Goal: Task Accomplishment & Management: Use online tool/utility

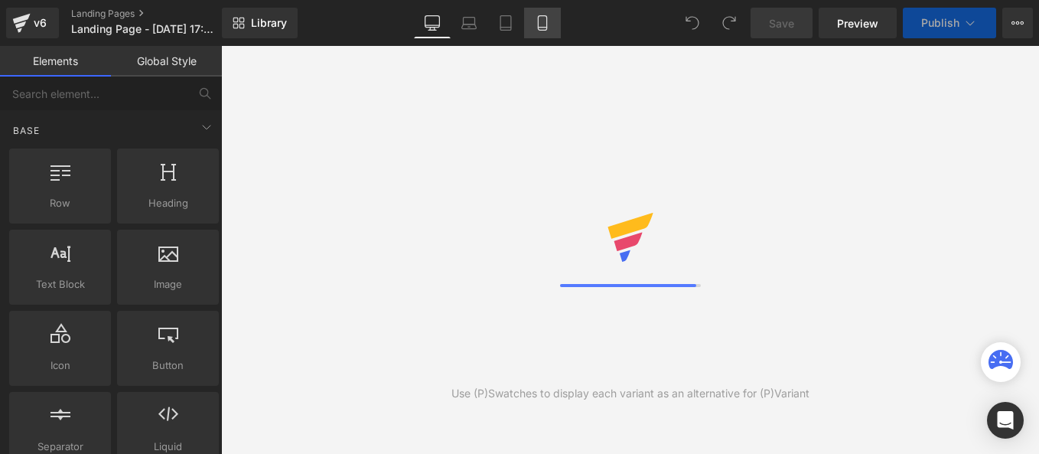
click at [559, 31] on link "Mobile" at bounding box center [542, 23] width 37 height 31
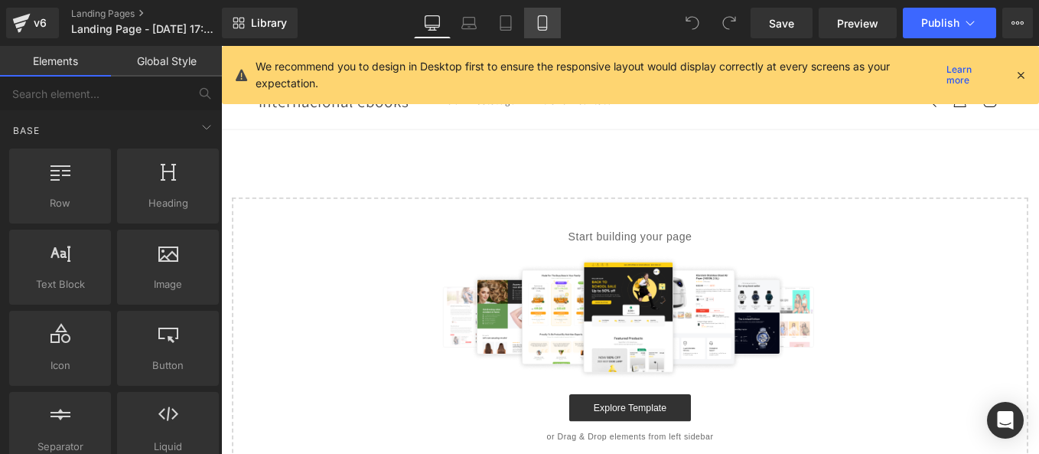
click at [551, 22] on link "Mobile" at bounding box center [542, 23] width 37 height 31
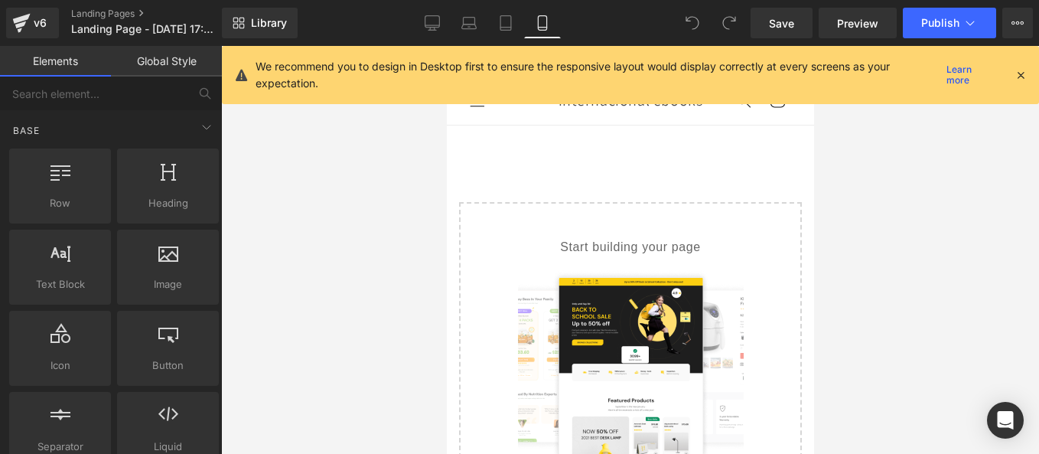
scroll to position [164, 0]
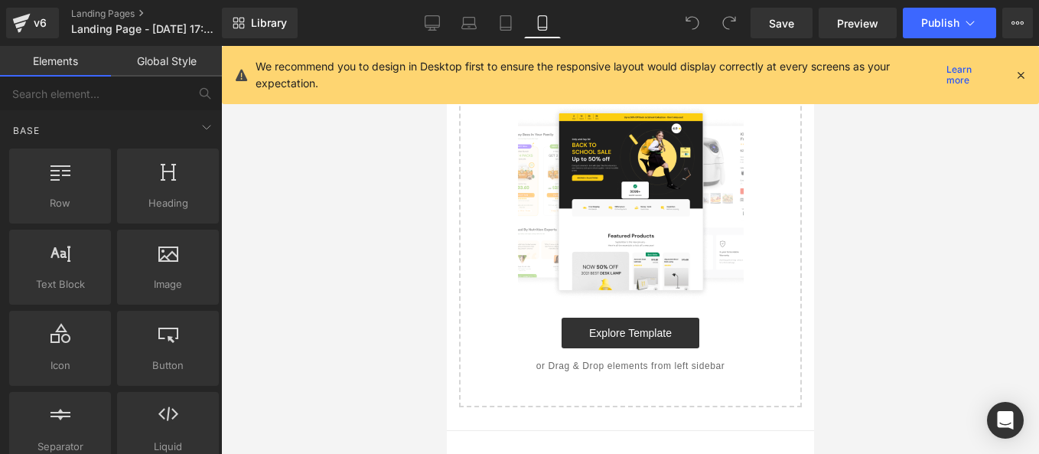
click at [1024, 68] on icon at bounding box center [1021, 75] width 14 height 14
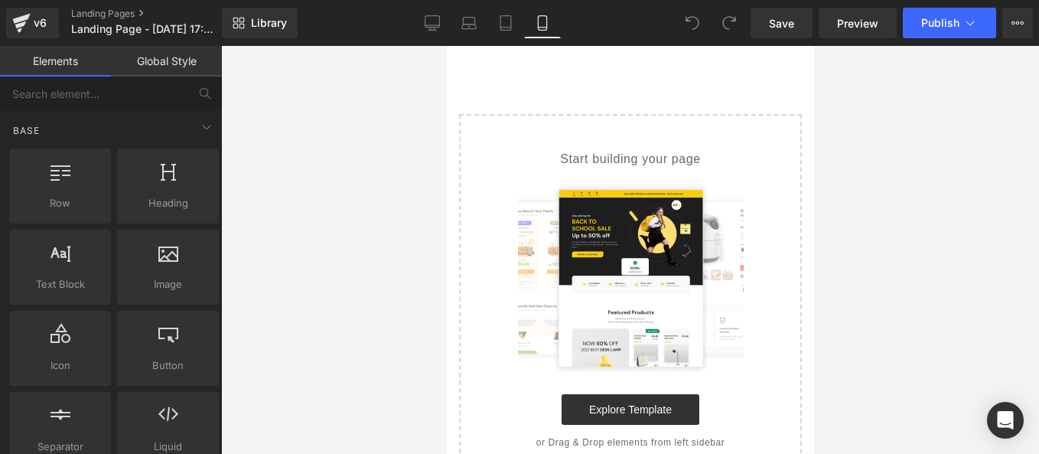
scroll to position [0, 0]
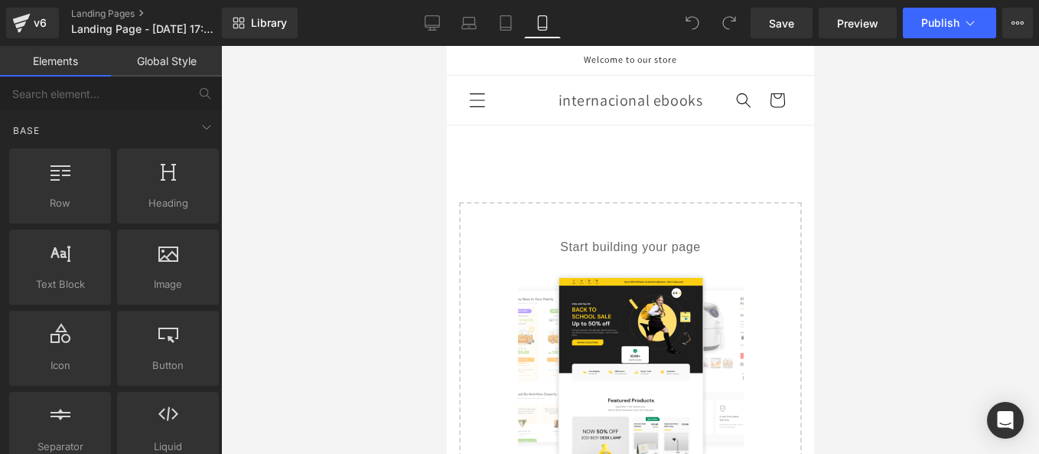
click at [487, 117] on span "Menú" at bounding box center [477, 100] width 34 height 34
click at [469, 106] on icon "Menú" at bounding box center [476, 100] width 16 height 16
click at [125, 17] on link "Landing Pages" at bounding box center [159, 14] width 176 height 12
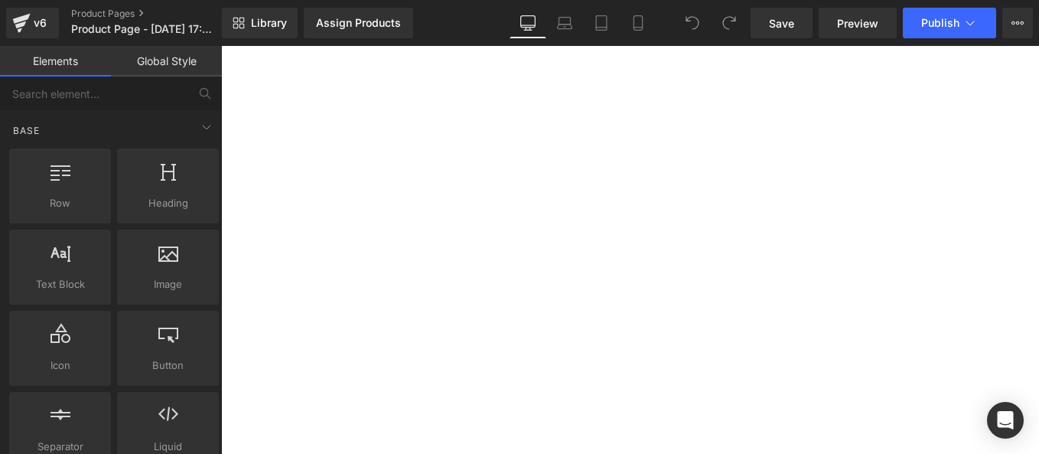
click at [627, 32] on link "Mobile" at bounding box center [638, 23] width 37 height 31
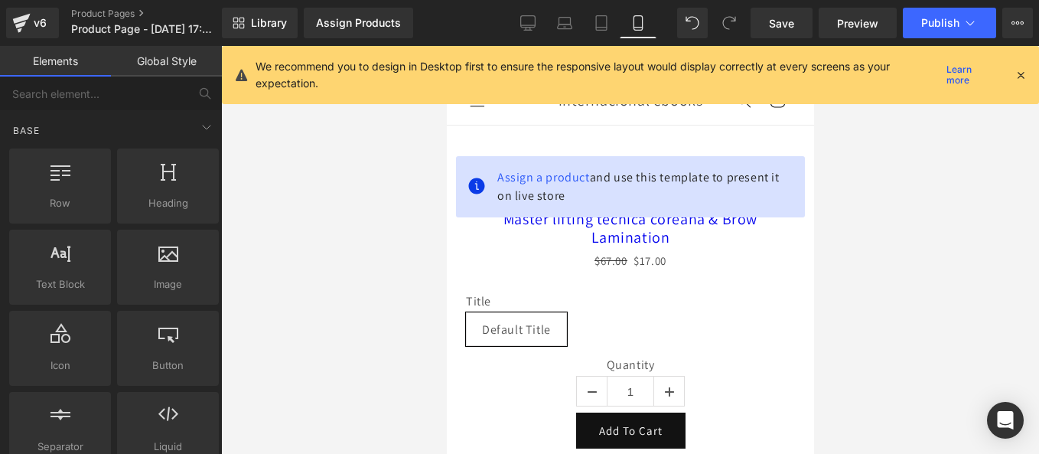
click at [1017, 73] on icon at bounding box center [1021, 75] width 14 height 14
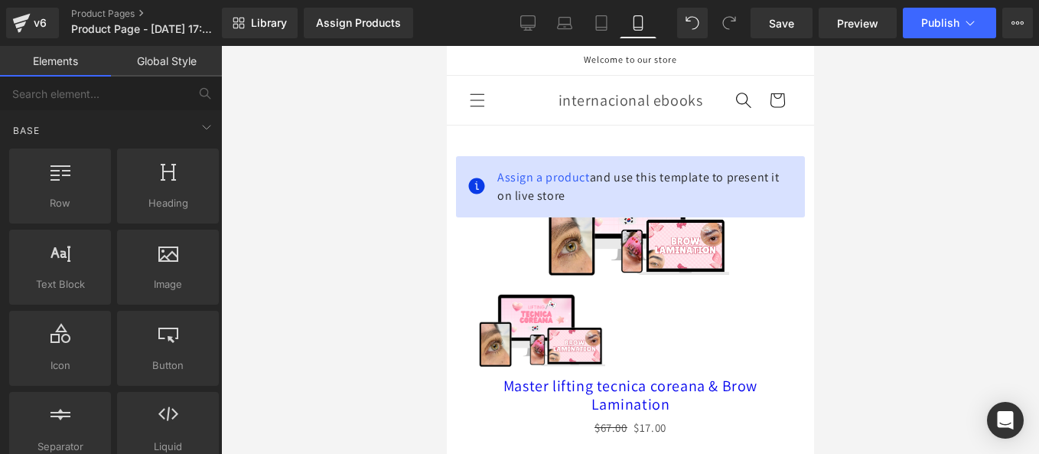
click at [726, 116] on span "Búsqueda" at bounding box center [743, 100] width 34 height 34
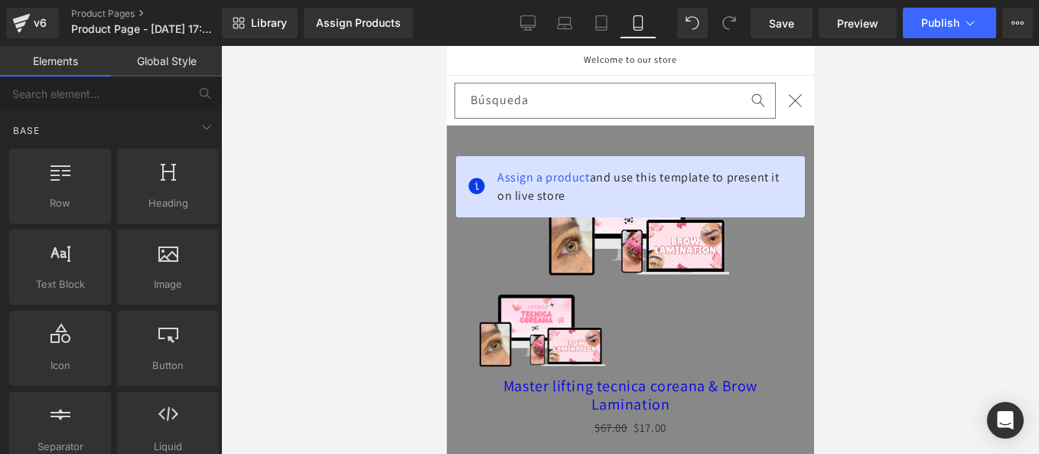
click at [787, 103] on icon "Cerrar" at bounding box center [794, 100] width 14 height 14
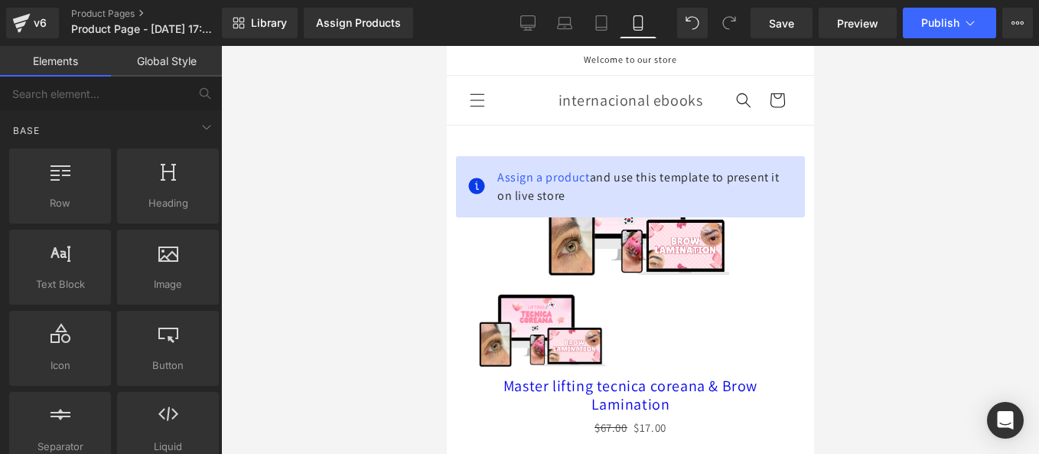
click at [638, 71] on p "Welcome to our store" at bounding box center [629, 60] width 93 height 29
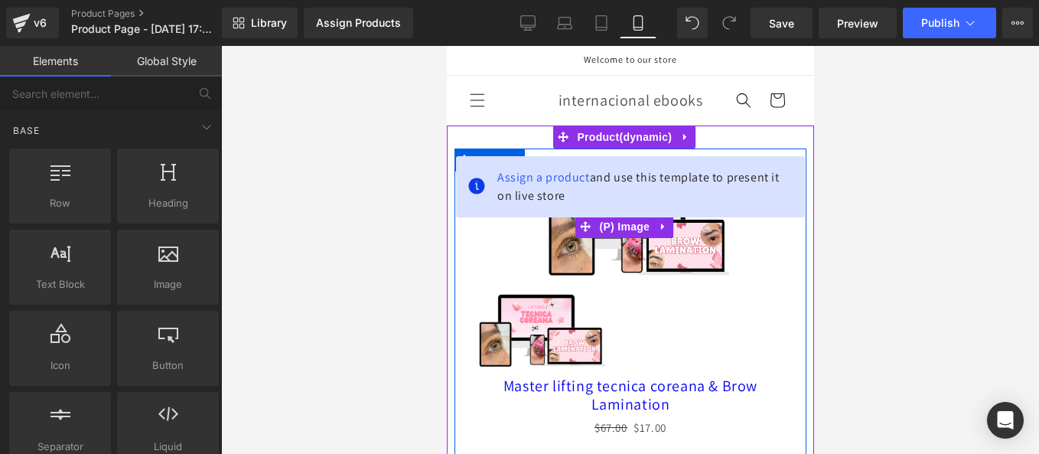
scroll to position [77, 0]
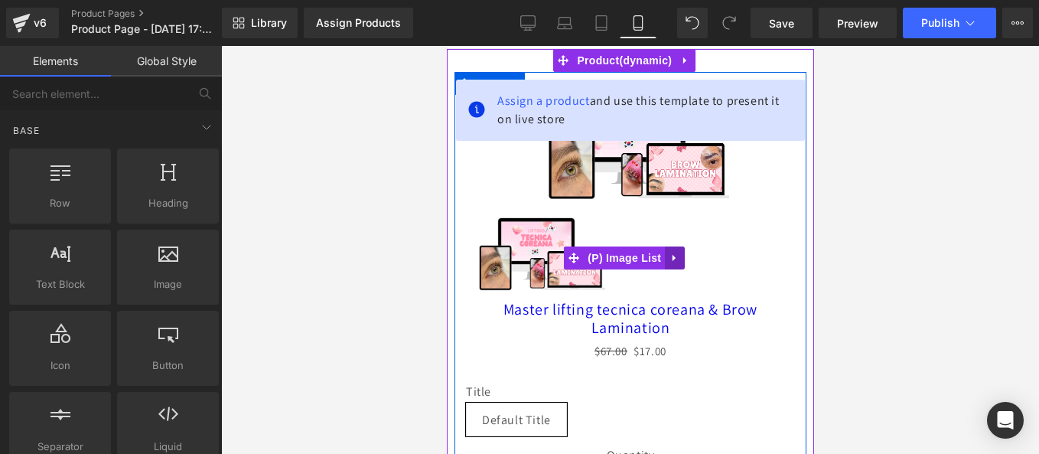
click at [677, 263] on icon at bounding box center [674, 257] width 11 height 11
click at [681, 263] on icon at bounding box center [684, 257] width 11 height 11
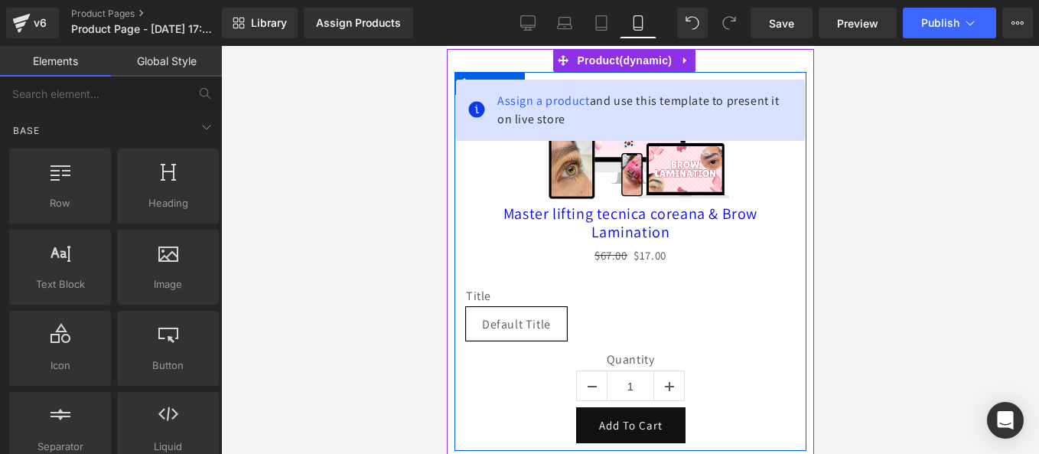
scroll to position [0, 0]
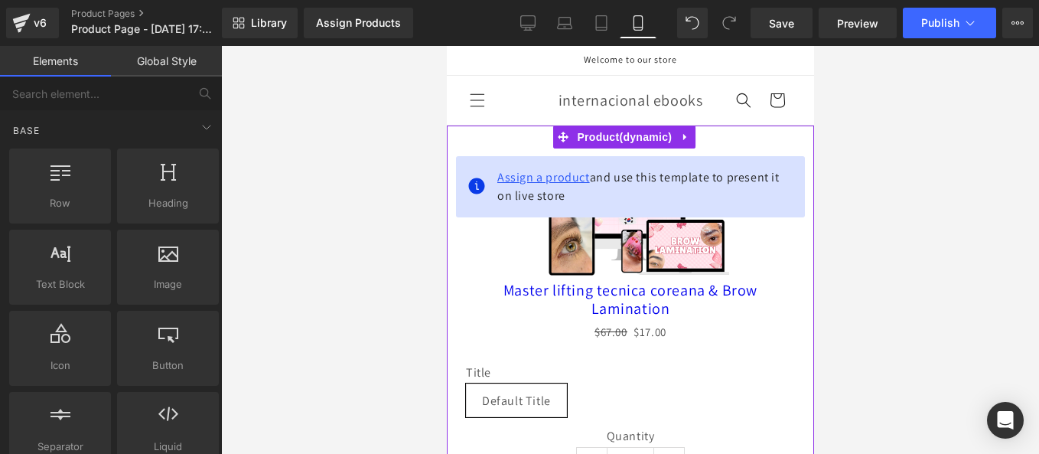
click at [703, 177] on span "Assign a product and use this template to present it on live store" at bounding box center [644, 186] width 295 height 37
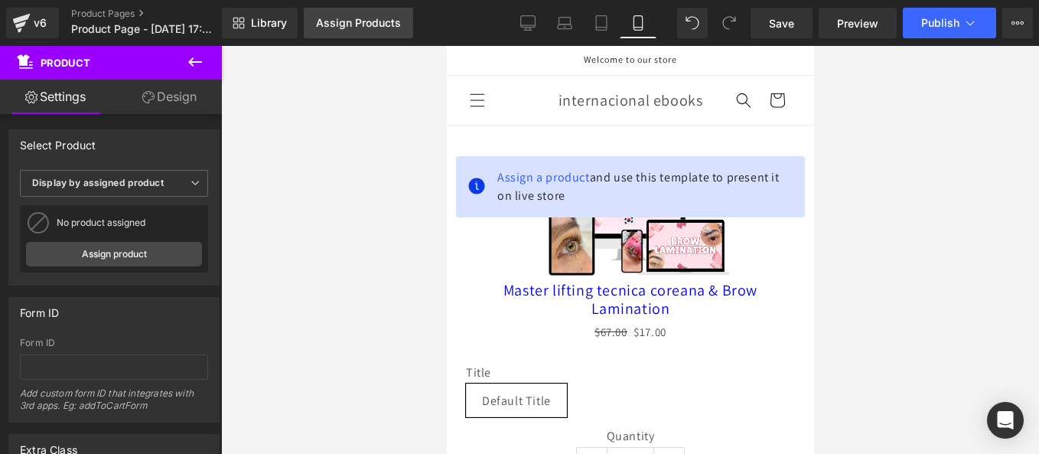
click at [361, 12] on link "Assign Products" at bounding box center [358, 23] width 109 height 31
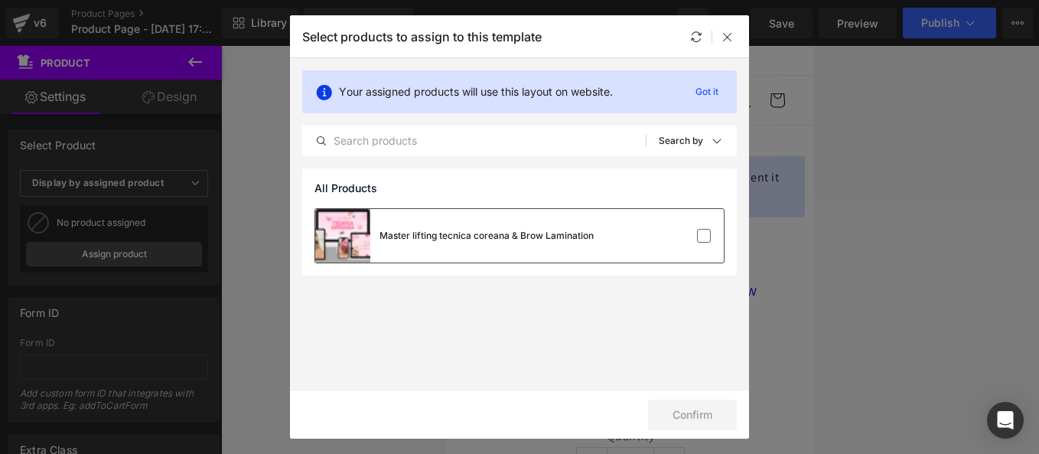
click at [479, 236] on div "Master lifting tecnica coreana & Brow Lamination" at bounding box center [486, 236] width 214 height 14
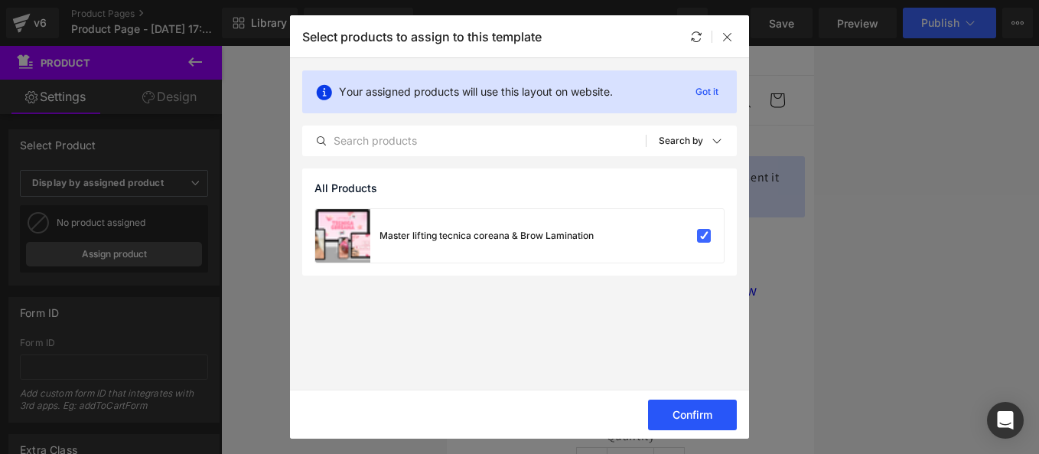
click at [696, 422] on button "Confirm" at bounding box center [692, 414] width 89 height 31
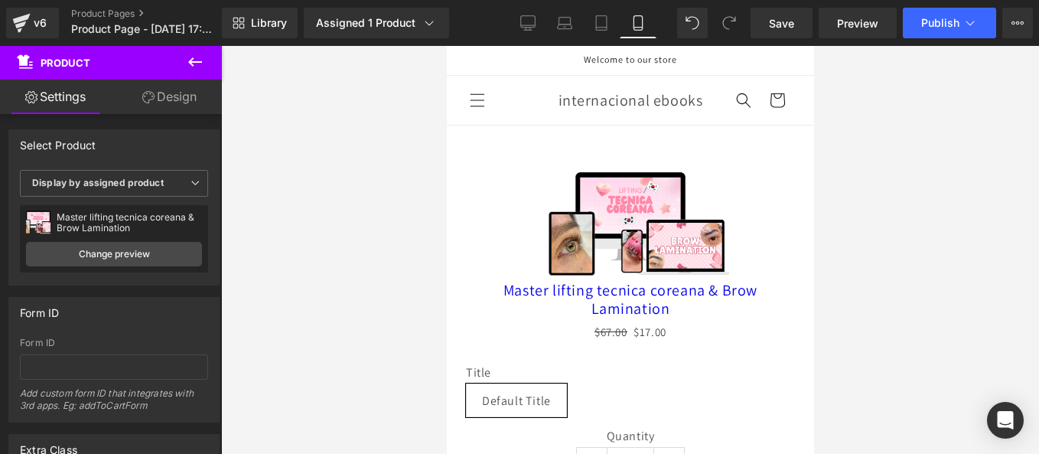
click at [685, 78] on div at bounding box center [559, 79] width 269 height 43
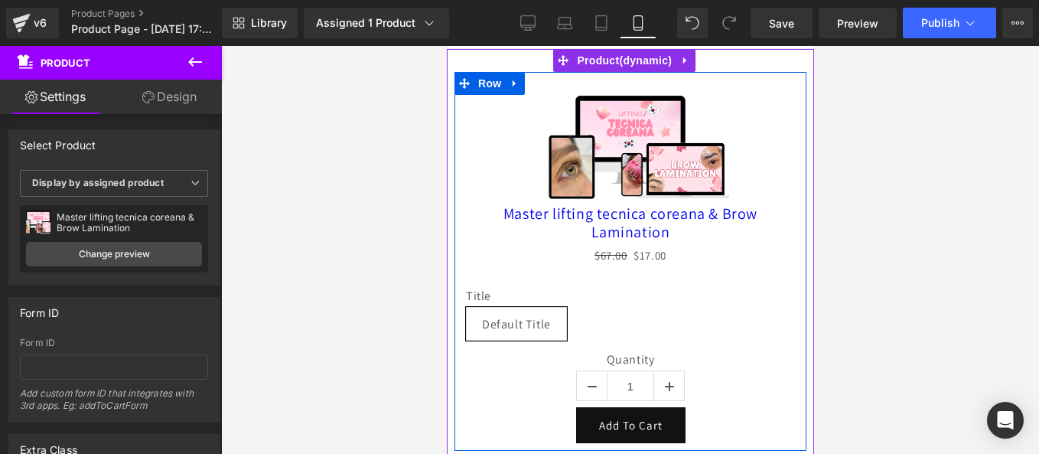
scroll to position [153, 0]
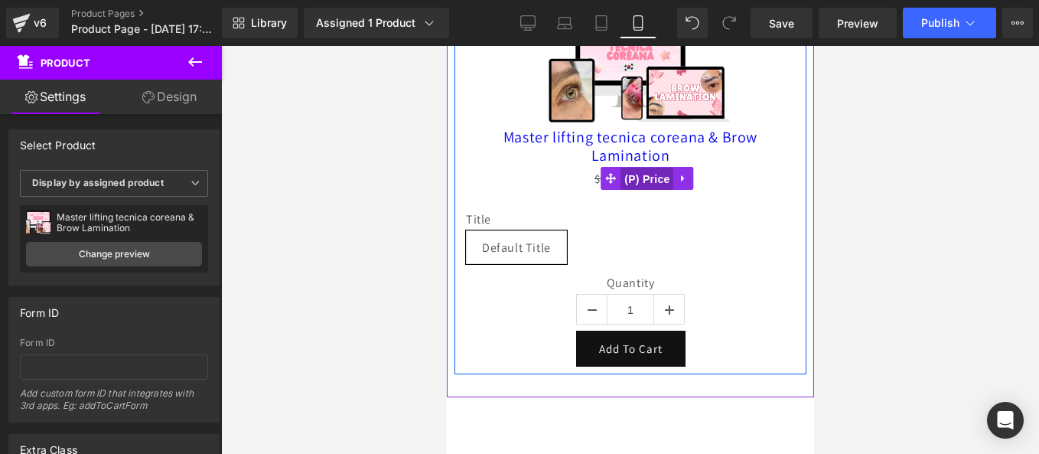
click at [647, 181] on span "(P) Price" at bounding box center [647, 179] width 54 height 23
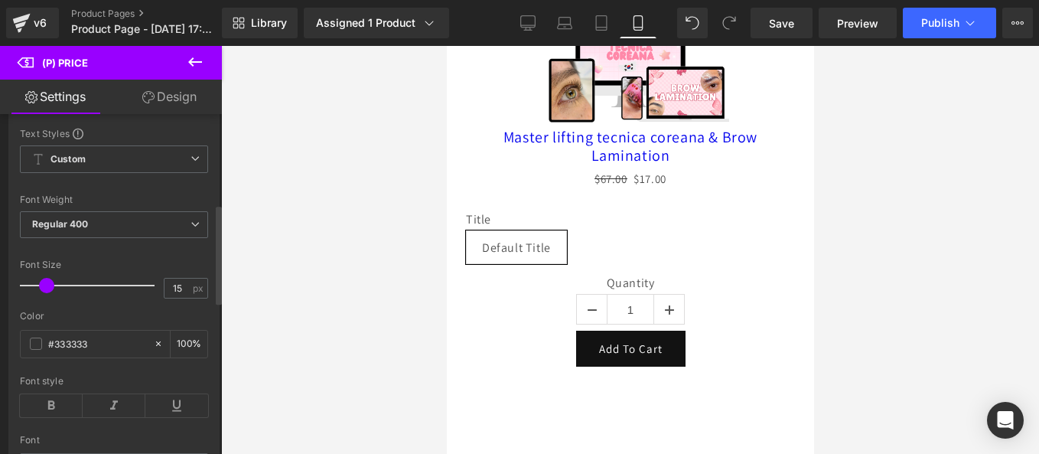
scroll to position [306, 0]
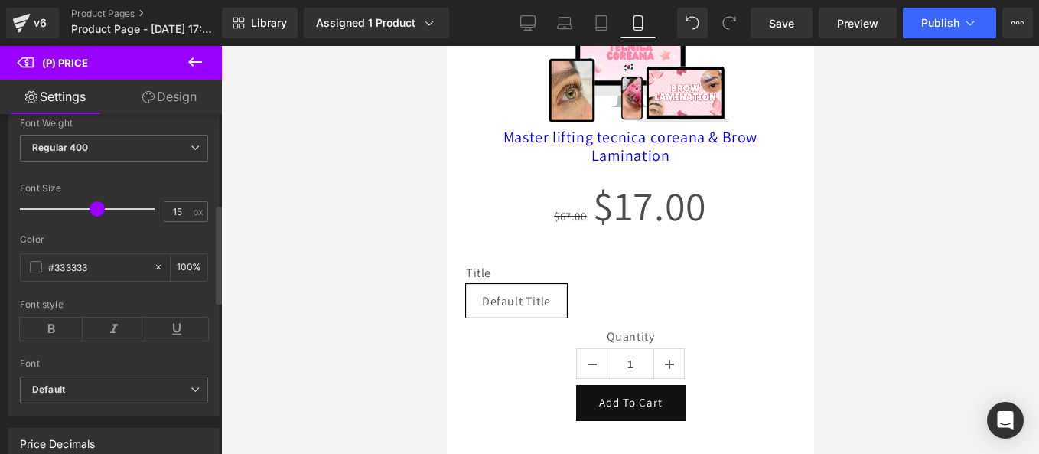
drag, startPoint x: 43, startPoint y: 222, endPoint x: 90, endPoint y: 243, distance: 51.0
click at [90, 234] on div "Font Size 15 px" at bounding box center [114, 208] width 188 height 51
click at [26, 272] on div "#333333" at bounding box center [87, 267] width 132 height 27
click at [31, 273] on span at bounding box center [36, 267] width 12 height 12
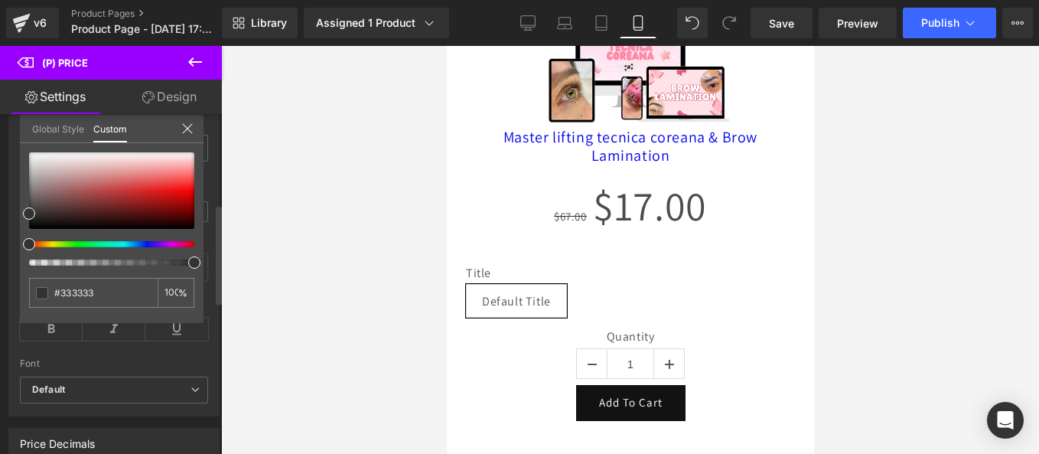
click at [73, 243] on div at bounding box center [105, 244] width 165 height 6
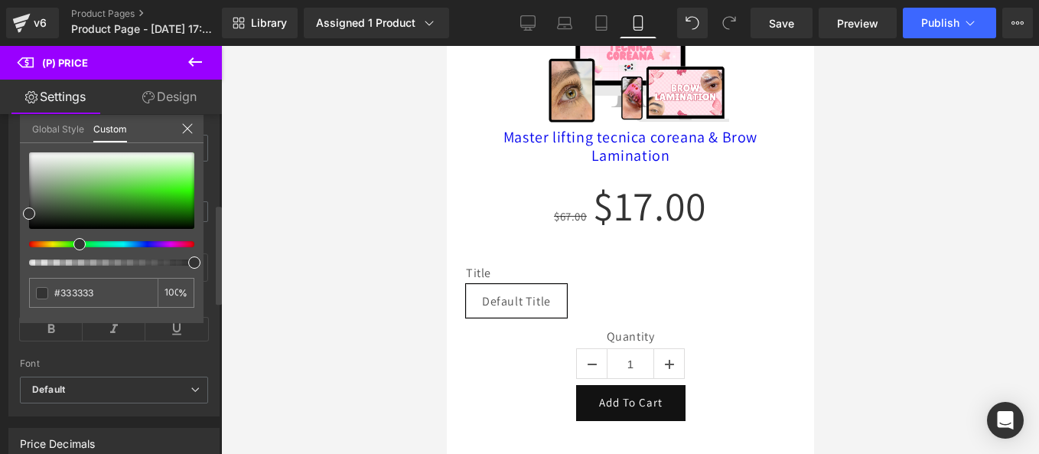
click at [79, 245] on div at bounding box center [105, 244] width 165 height 6
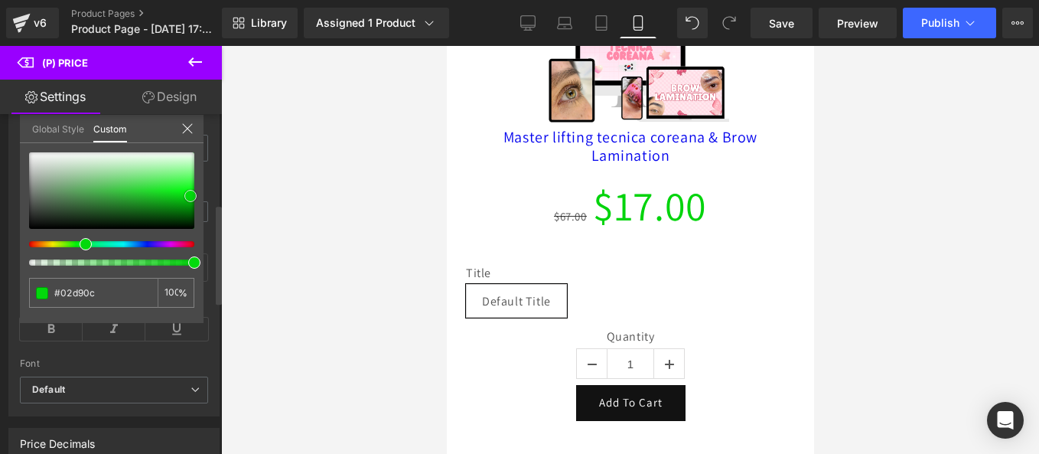
drag, startPoint x: 186, startPoint y: 175, endPoint x: 196, endPoint y: 197, distance: 23.6
click at [193, 197] on div at bounding box center [111, 190] width 165 height 77
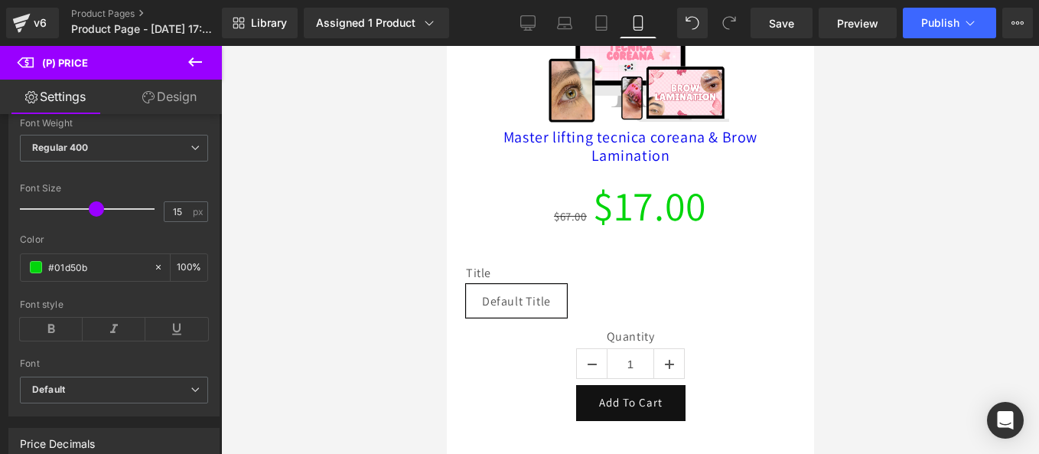
click at [552, 213] on body "Ir directamente al contenido Welcome to our store Início Catálogo Entrar em con…" at bounding box center [629, 408] width 367 height 1031
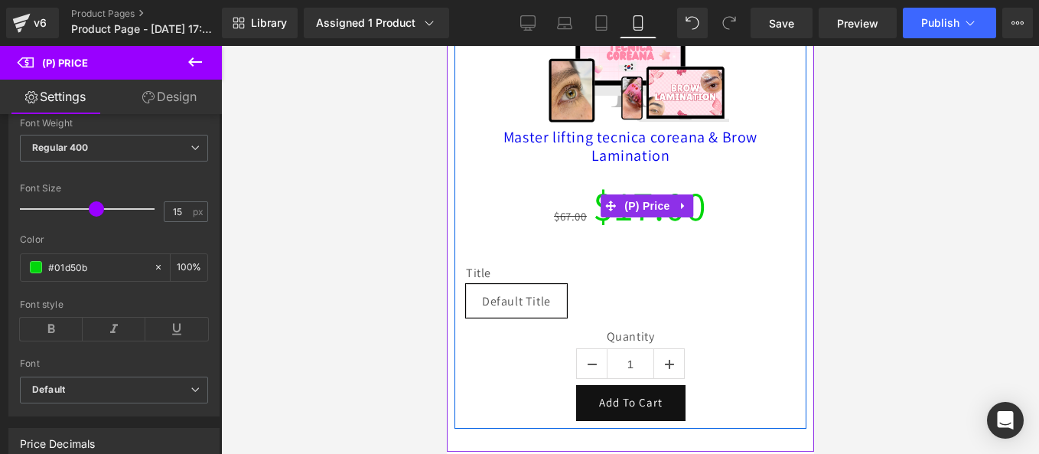
click at [553, 222] on span "$67.00" at bounding box center [569, 216] width 33 height 15
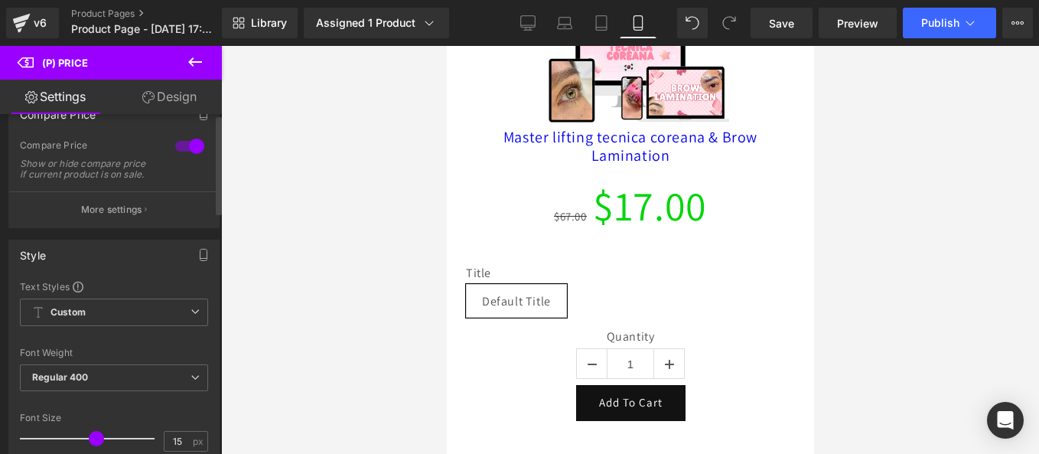
scroll to position [0, 0]
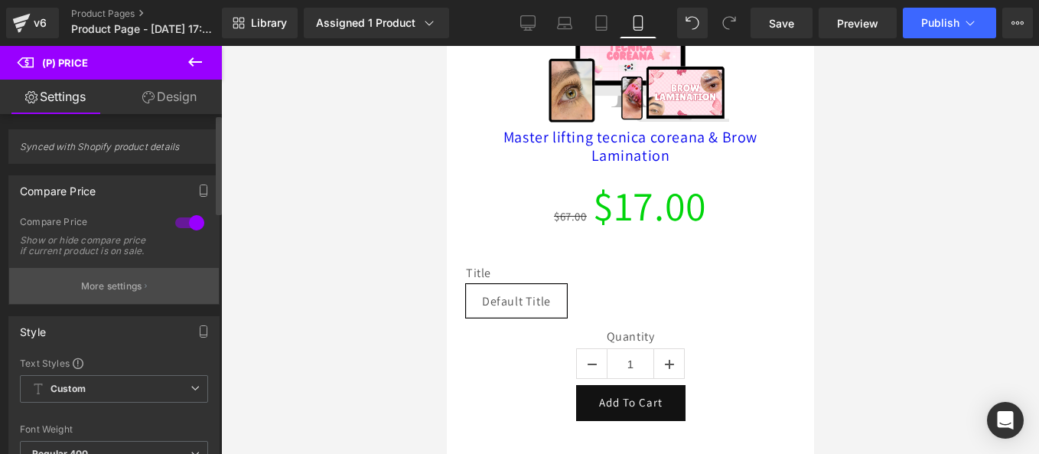
click at [107, 292] on p "More settings" at bounding box center [111, 286] width 61 height 14
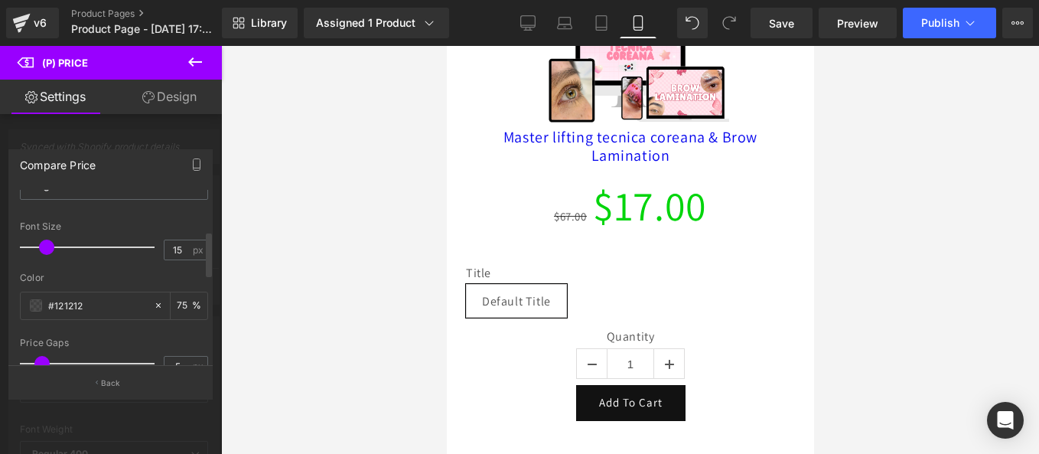
scroll to position [230, 0]
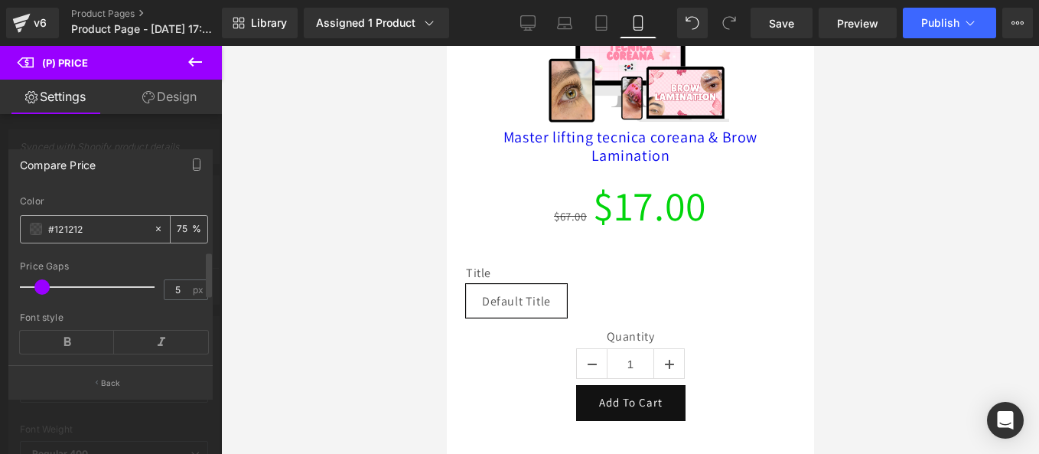
click at [32, 235] on span at bounding box center [36, 229] width 12 height 12
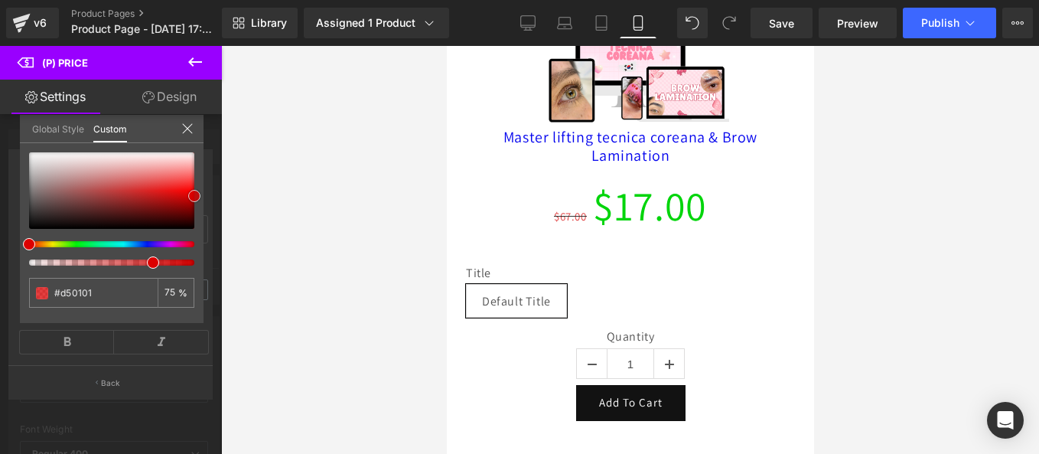
drag, startPoint x: 183, startPoint y: 198, endPoint x: 201, endPoint y: 196, distance: 18.5
click at [194, 195] on div at bounding box center [111, 190] width 165 height 77
click at [202, 134] on div "Global Style Custom" at bounding box center [112, 129] width 184 height 28
click at [188, 128] on icon at bounding box center [187, 128] width 12 height 12
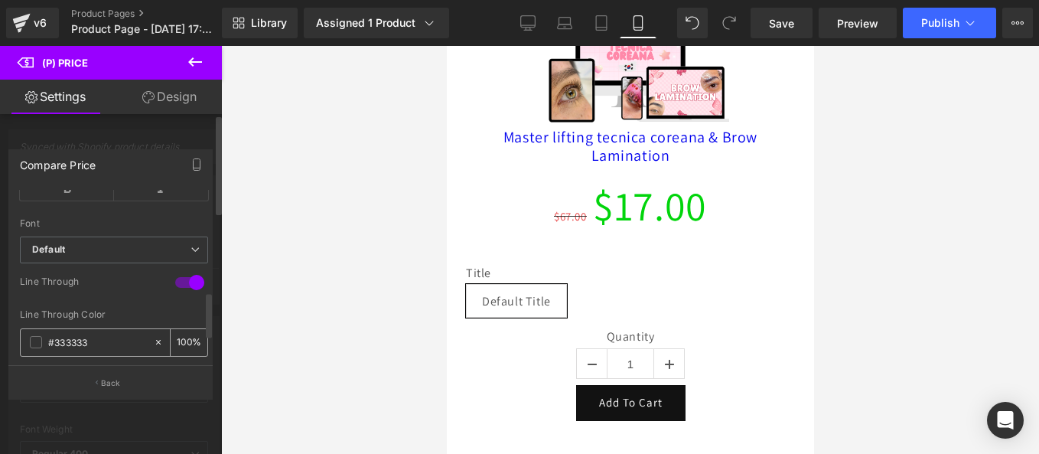
scroll to position [459, 0]
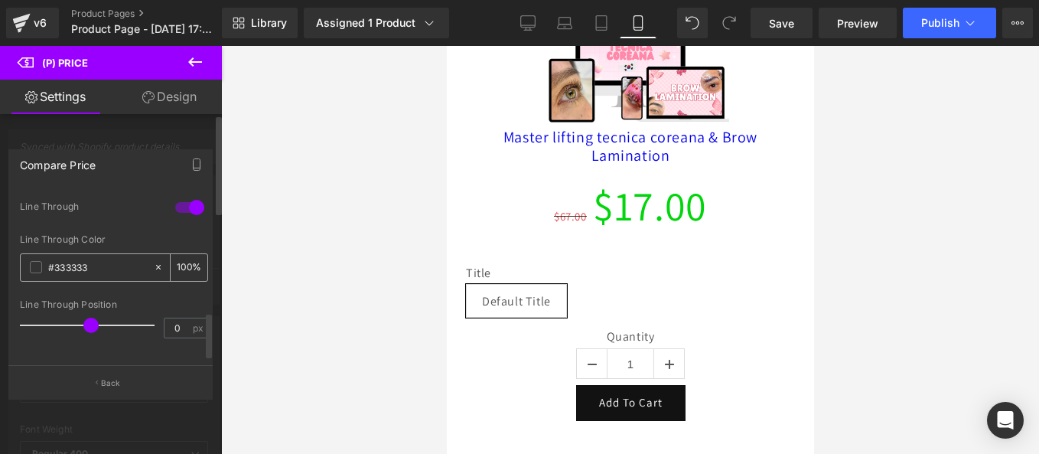
click at [28, 275] on div "#333333" at bounding box center [87, 267] width 132 height 27
click at [37, 273] on span at bounding box center [36, 267] width 12 height 12
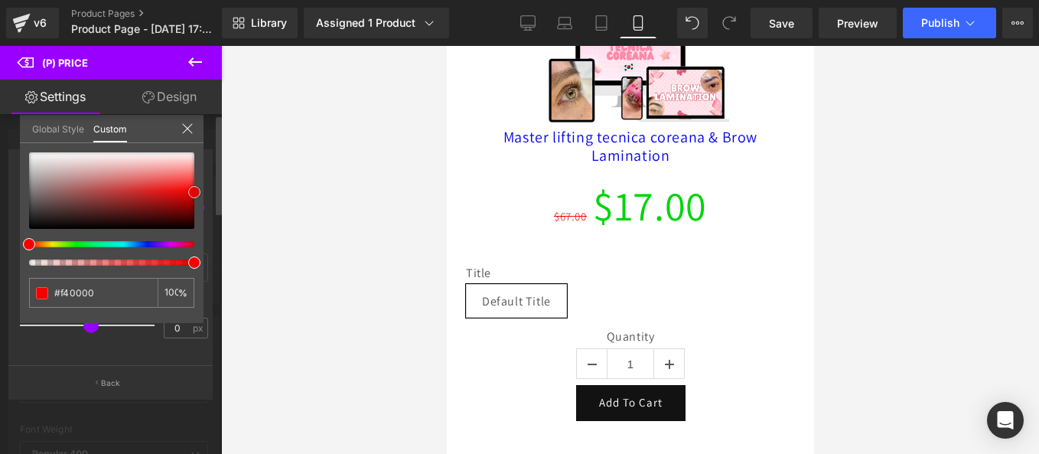
click at [210, 192] on div "Compare Price Text Styles Custom Custom Setup Global Style Custom Setup Global …" at bounding box center [111, 268] width 222 height 260
click at [187, 124] on icon at bounding box center [187, 128] width 12 height 12
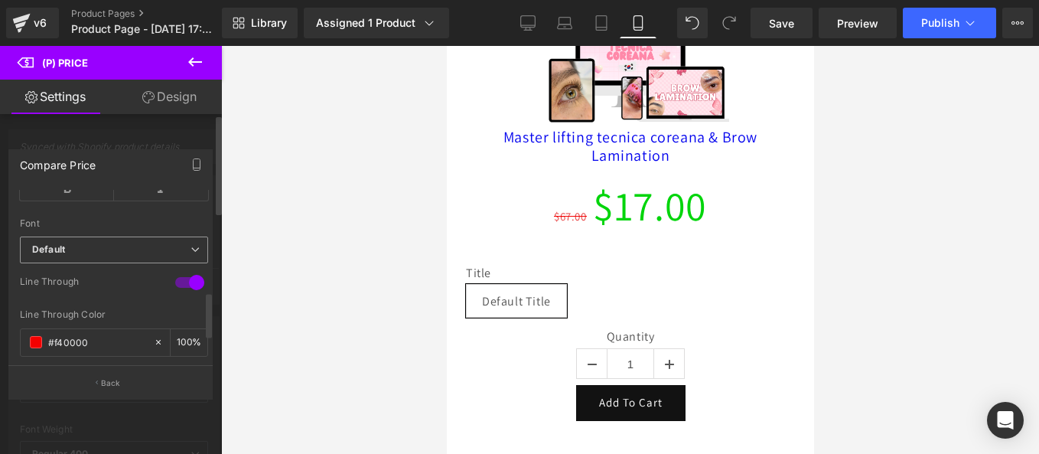
scroll to position [306, 0]
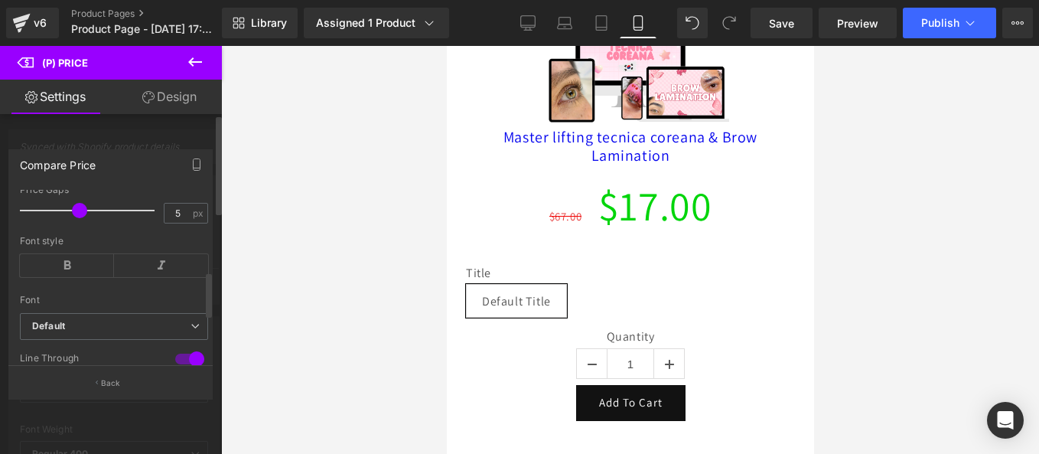
drag, startPoint x: 46, startPoint y: 221, endPoint x: 82, endPoint y: 223, distance: 36.0
click at [82, 218] on span at bounding box center [79, 210] width 15 height 15
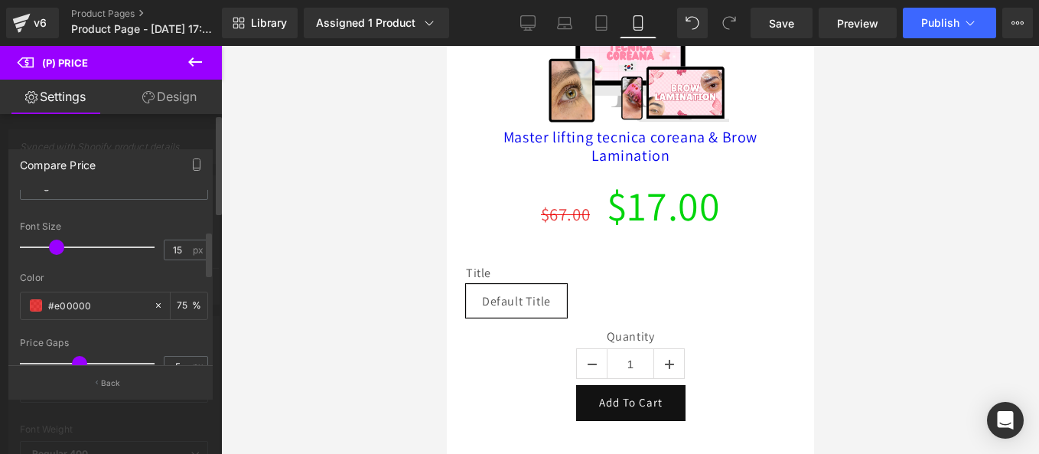
drag, startPoint x: 51, startPoint y: 256, endPoint x: 60, endPoint y: 252, distance: 9.9
click at [60, 252] on span at bounding box center [56, 246] width 15 height 15
click at [128, 245] on div at bounding box center [91, 247] width 127 height 31
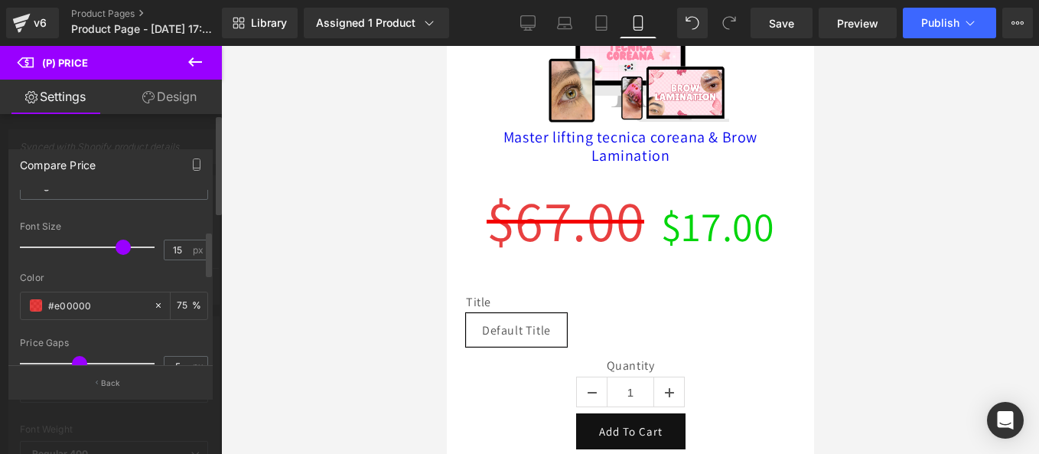
drag, startPoint x: 94, startPoint y: 261, endPoint x: 118, endPoint y: 259, distance: 23.8
click at [118, 255] on span at bounding box center [123, 246] width 15 height 15
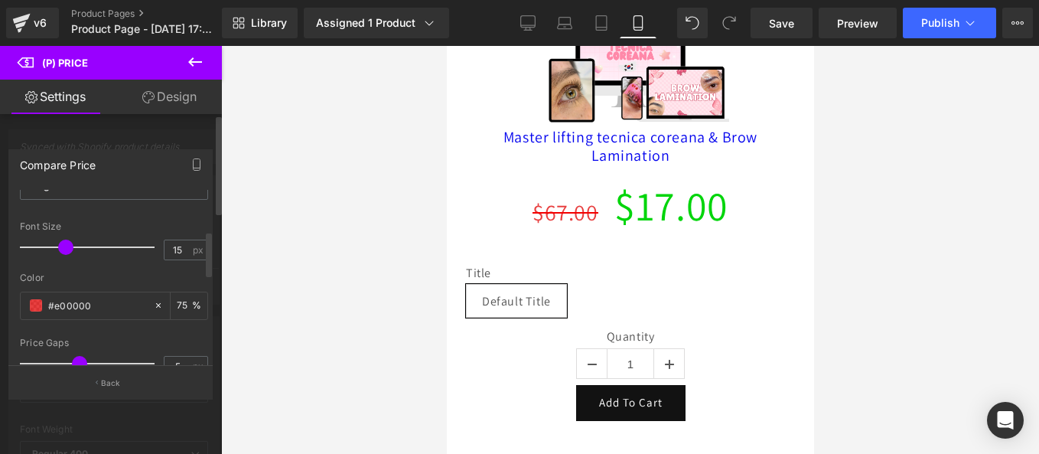
drag, startPoint x: 114, startPoint y: 256, endPoint x: 63, endPoint y: 264, distance: 51.8
click at [58, 255] on span at bounding box center [65, 246] width 15 height 15
click at [509, 205] on body "Ir directamente al contenido Welcome to our store Início Catálogo Entrar em con…" at bounding box center [629, 408] width 367 height 1031
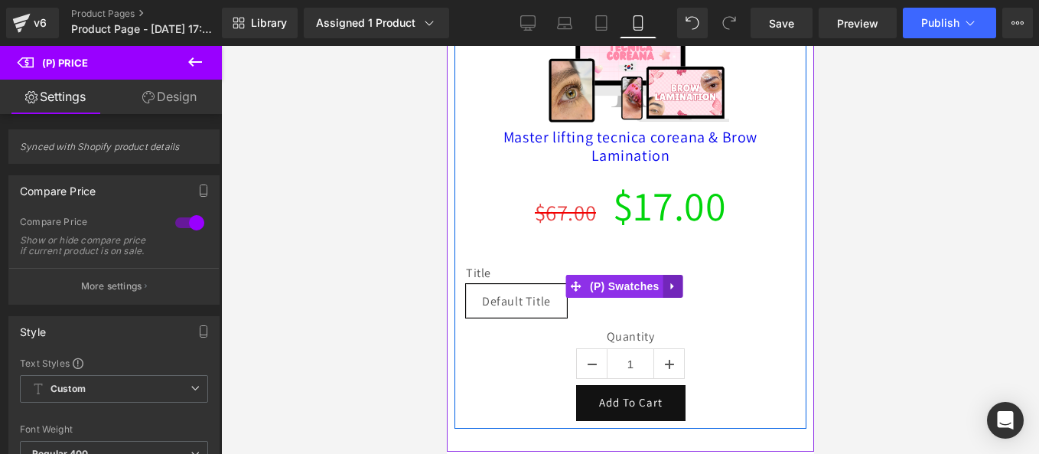
click at [673, 291] on icon at bounding box center [672, 285] width 11 height 11
click at [674, 298] on link at bounding box center [682, 286] width 20 height 23
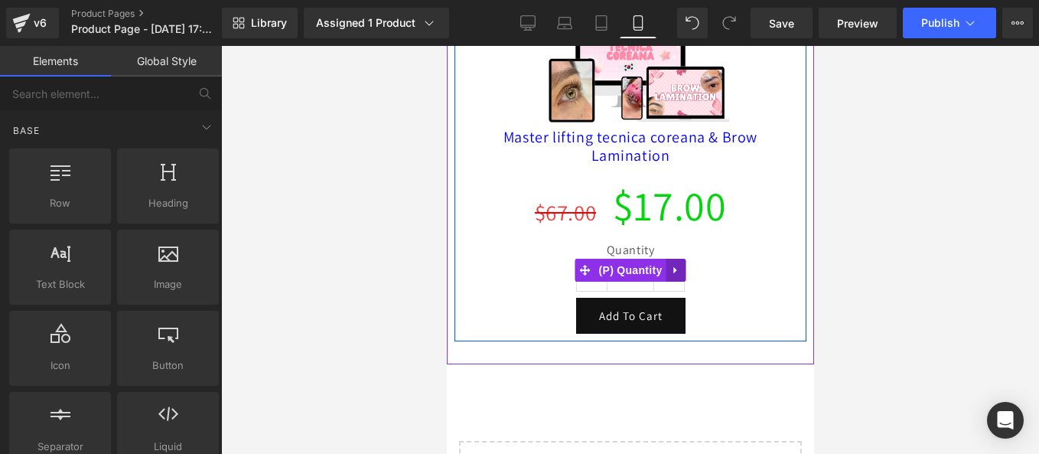
click at [669, 276] on icon at bounding box center [674, 270] width 11 height 11
click at [679, 271] on icon at bounding box center [684, 270] width 11 height 11
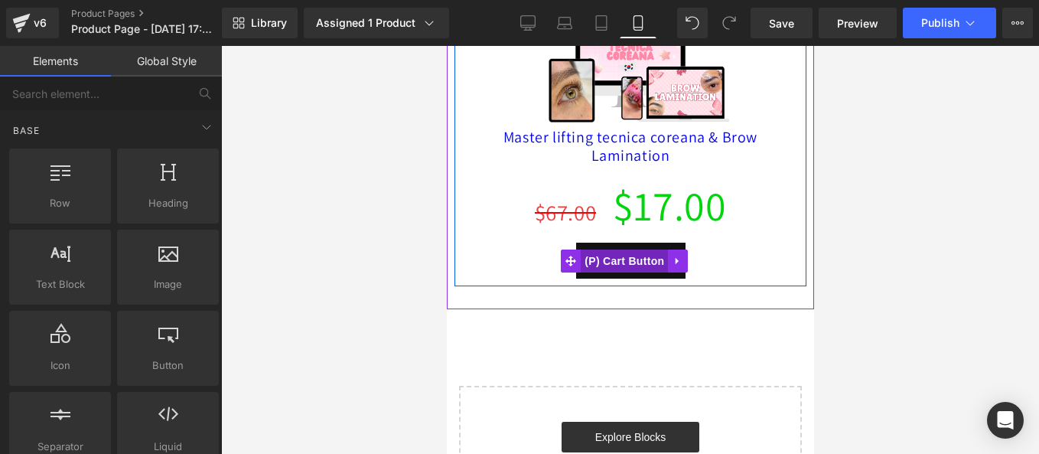
click at [636, 261] on span "(P) Cart Button" at bounding box center [623, 260] width 87 height 23
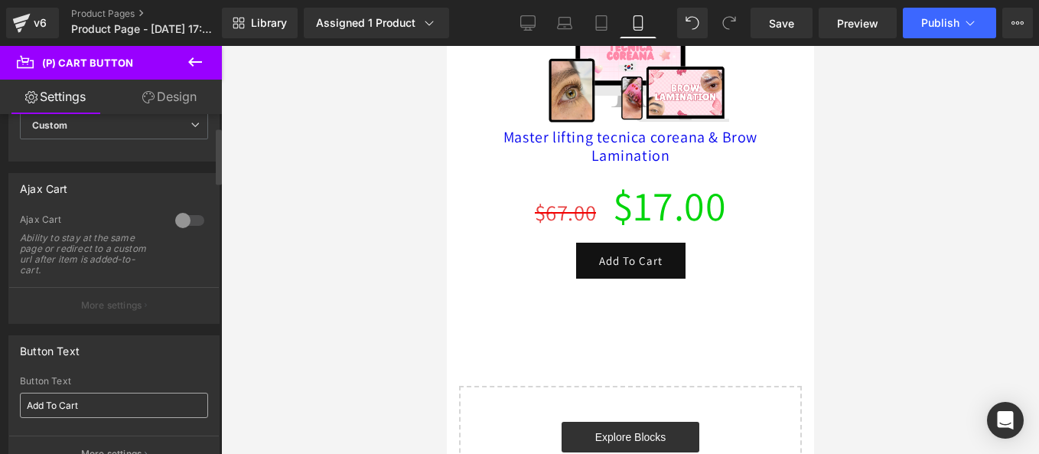
scroll to position [230, 0]
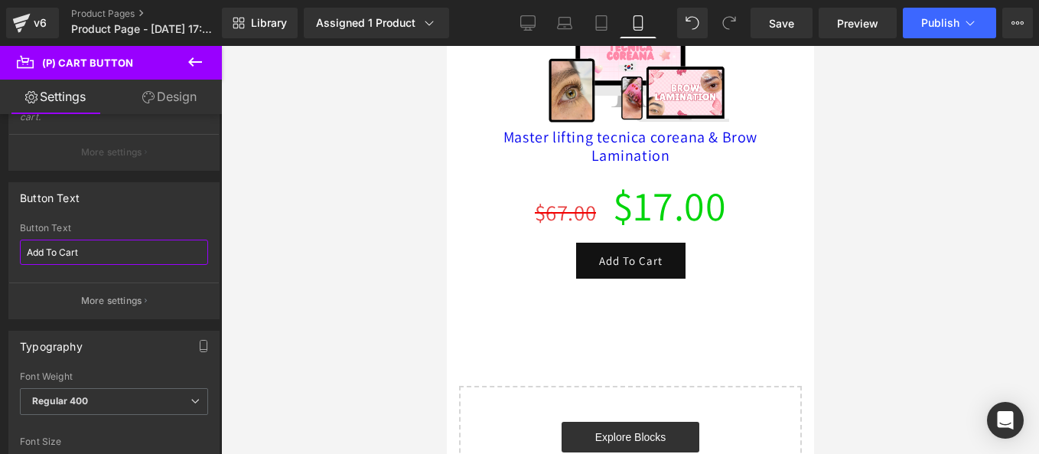
drag, startPoint x: 99, startPoint y: 251, endPoint x: -3, endPoint y: 254, distance: 102.6
click at [0, 254] on html "(P) Cart Button You are previewing how the will restyle your page. You can not …" at bounding box center [519, 227] width 1039 height 454
type input "QUIERO MI MAESTRIA"
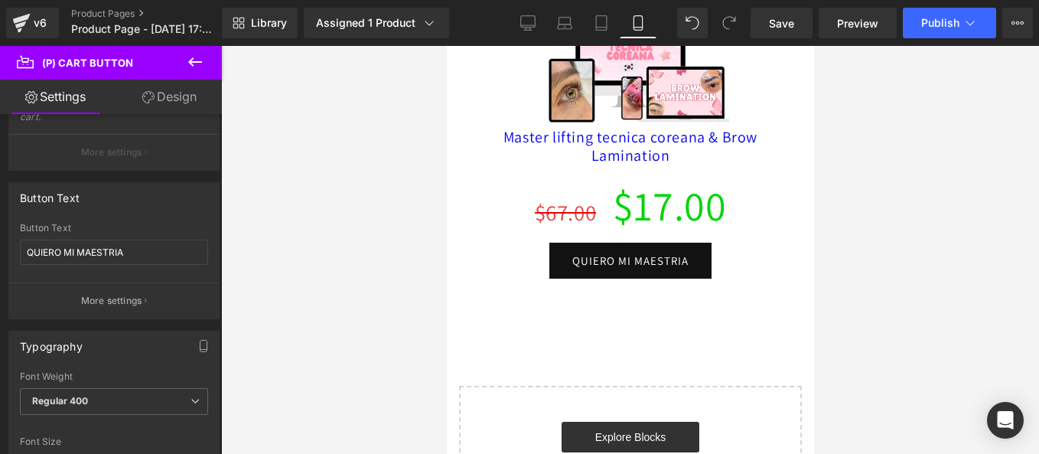
click at [442, 245] on div at bounding box center [630, 250] width 818 height 408
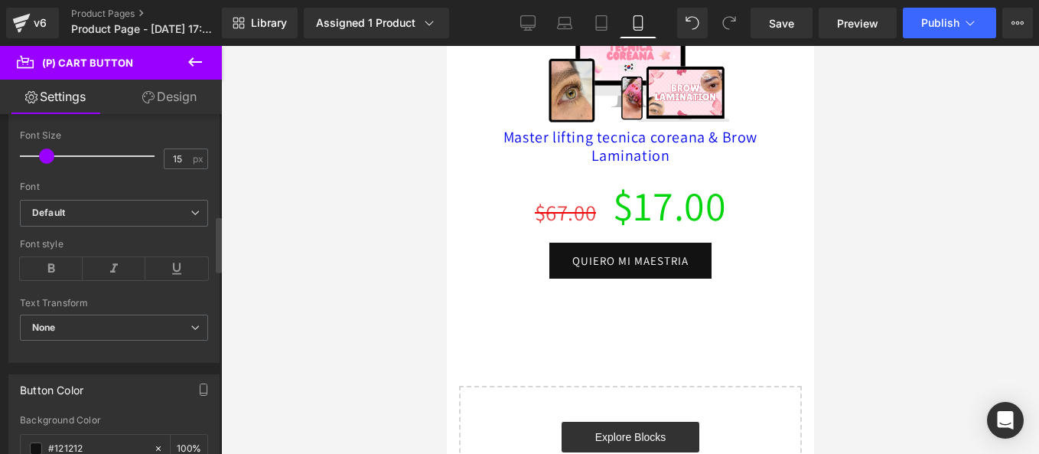
scroll to position [689, 0]
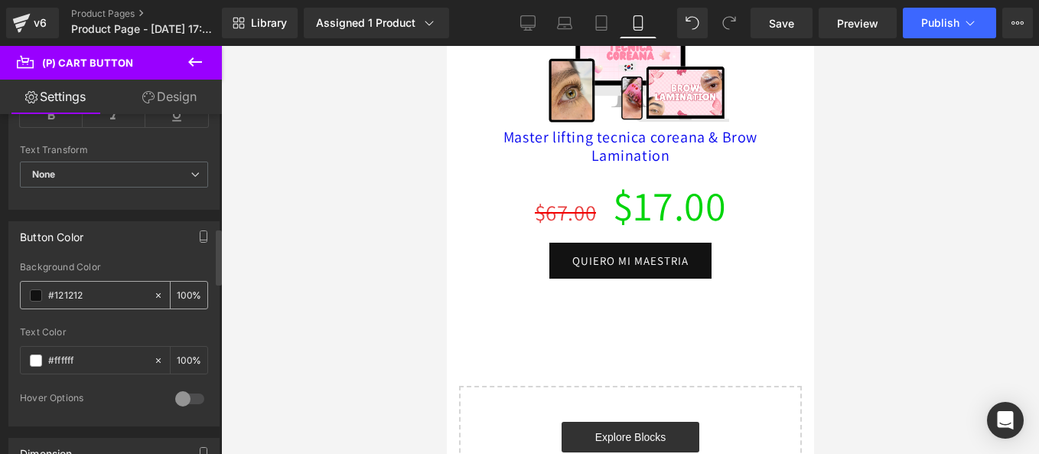
click at [32, 289] on span at bounding box center [36, 295] width 12 height 12
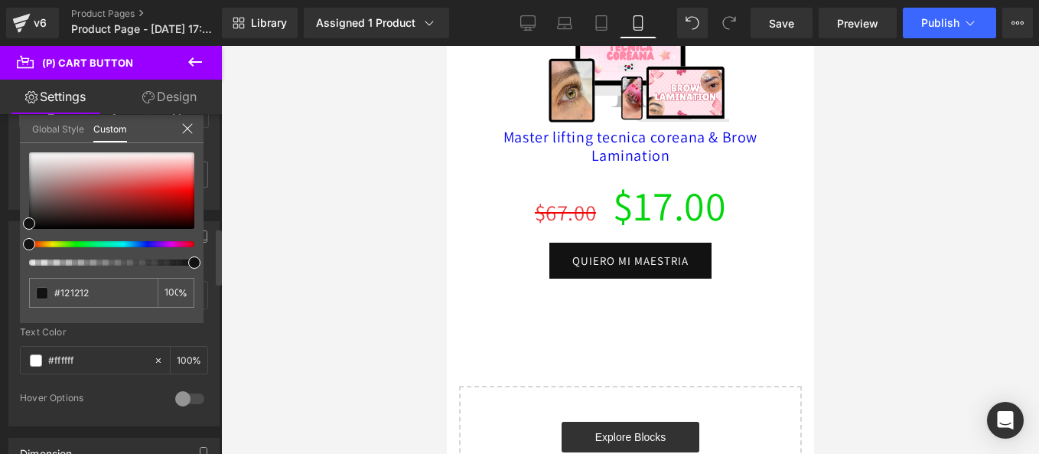
drag, startPoint x: 54, startPoint y: 249, endPoint x: 65, endPoint y: 250, distance: 11.5
click at [57, 250] on div at bounding box center [111, 208] width 165 height 113
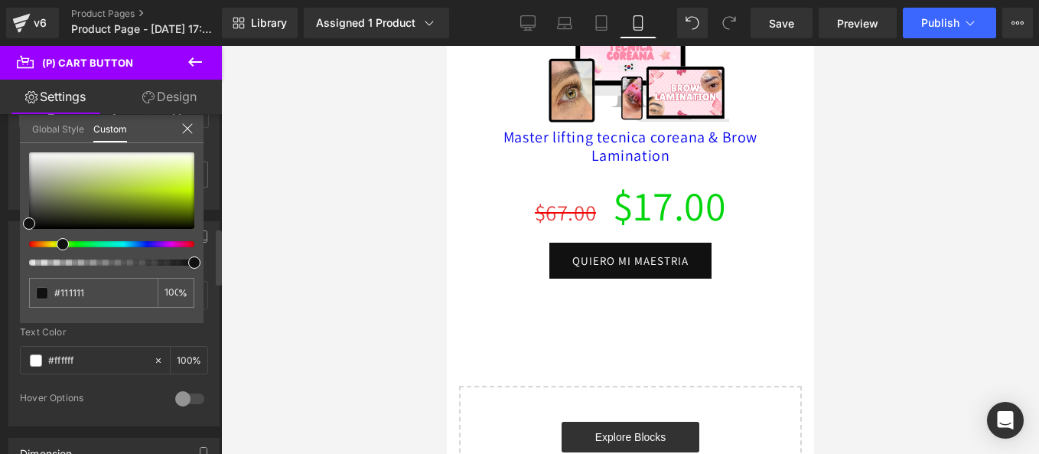
click at [73, 247] on div at bounding box center [111, 208] width 165 height 113
click at [77, 245] on div at bounding box center [111, 208] width 165 height 113
click at [73, 244] on div at bounding box center [105, 244] width 165 height 6
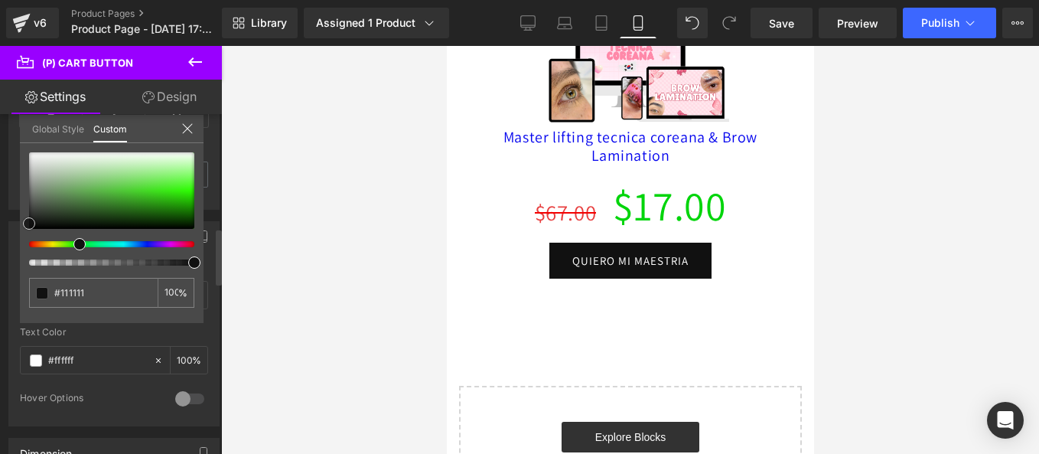
click at [171, 199] on div at bounding box center [111, 190] width 165 height 77
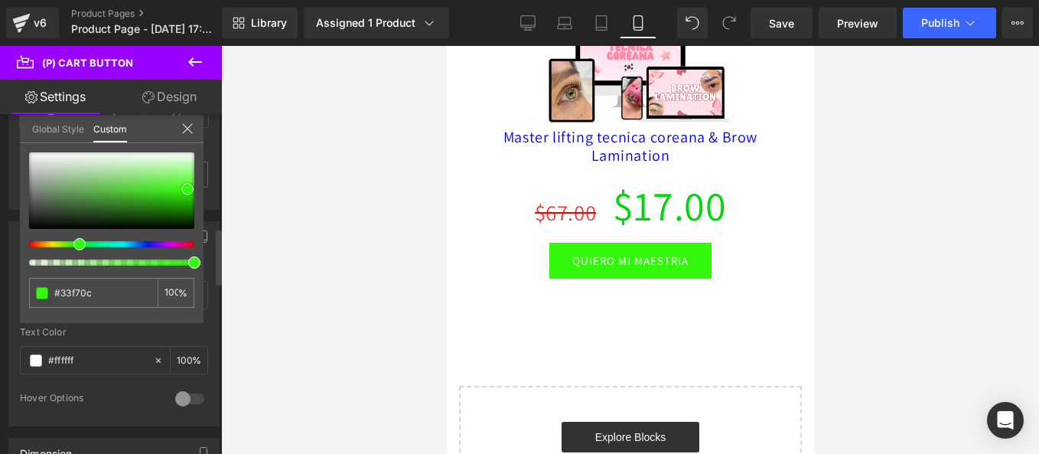
click at [191, 187] on div at bounding box center [111, 190] width 165 height 77
click at [510, 266] on body "Ir directamente al contenido Welcome to our store Início Catálogo Entrar em con…" at bounding box center [629, 338] width 367 height 890
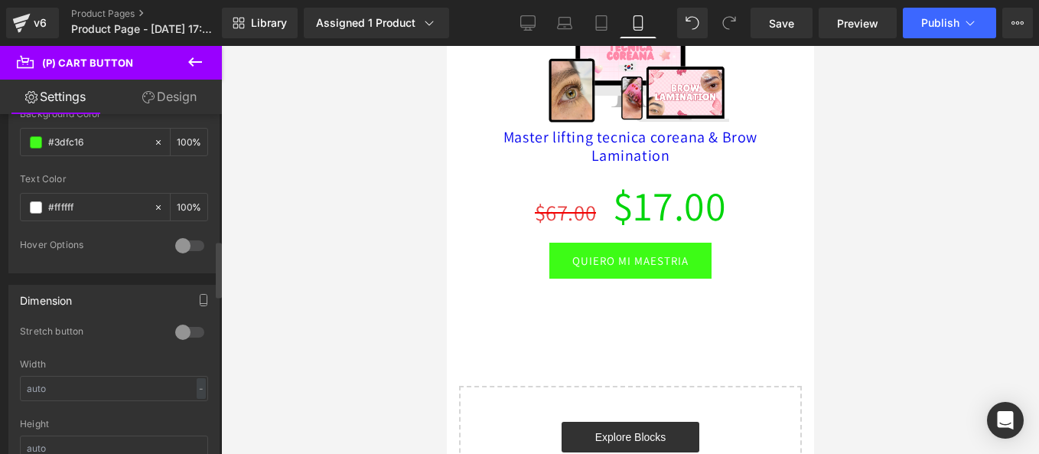
scroll to position [612, 0]
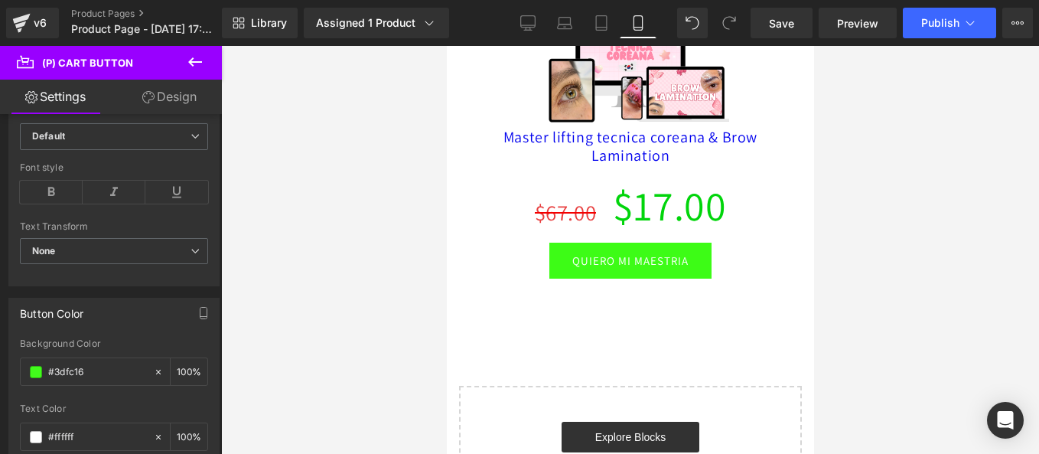
click at [184, 95] on link "Design" at bounding box center [169, 97] width 111 height 34
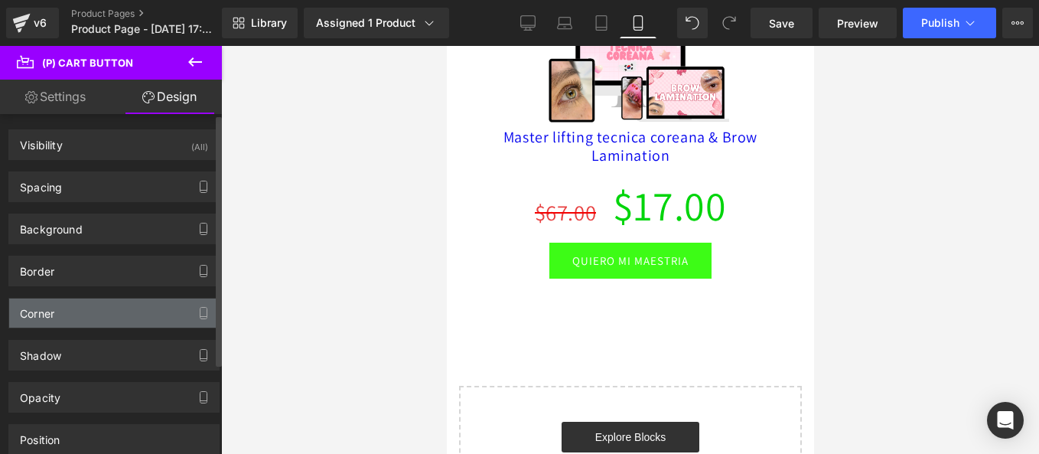
click at [90, 319] on div "Corner" at bounding box center [114, 312] width 210 height 29
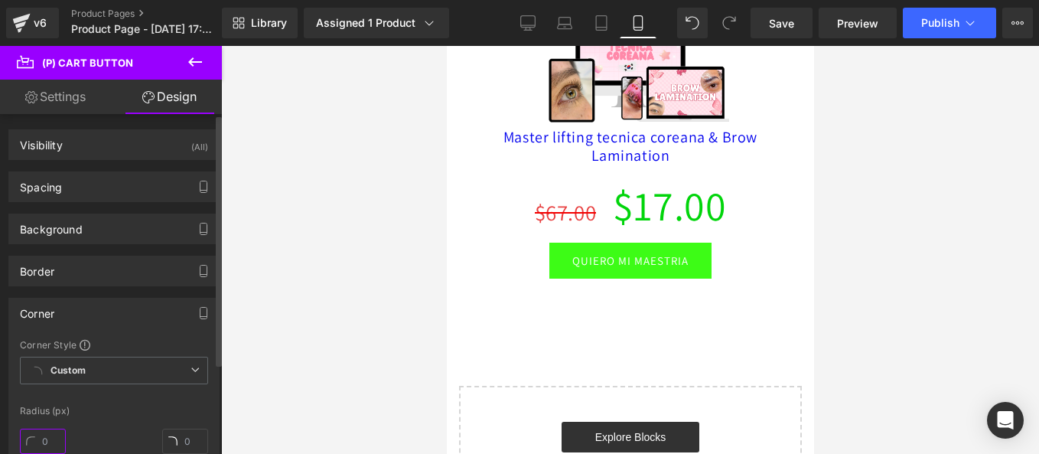
click at [43, 435] on input "text" at bounding box center [43, 440] width 46 height 25
type input "15"
click at [136, 332] on div "Corner Corner Style Custom Custom Setup Global Style Custom Setup Global Style …" at bounding box center [113, 422] width 211 height 248
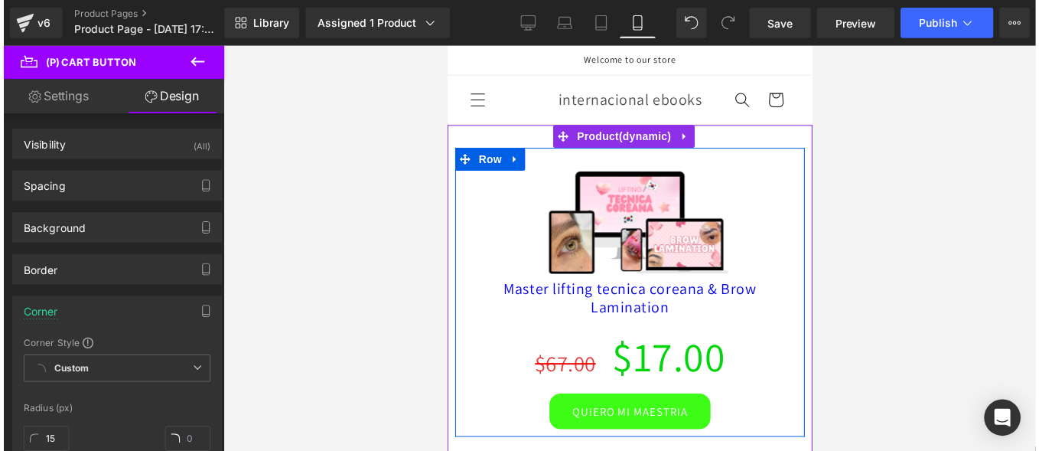
scroll to position [77, 0]
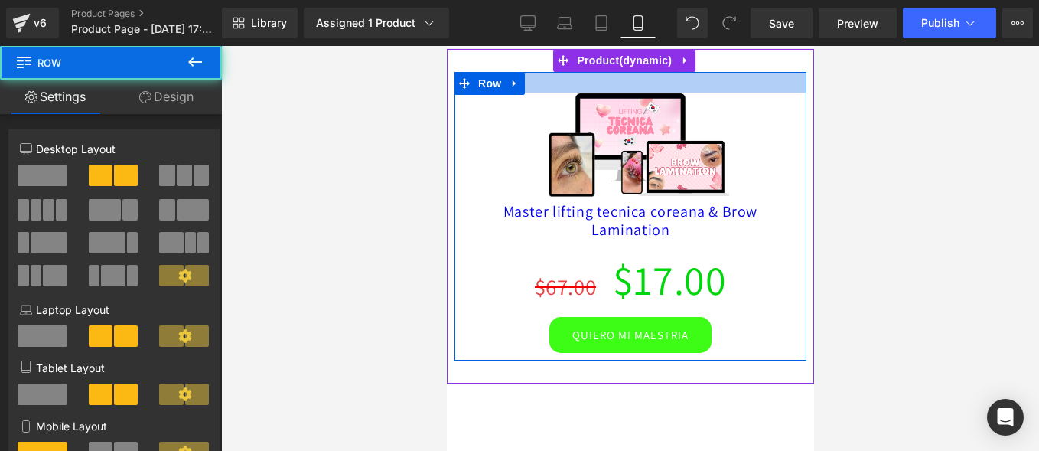
click at [620, 93] on div at bounding box center [630, 82] width 352 height 21
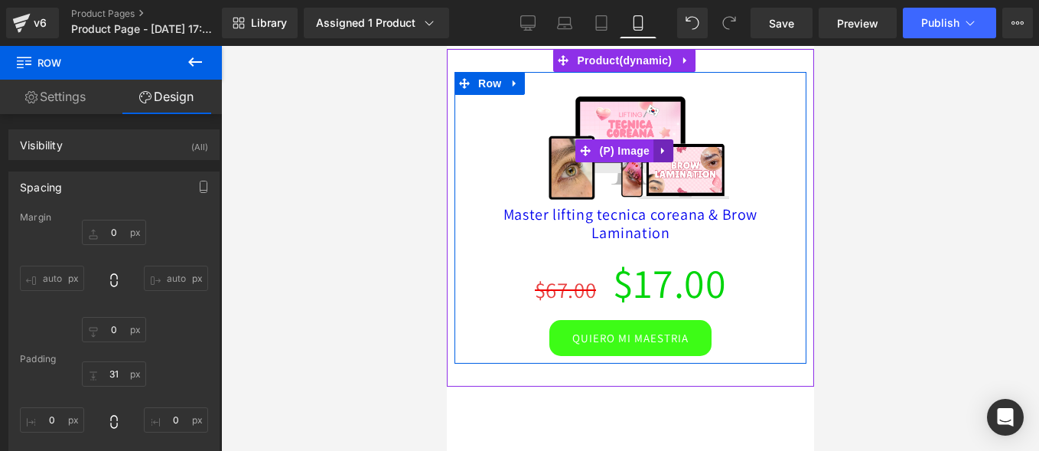
click at [663, 155] on icon at bounding box center [662, 150] width 11 height 11
click at [670, 156] on icon at bounding box center [672, 150] width 11 height 11
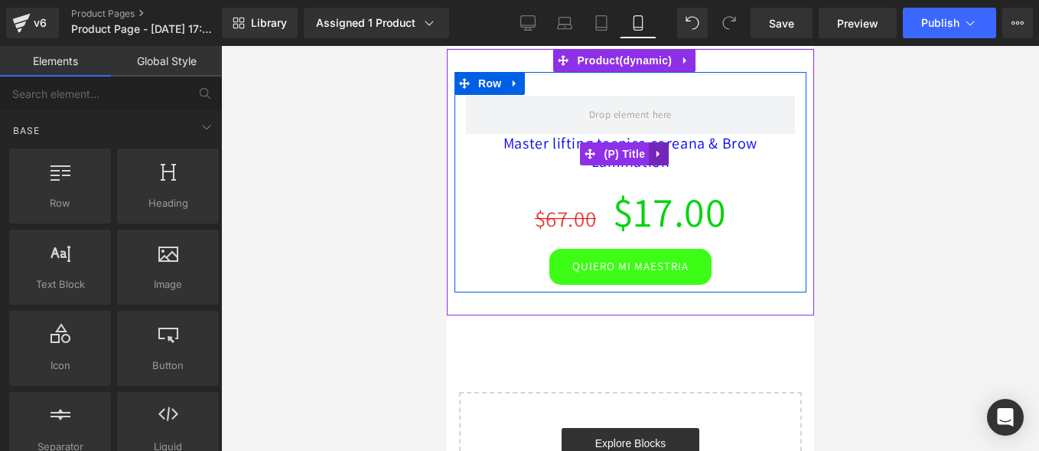
click at [653, 160] on icon at bounding box center [658, 153] width 11 height 11
click at [669, 159] on icon at bounding box center [668, 153] width 11 height 11
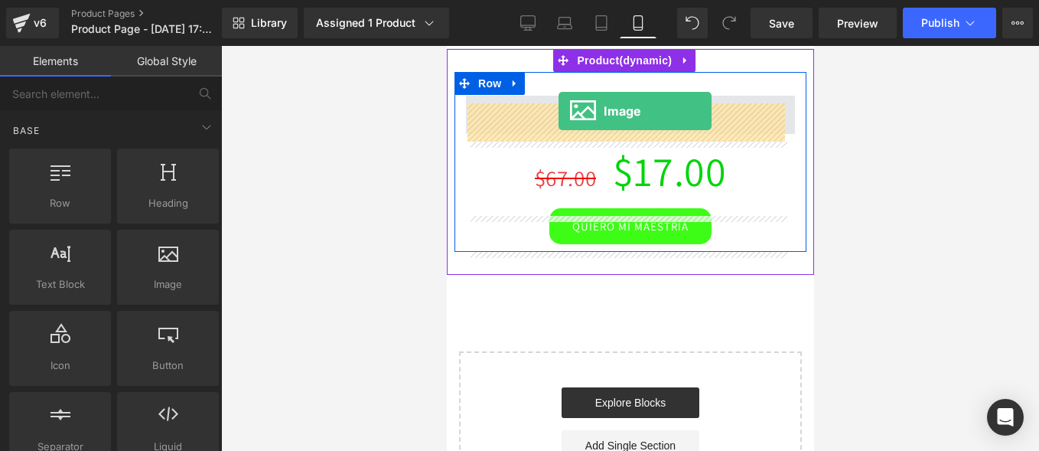
drag, startPoint x: 607, startPoint y: 336, endPoint x: 558, endPoint y: 111, distance: 230.2
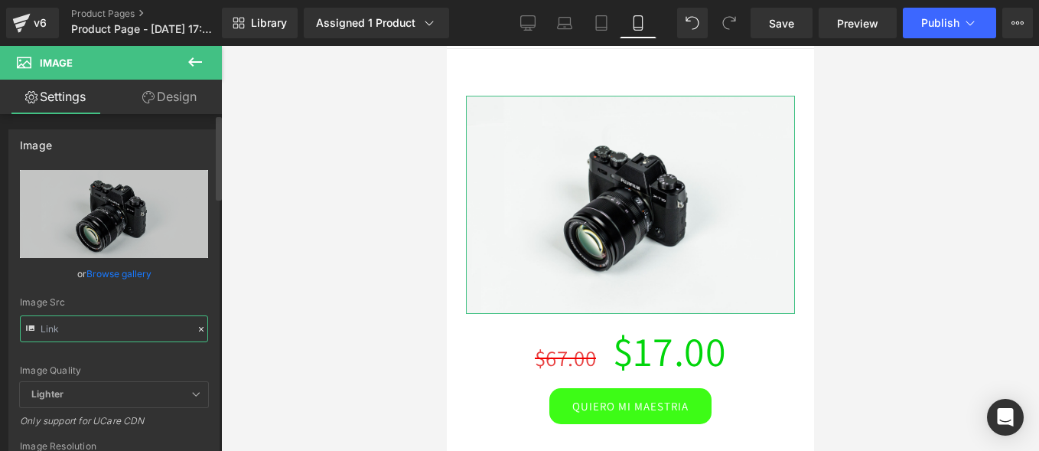
click at [162, 324] on input "text" at bounding box center [114, 328] width 188 height 27
click at [161, 324] on input "text" at bounding box center [114, 328] width 188 height 27
paste input "https://cdn.shopify.com/s/files/1/0727/0747/3596/files/3.png?v=1759086007"
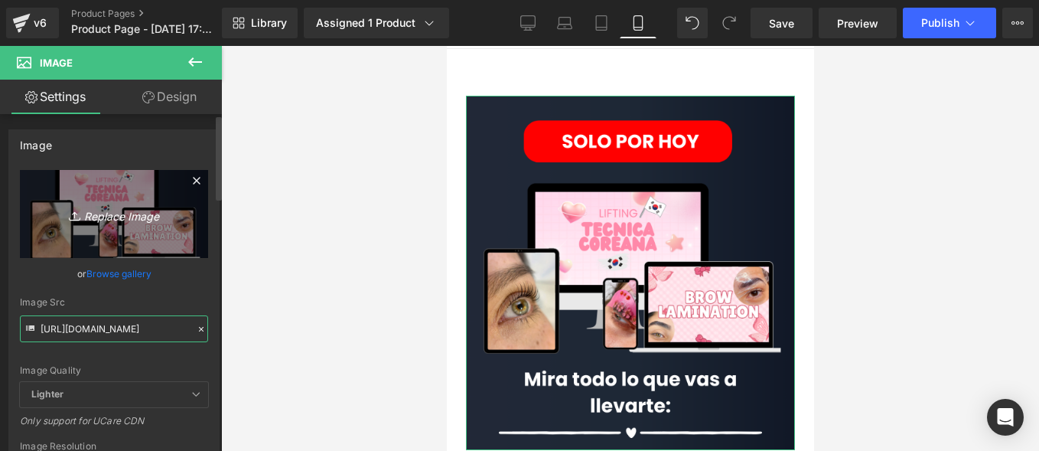
type input "https://cdn.shopify.com/s/files/1/0727/0747/3596/files/3_3000x3000.png?v=175908…"
click at [129, 211] on icon "Replace Image" at bounding box center [114, 213] width 122 height 19
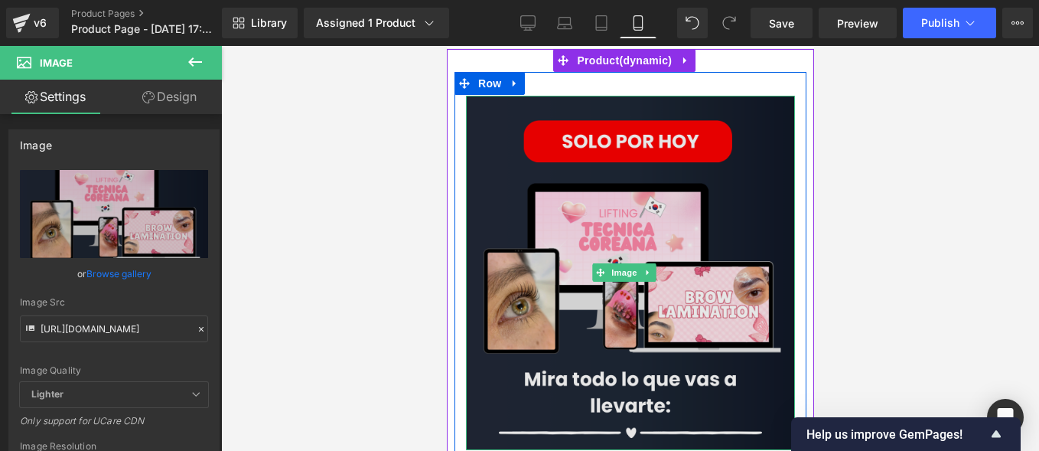
scroll to position [153, 0]
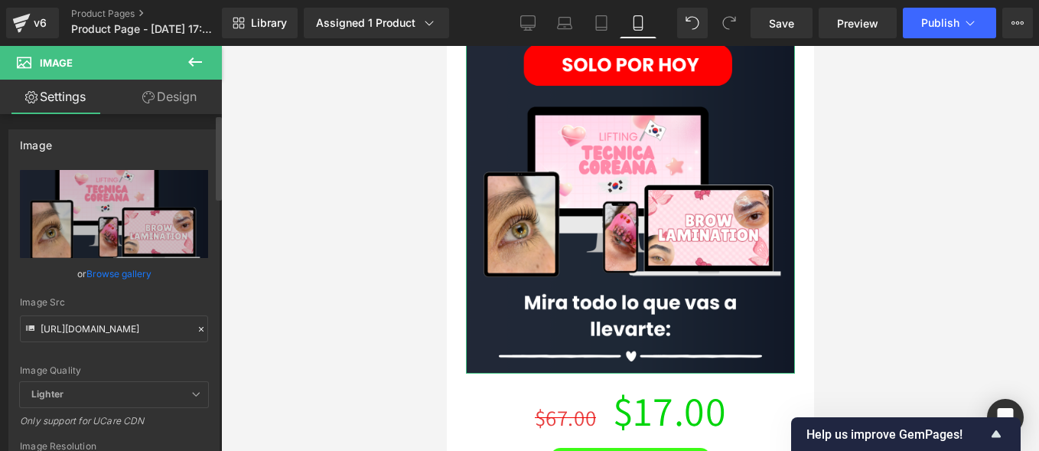
click at [197, 330] on icon at bounding box center [201, 329] width 11 height 11
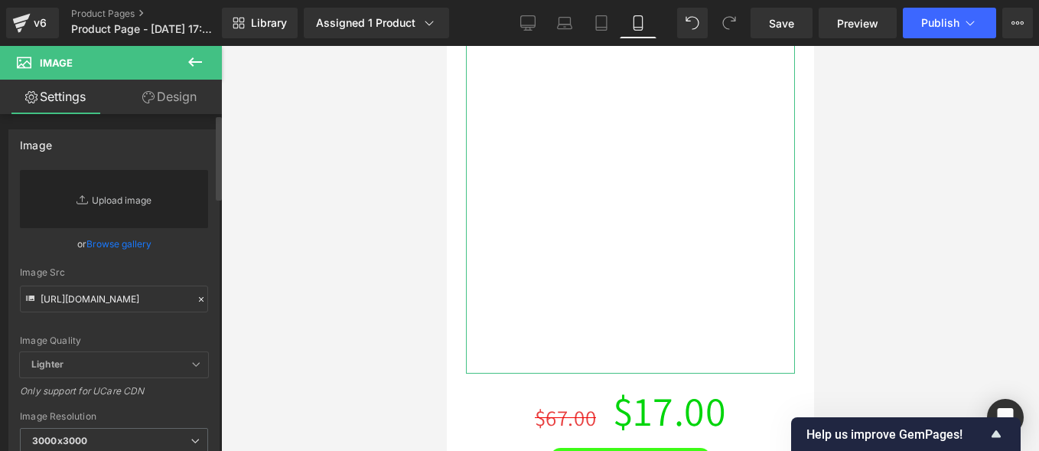
click at [118, 190] on link "Replace Image" at bounding box center [114, 199] width 188 height 58
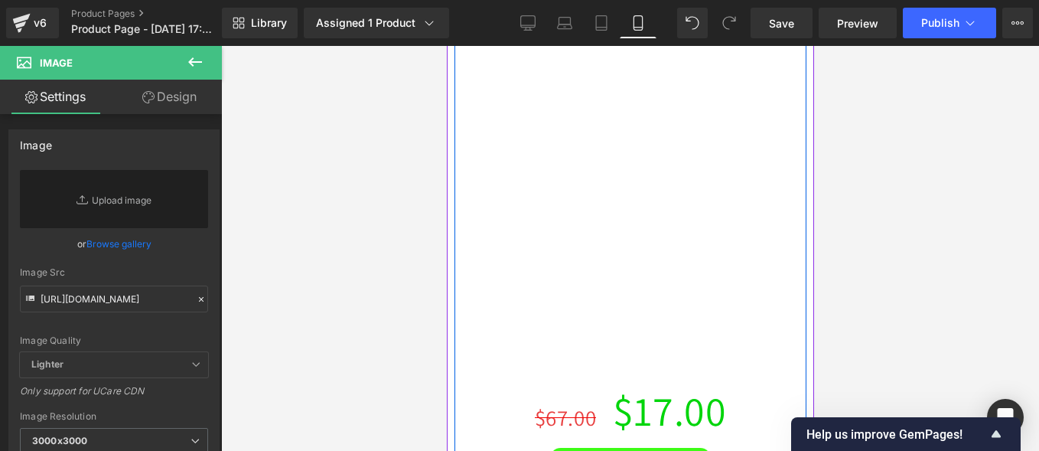
scroll to position [0, 0]
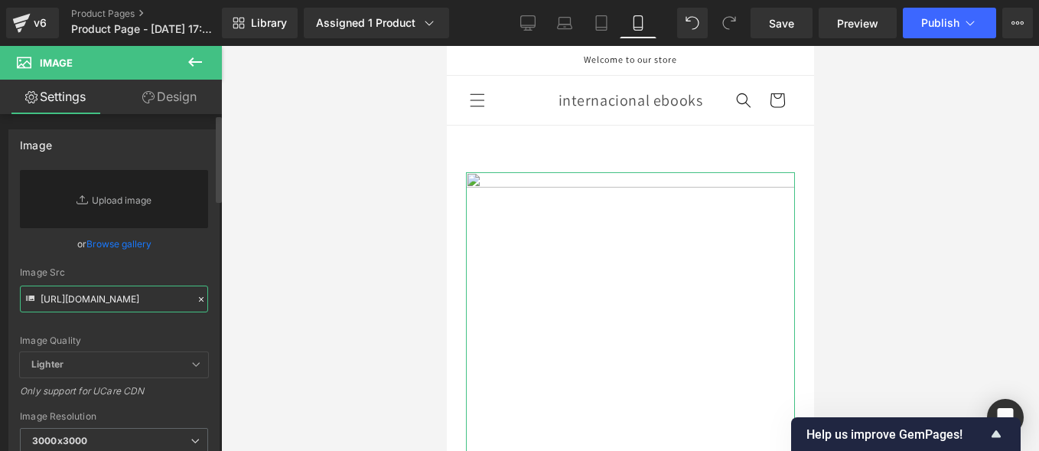
click at [127, 295] on input "https://cdn.shopify.com/s/files/1/0727/0747/3596/files/3_3000x3000.png?v=175908…" at bounding box center [114, 298] width 188 height 27
paste input "https://cdn.shopify.com/s/files/1/0727/0747/3596/files/MOCKUP_TEMPLATES_-_DIGIT…"
type input "https://cdn.shopify.com/s/files/1/0727/0747/3596/files/MOCKUP_TEMPLATES_-_DIGIT…"
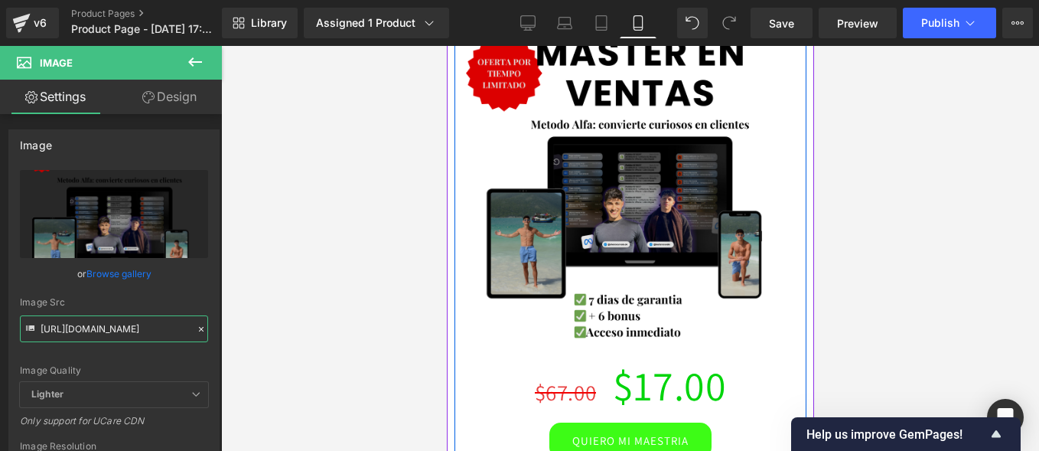
scroll to position [77, 0]
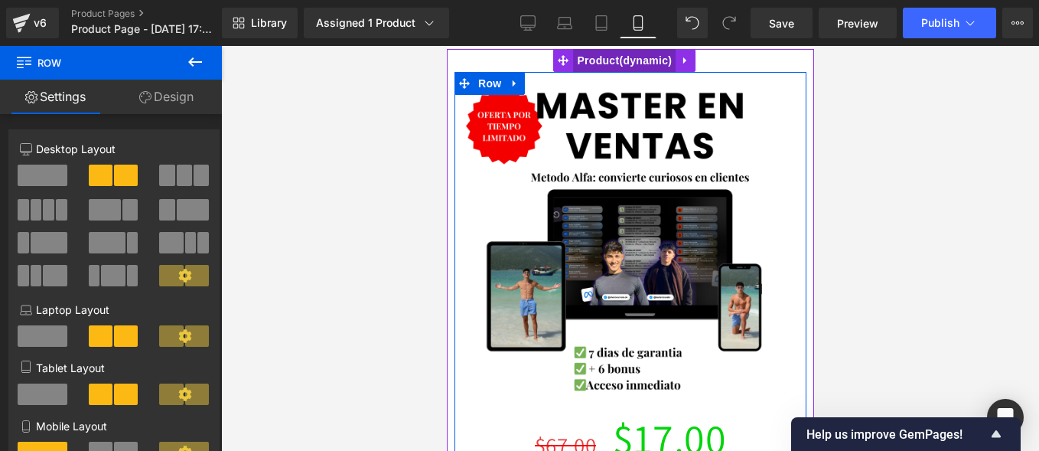
drag, startPoint x: 607, startPoint y: 99, endPoint x: 607, endPoint y: 75, distance: 23.7
click at [607, 75] on div "Image $67.00 $17.00 (P) Price QUIERO MI MAESTRIA (P) Cart Button Row Product" at bounding box center [629, 295] width 367 height 493
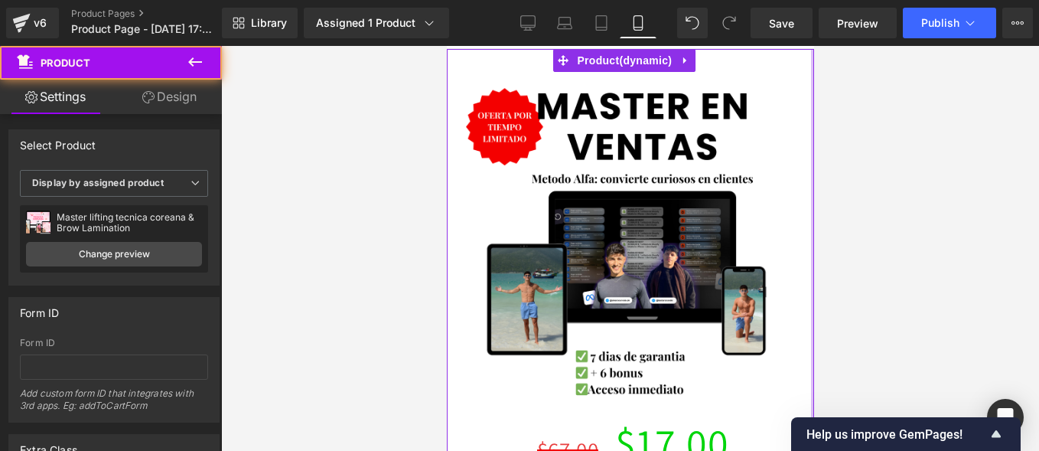
drag, startPoint x: 796, startPoint y: 197, endPoint x: 820, endPoint y: 197, distance: 24.5
click at [813, 197] on html "Ir directamente al contenido Welcome to our store Início Catálogo Entrar em con…" at bounding box center [629, 173] width 367 height 408
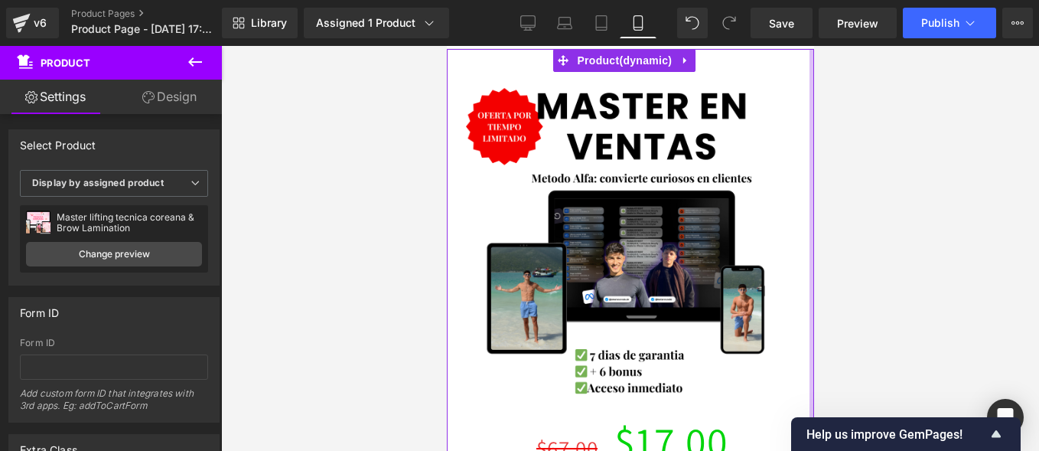
scroll to position [89, 0]
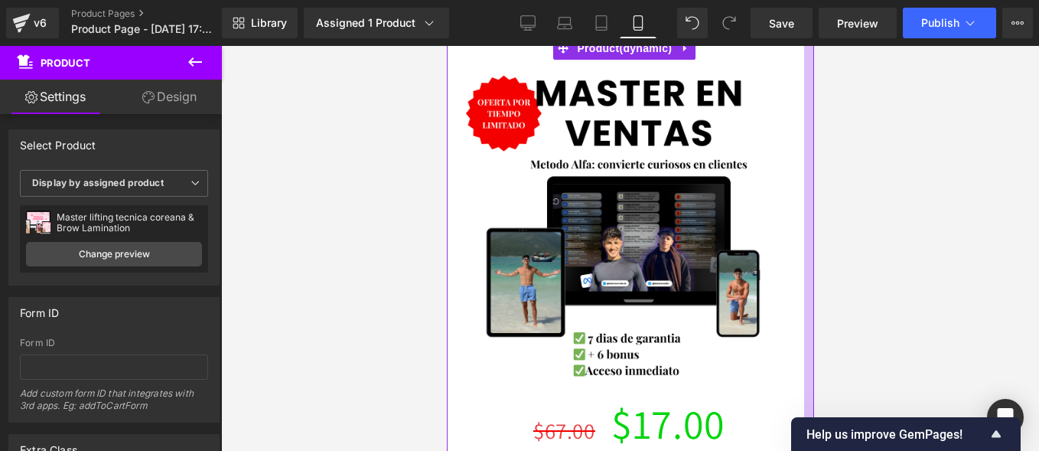
drag, startPoint x: 793, startPoint y: 176, endPoint x: 641, endPoint y: 136, distance: 157.4
click at [803, 176] on div at bounding box center [808, 282] width 10 height 490
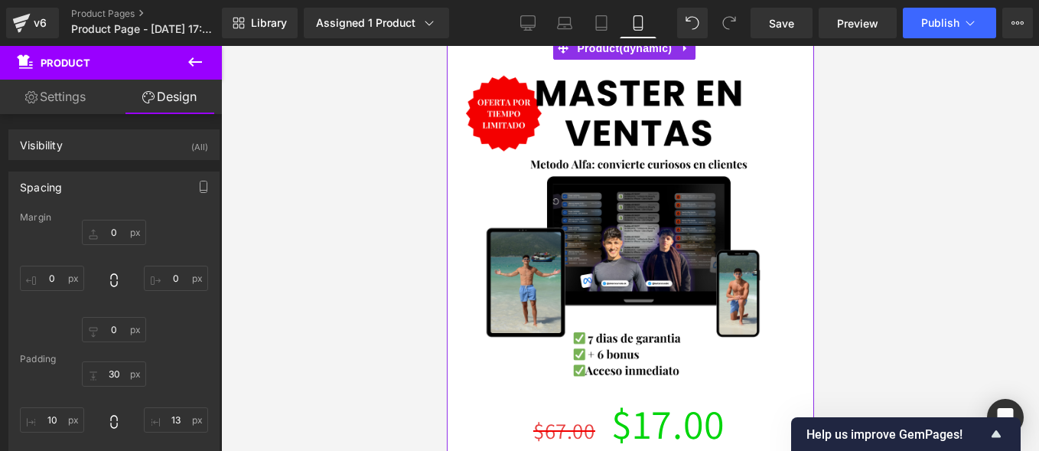
click at [152, 103] on icon at bounding box center [148, 97] width 12 height 12
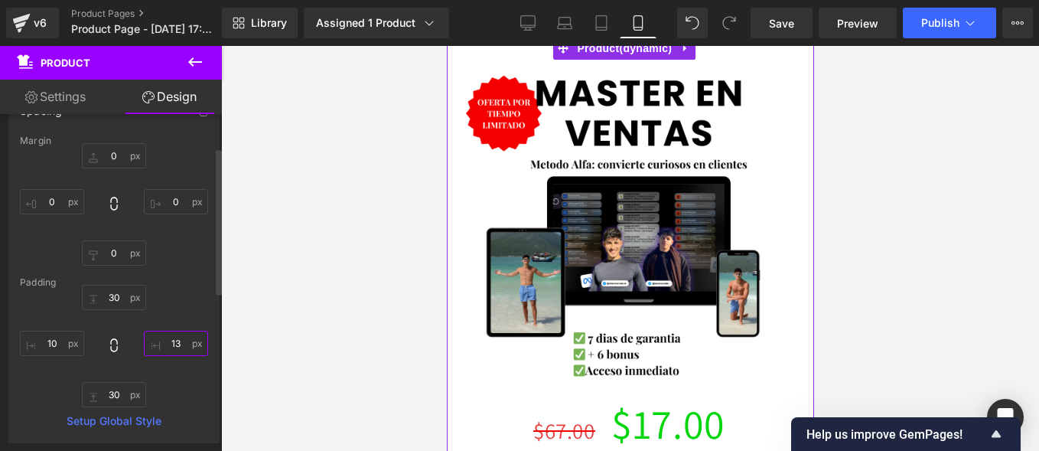
click at [178, 340] on input "text" at bounding box center [176, 342] width 64 height 25
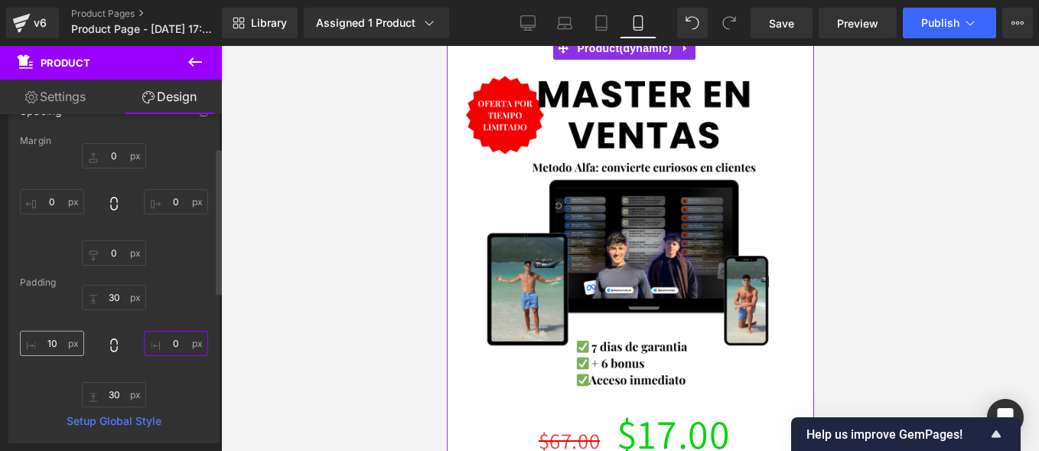
type input "0"
click at [64, 339] on input "text" at bounding box center [52, 342] width 64 height 25
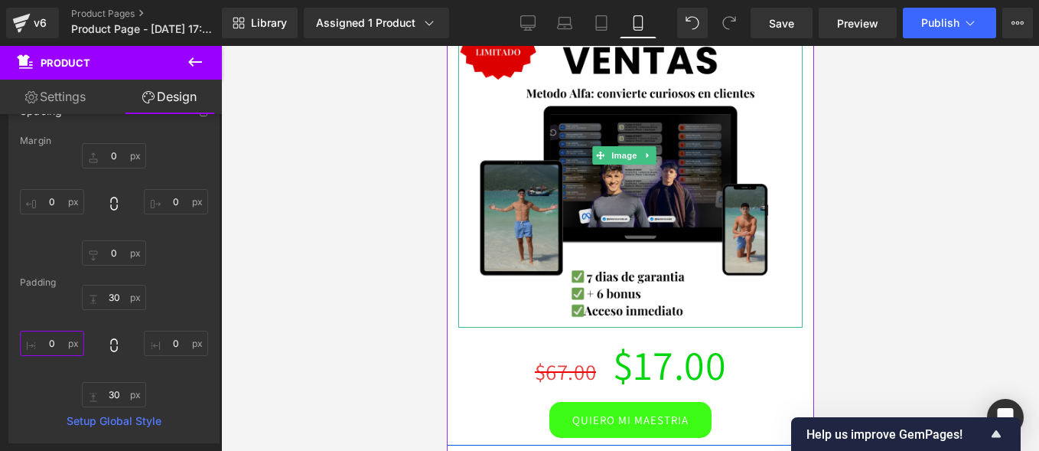
scroll to position [318, 0]
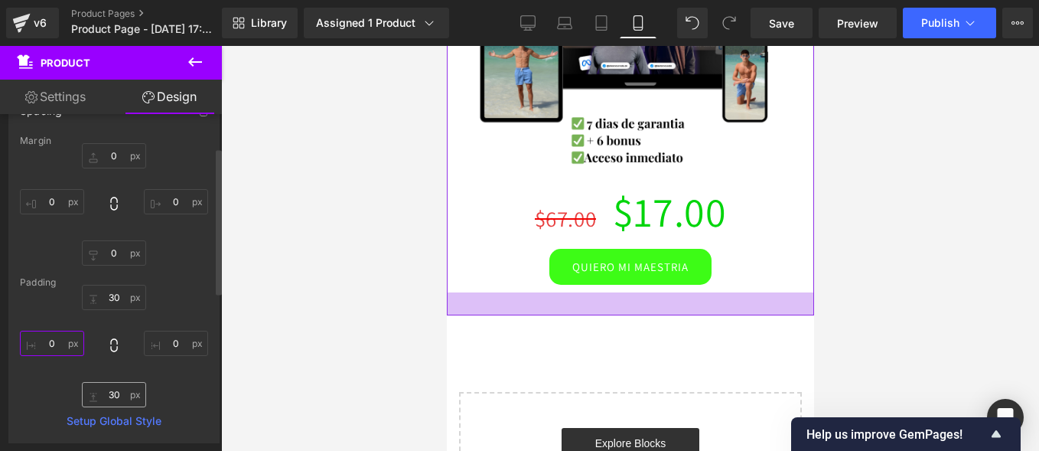
type input "0"
click at [113, 390] on input "text" at bounding box center [114, 394] width 64 height 25
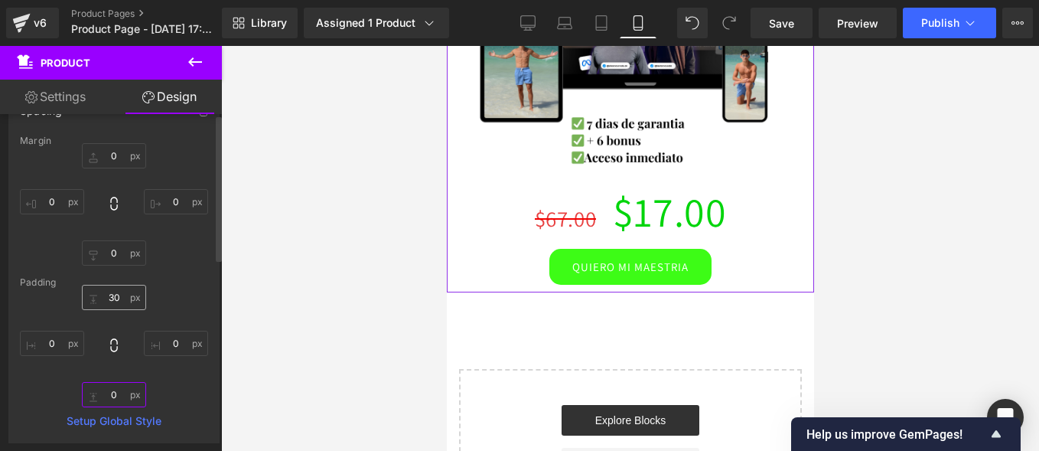
scroll to position [0, 0]
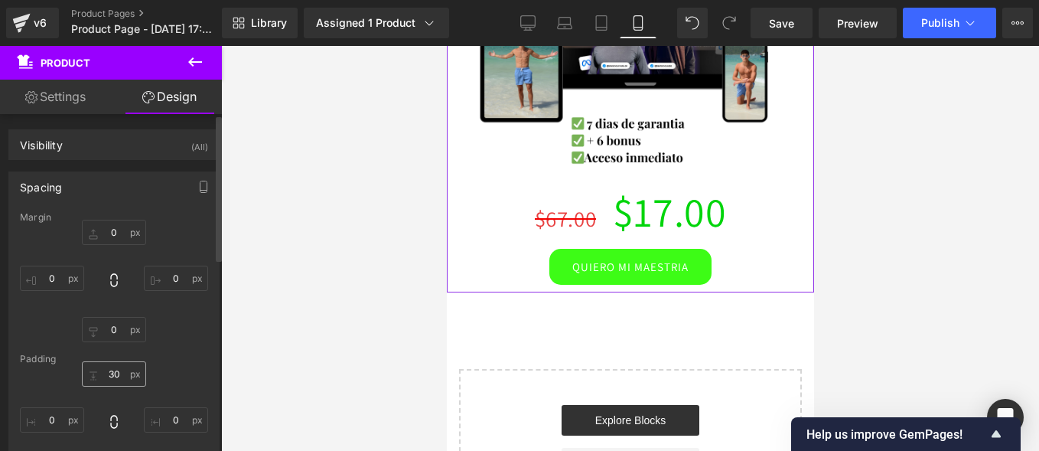
type input "0"
click at [116, 369] on input "text" at bounding box center [114, 373] width 64 height 25
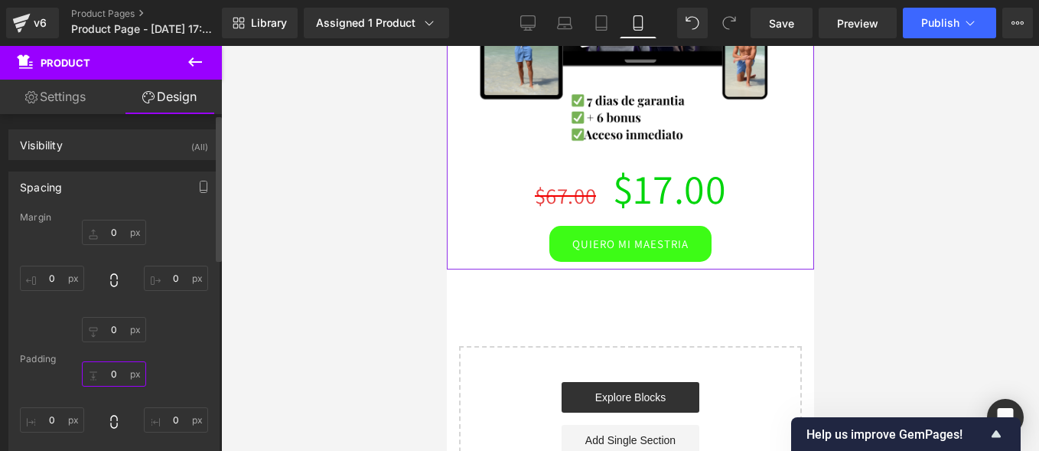
scroll to position [77, 0]
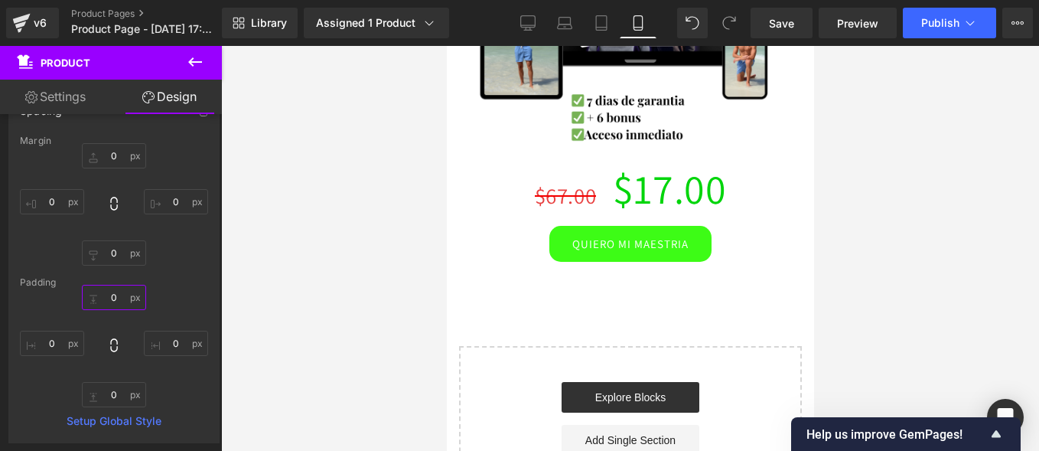
type input "0"
click at [424, 243] on div at bounding box center [630, 248] width 818 height 405
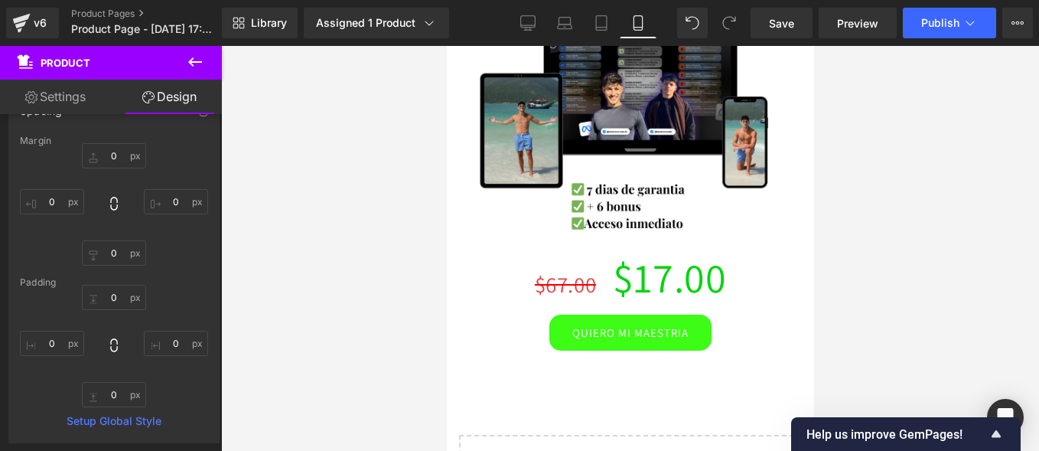
scroll to position [306, 0]
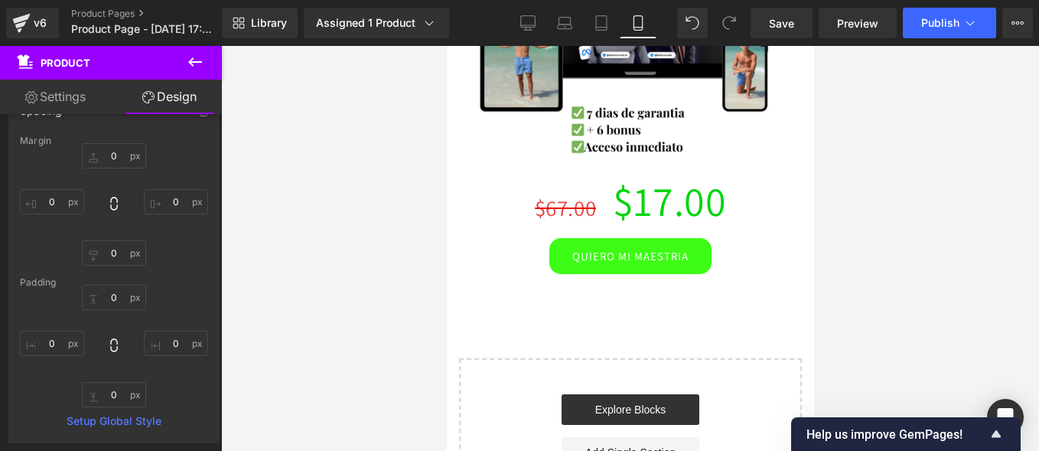
click at [194, 64] on icon at bounding box center [195, 62] width 18 height 18
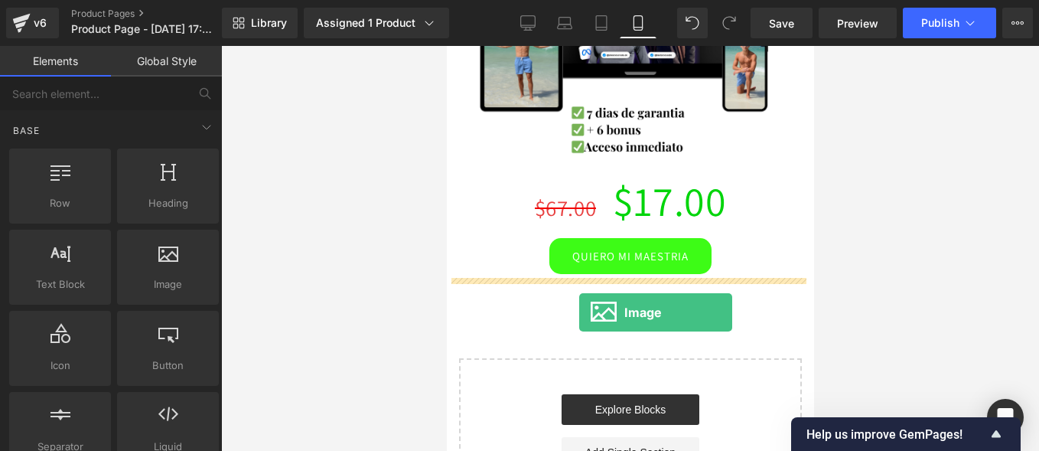
drag, startPoint x: 615, startPoint y: 314, endPoint x: 571, endPoint y: 300, distance: 46.0
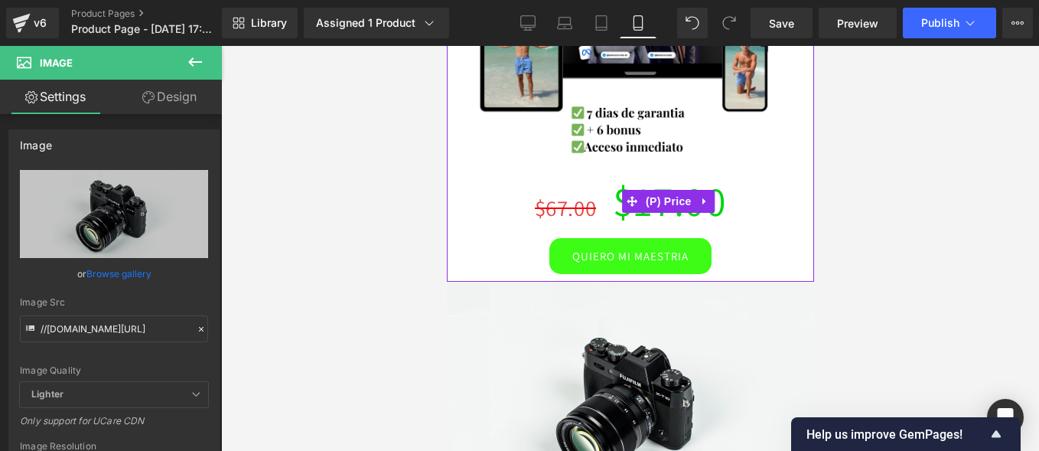
click at [461, 182] on div "$67.00 $17.00" at bounding box center [629, 201] width 344 height 74
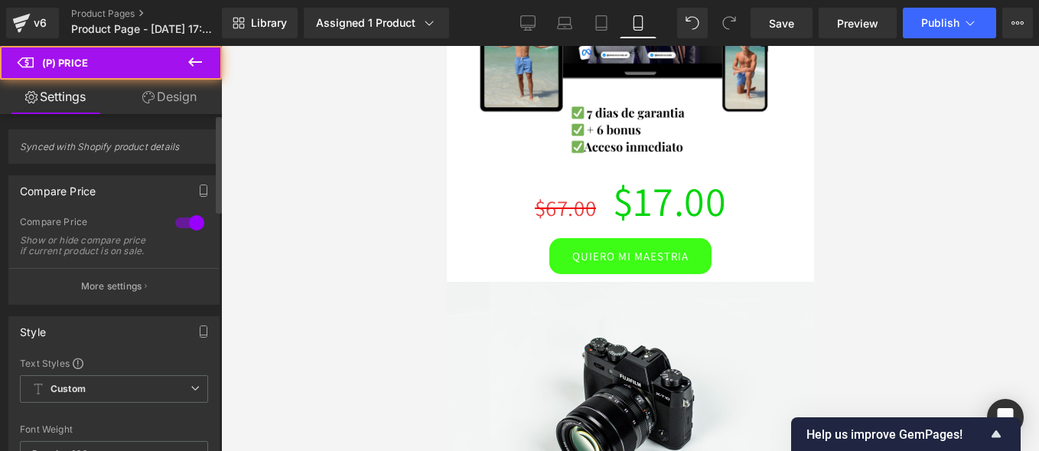
scroll to position [77, 0]
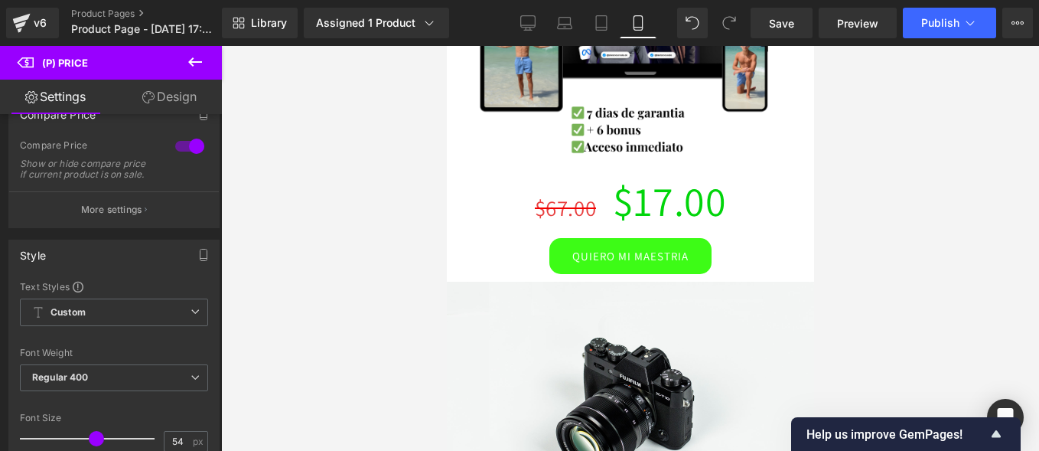
click at [181, 95] on link "Design" at bounding box center [169, 97] width 111 height 34
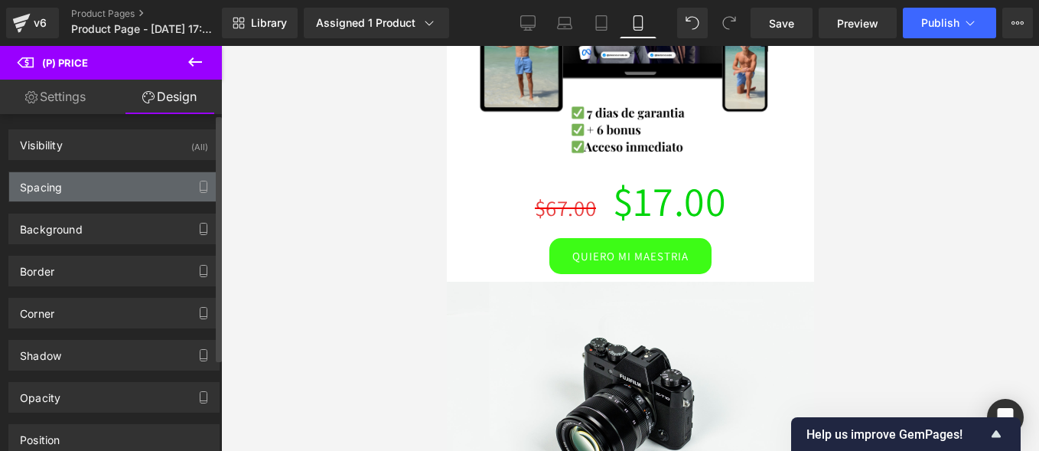
click at [83, 186] on div "Spacing" at bounding box center [114, 186] width 210 height 29
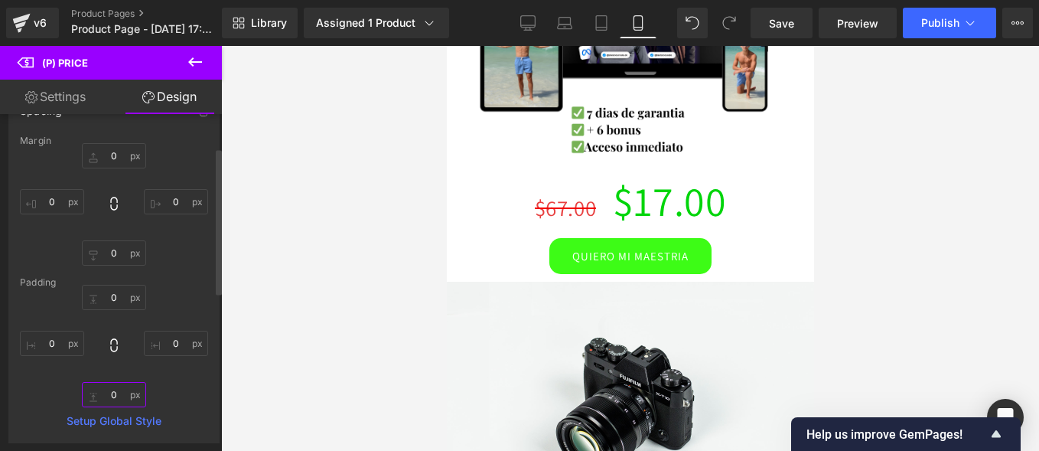
click at [120, 390] on input "0" at bounding box center [114, 394] width 64 height 25
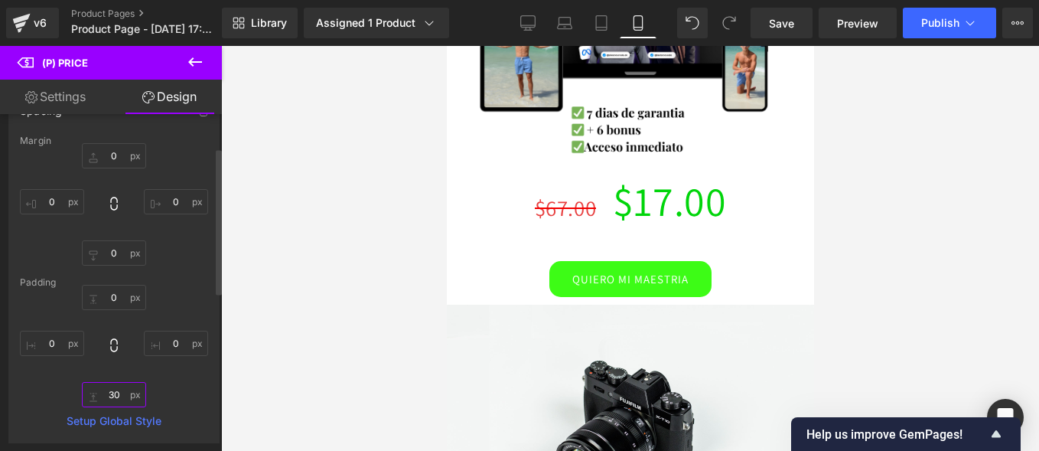
type input "30"
click at [163, 297] on div "0 0 30 0" at bounding box center [114, 346] width 188 height 122
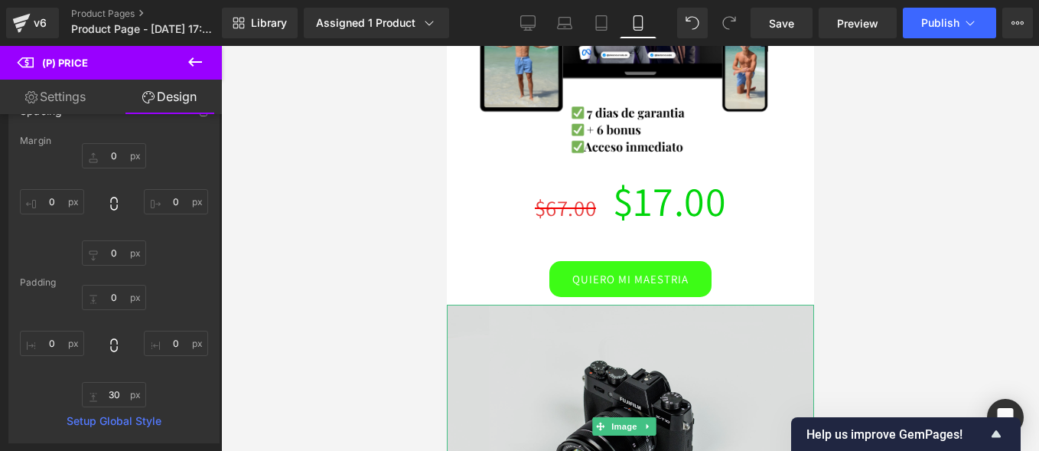
scroll to position [459, 0]
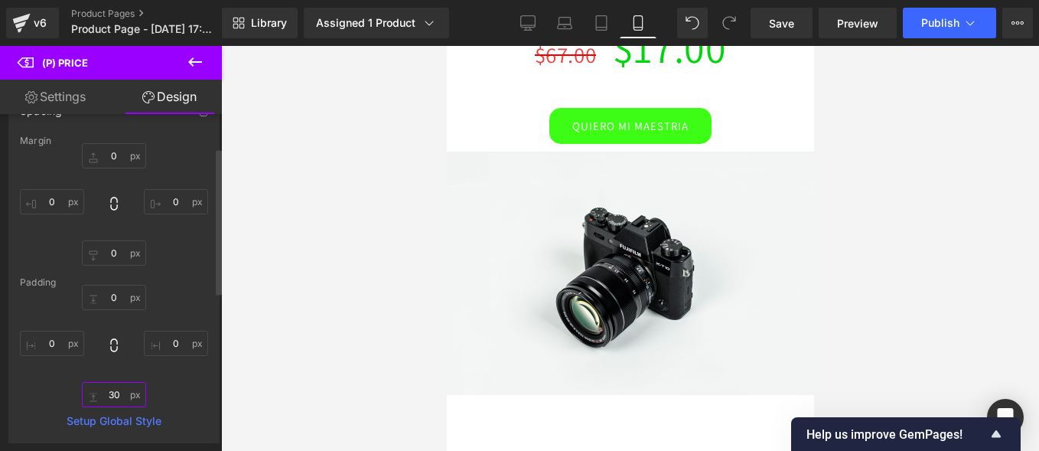
click at [118, 389] on input "30" at bounding box center [114, 394] width 64 height 25
click at [127, 360] on div "0 0 30 0" at bounding box center [114, 346] width 188 height 122
click at [113, 403] on input "30" at bounding box center [114, 394] width 64 height 25
click at [118, 392] on input "30" at bounding box center [114, 394] width 64 height 25
click at [109, 288] on input "0" at bounding box center [114, 297] width 64 height 25
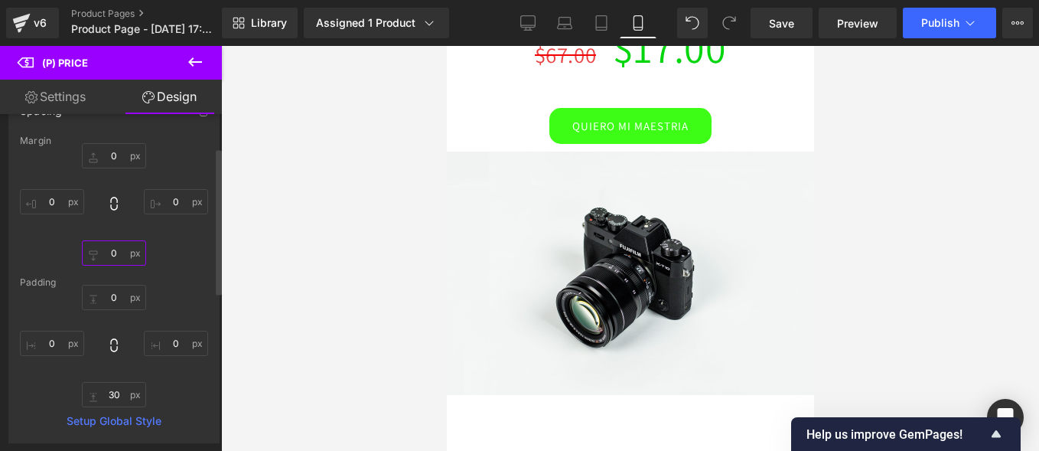
click at [117, 246] on input "0" at bounding box center [114, 252] width 64 height 25
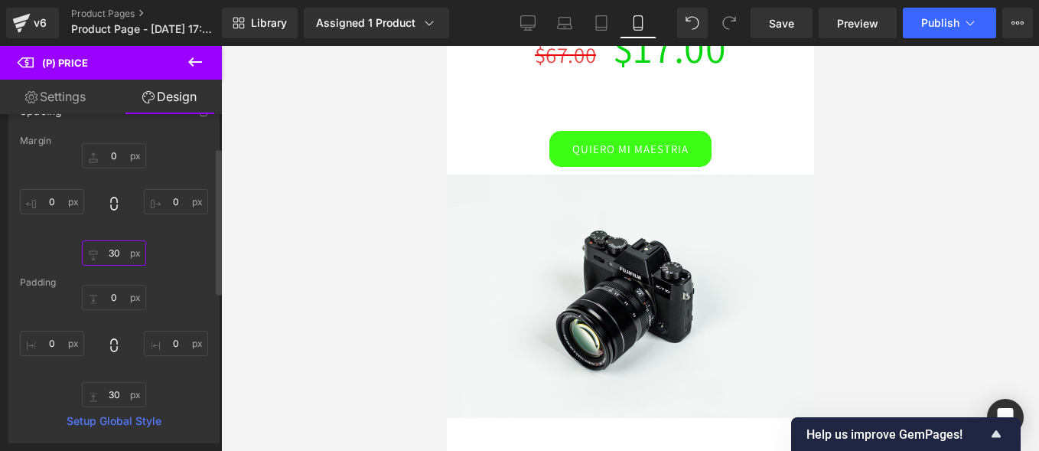
type input "3"
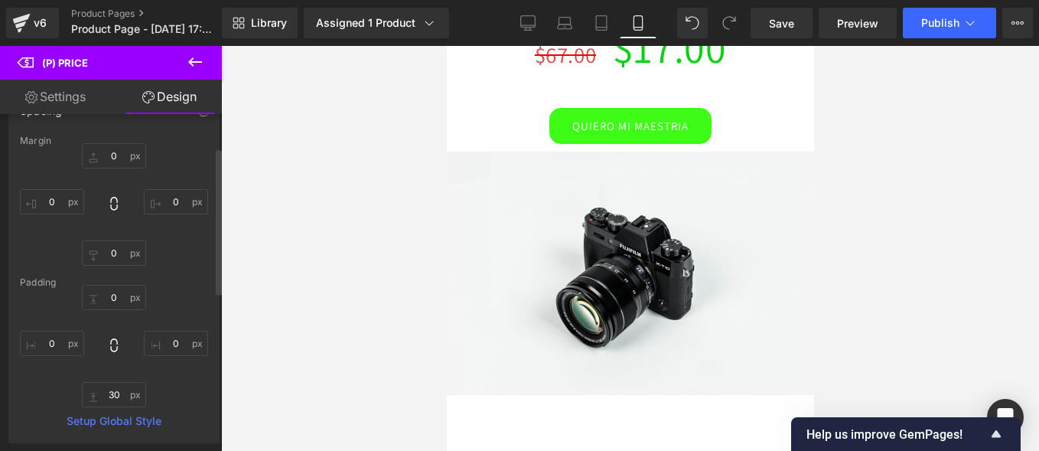
click at [181, 247] on div "0 0 0" at bounding box center [114, 204] width 188 height 122
click at [117, 402] on input "30" at bounding box center [114, 394] width 64 height 25
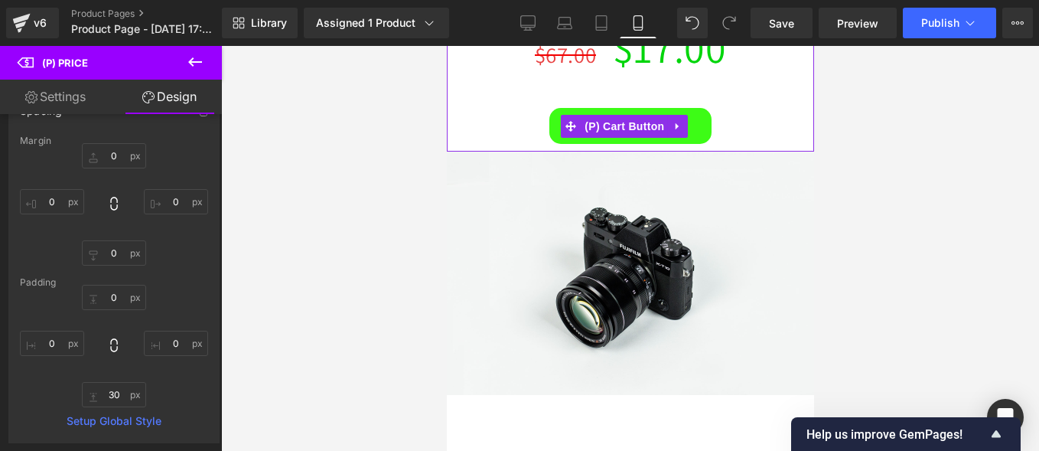
click at [510, 144] on div at bounding box center [629, 148] width 367 height 8
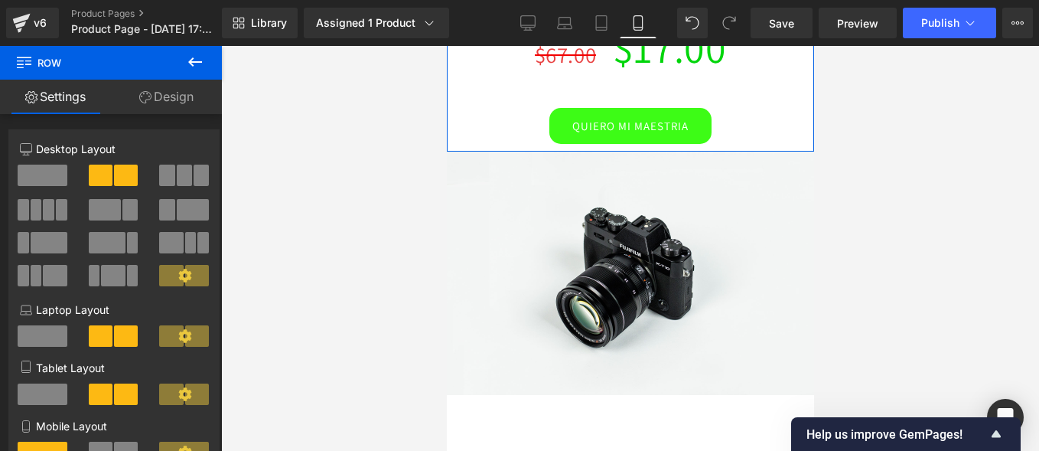
click at [155, 101] on link "Design" at bounding box center [166, 97] width 111 height 34
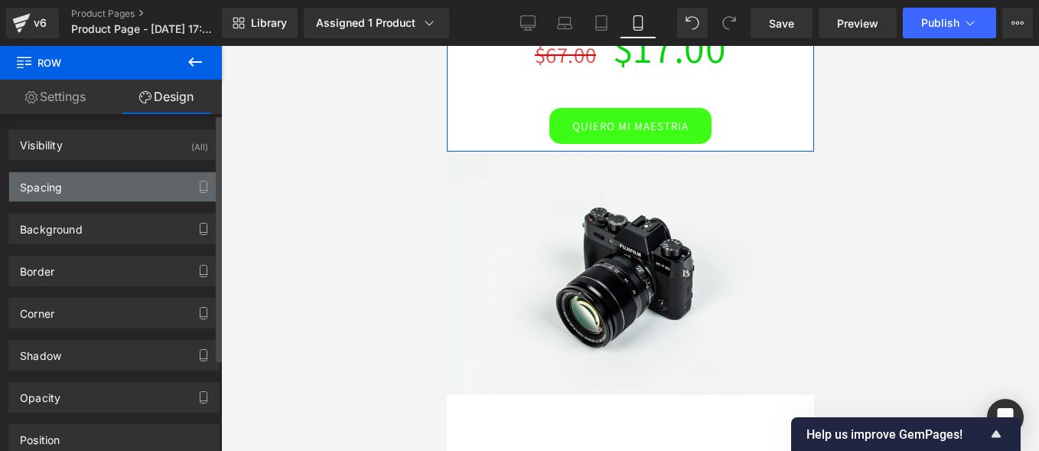
click at [78, 197] on div "Spacing" at bounding box center [114, 186] width 210 height 29
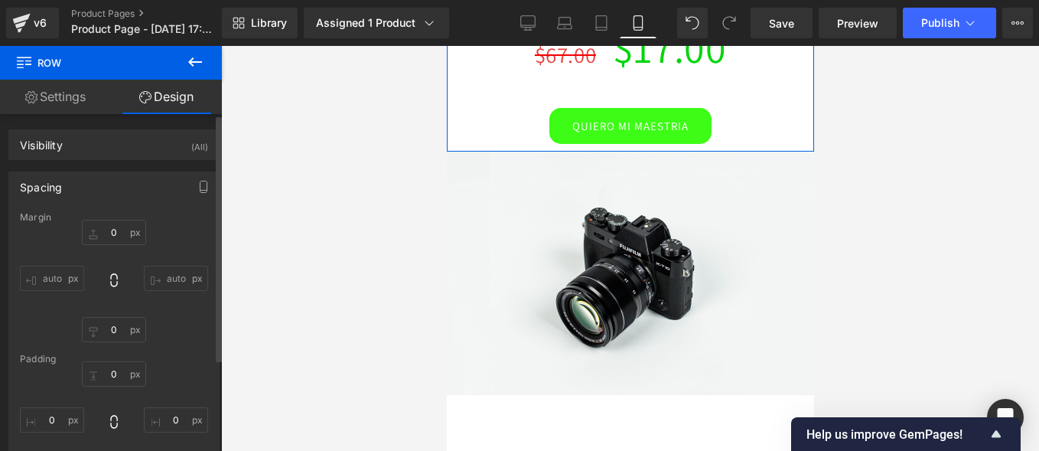
scroll to position [153, 0]
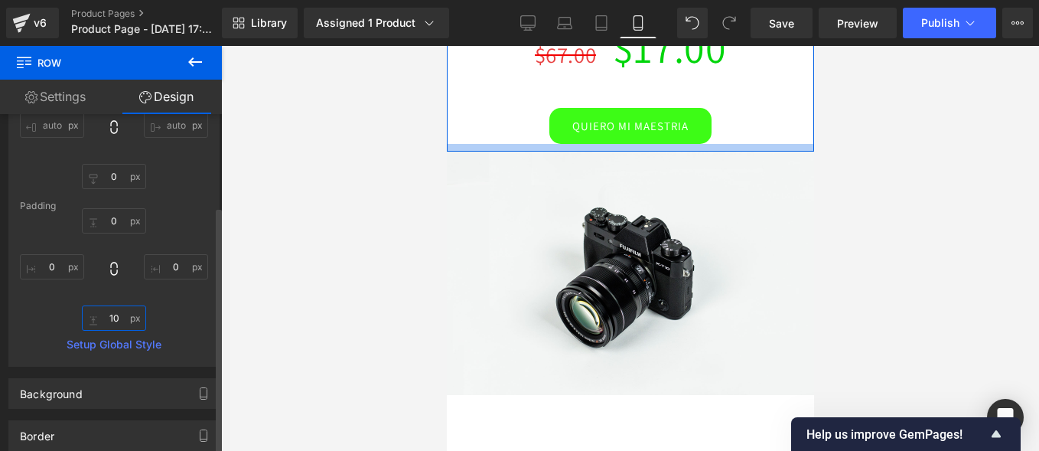
click at [123, 321] on input "text" at bounding box center [114, 317] width 64 height 25
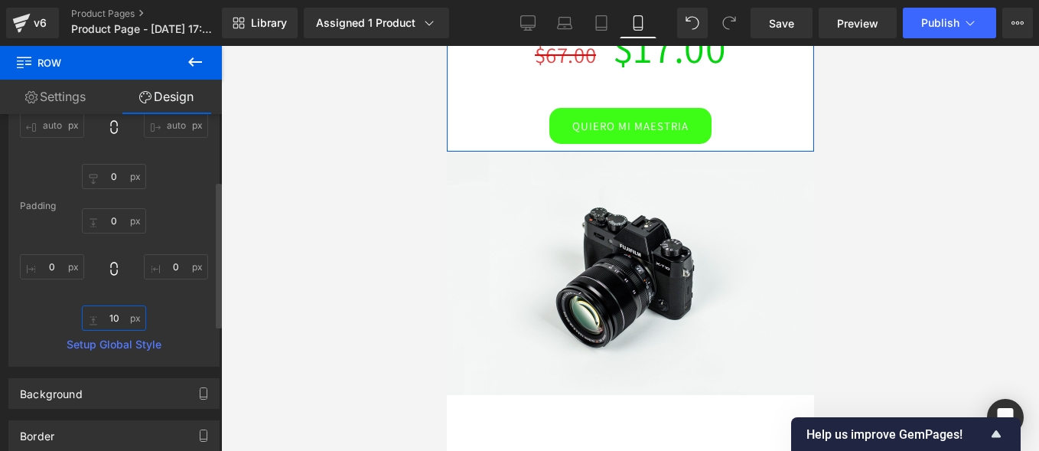
type input "10"
type input "30"
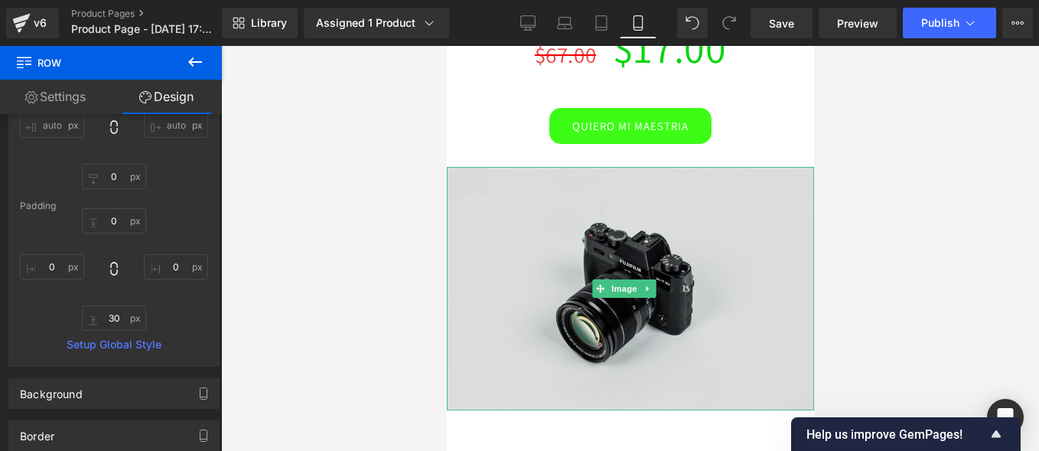
click at [524, 250] on img at bounding box center [629, 288] width 367 height 243
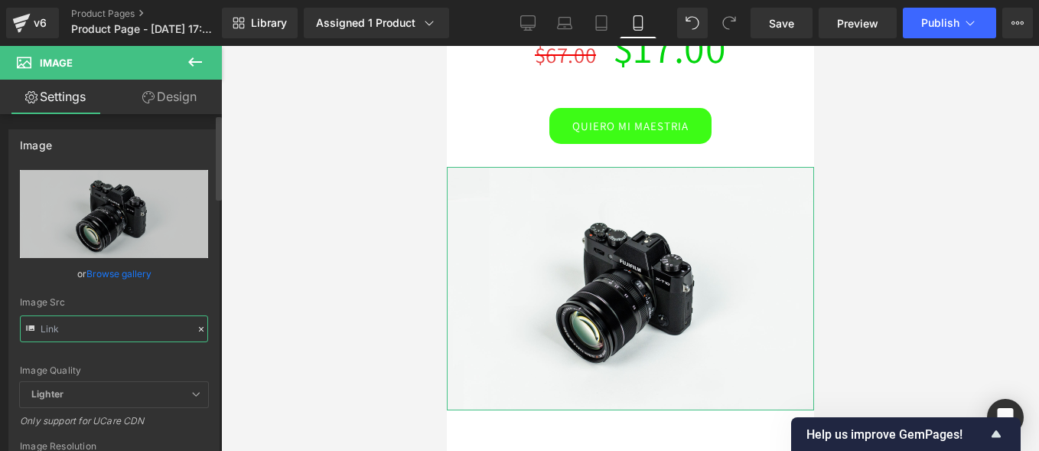
click at [106, 327] on input "text" at bounding box center [114, 328] width 188 height 27
paste input "https://cdn.shopify.com/s/files/1/0727/0747/3596/files/MOCKUP_TEMPLATES_-_DIGIT…"
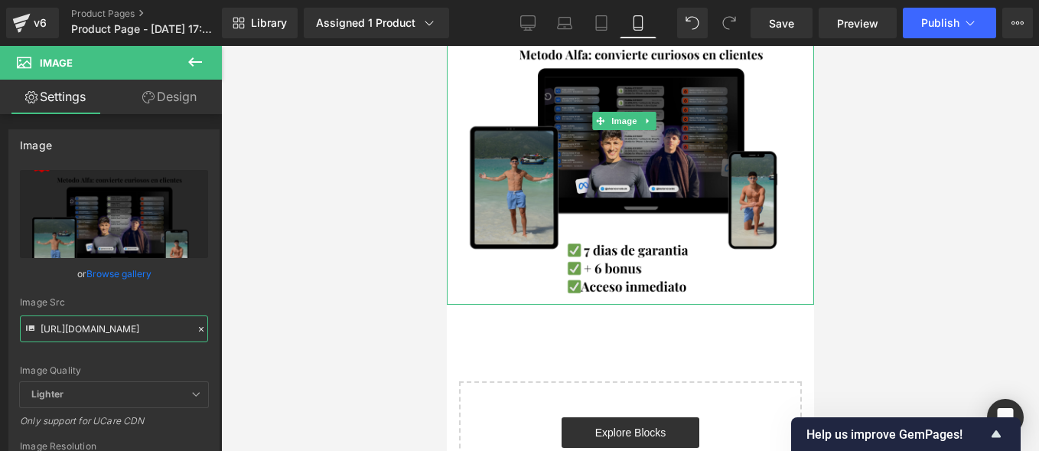
scroll to position [536, 0]
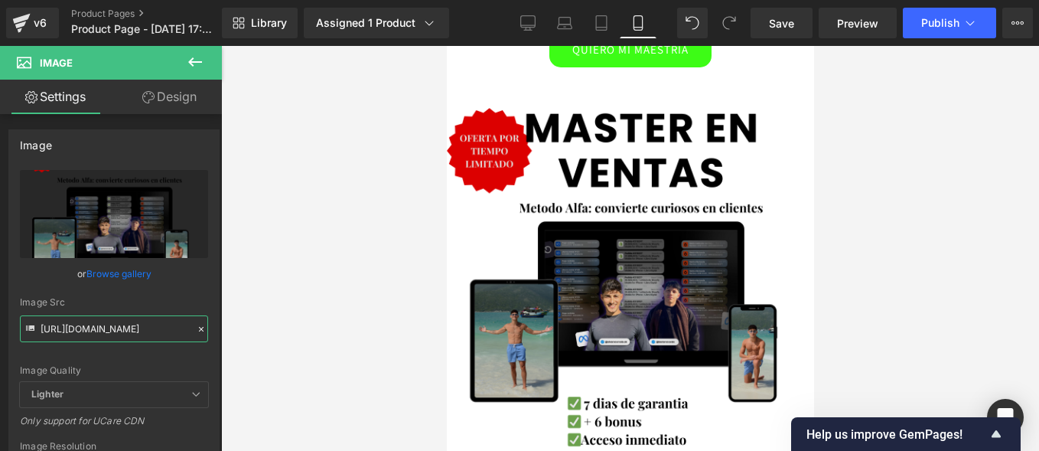
type input "https://cdn.shopify.com/s/files/1/0727/0747/3596/files/MOCKUP_TEMPLATES_-_DIGIT…"
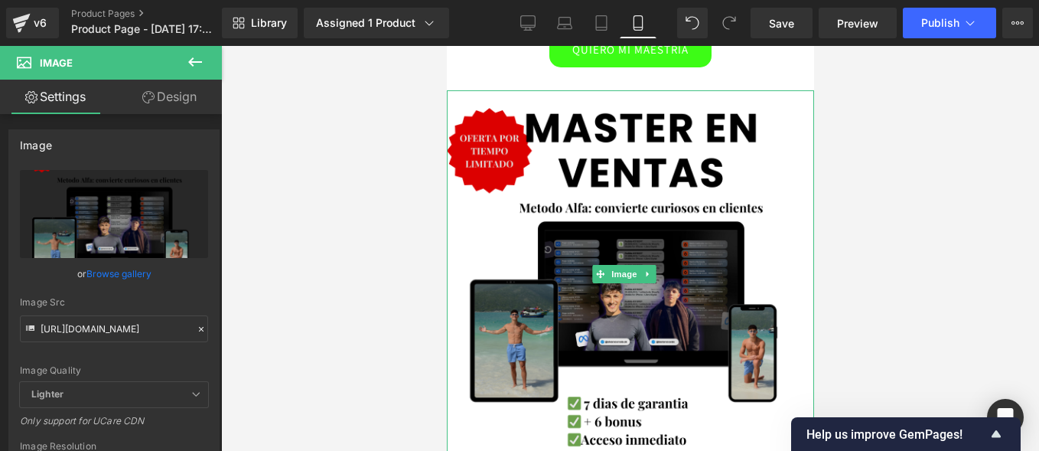
click at [466, 236] on img at bounding box center [629, 273] width 367 height 367
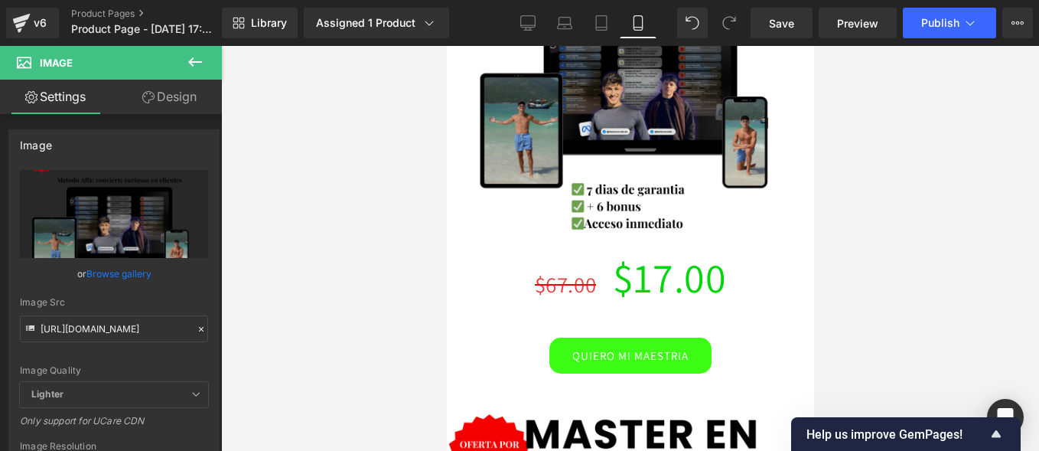
scroll to position [0, 0]
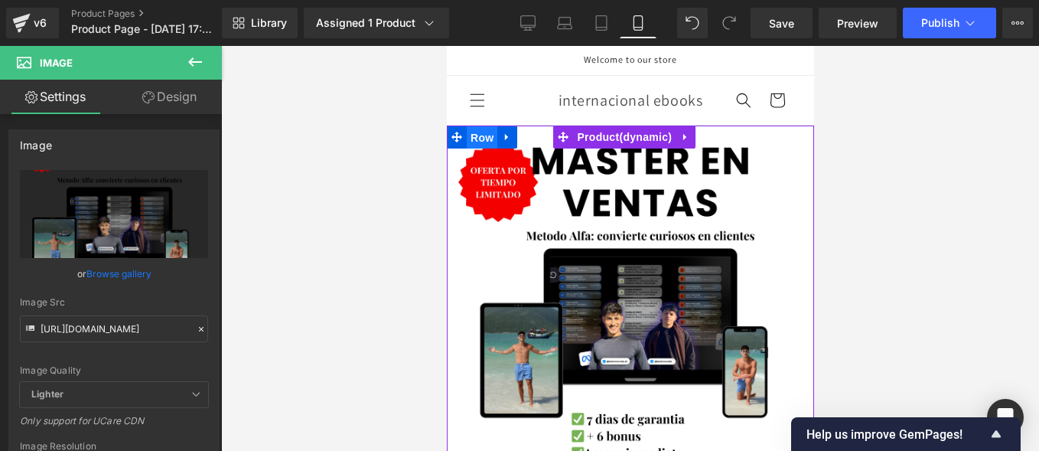
click at [482, 143] on span "Row" at bounding box center [481, 137] width 31 height 23
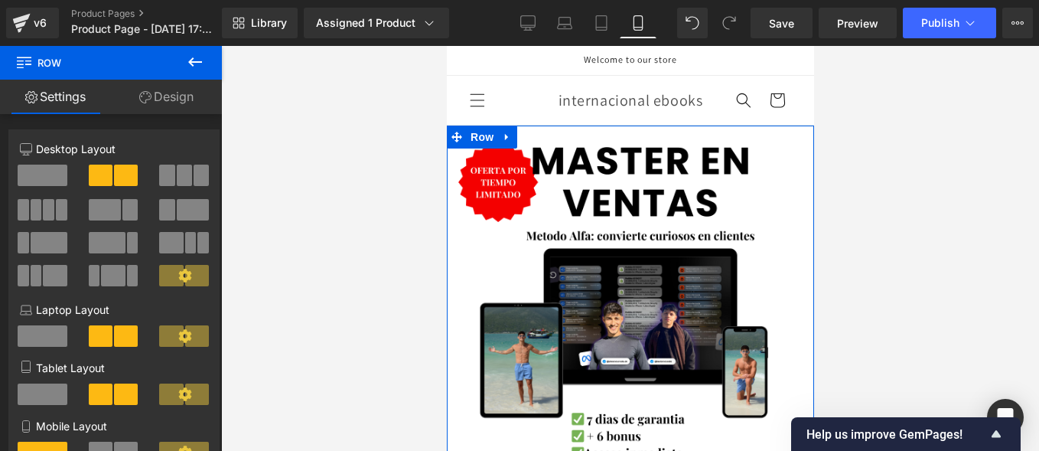
click at [161, 99] on link "Design" at bounding box center [166, 97] width 111 height 34
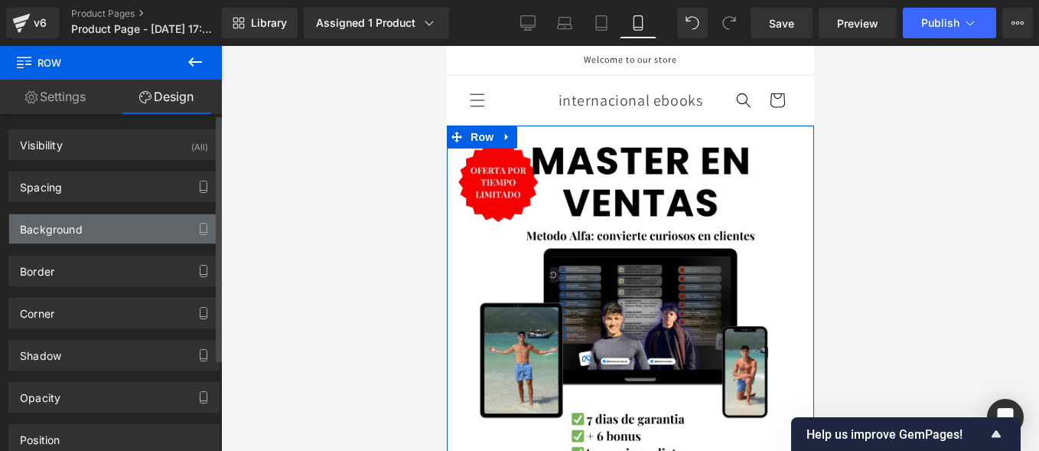
click at [82, 230] on div "Background" at bounding box center [114, 228] width 210 height 29
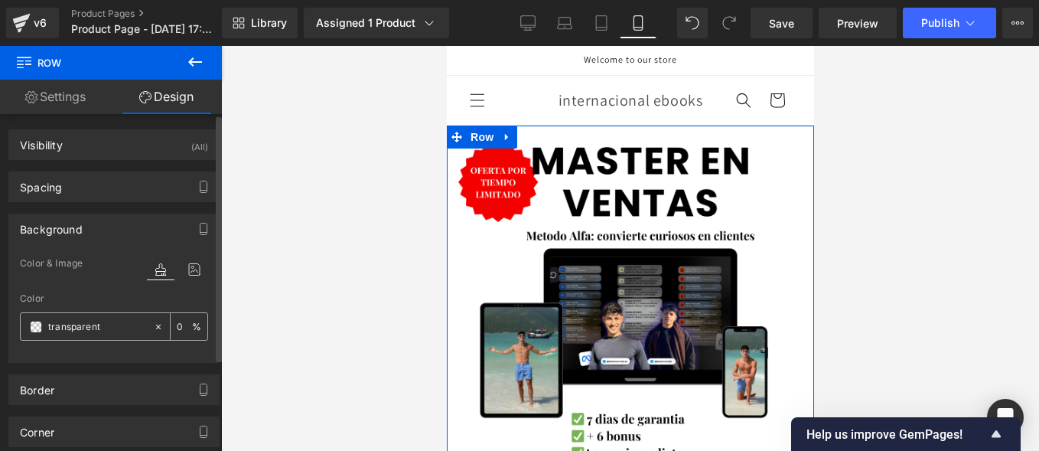
scroll to position [77, 0]
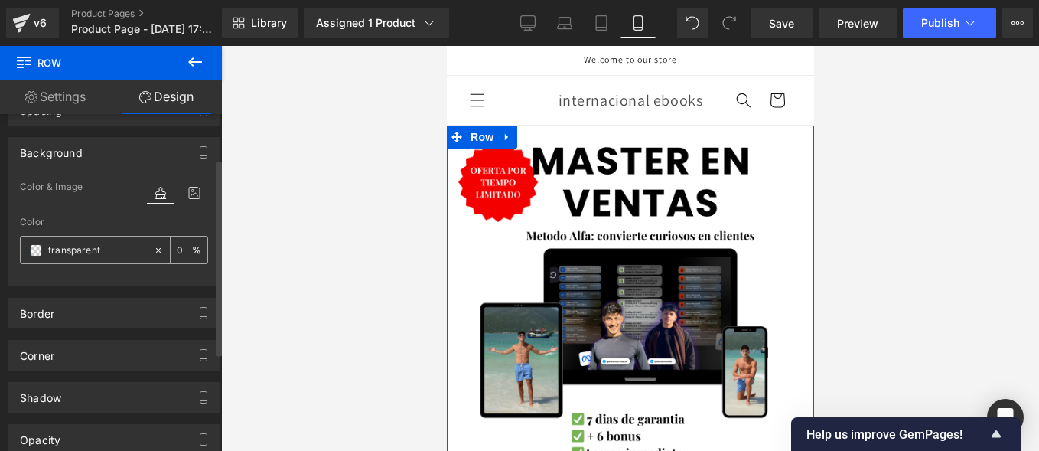
click at [41, 249] on span at bounding box center [36, 250] width 12 height 12
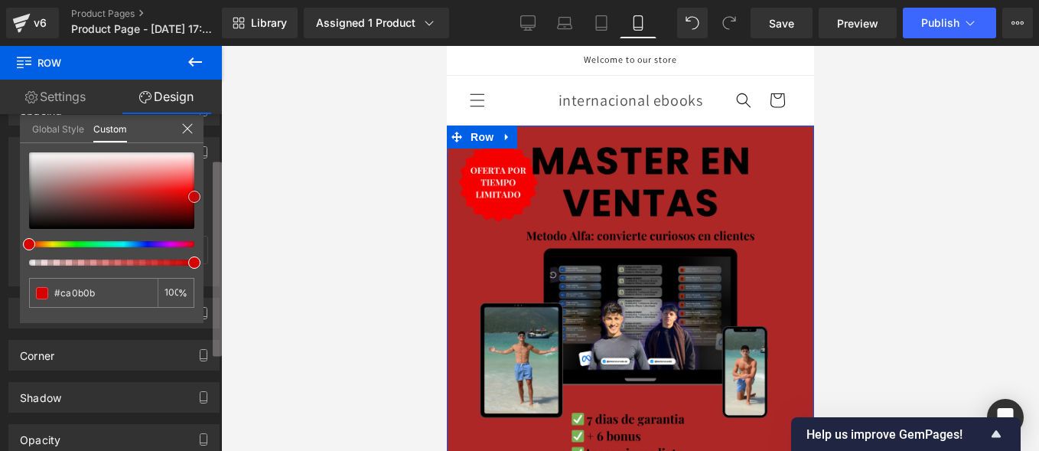
drag, startPoint x: 133, startPoint y: 197, endPoint x: 220, endPoint y: 197, distance: 86.4
click at [213, 197] on div "Background Color & Image color Color % Image Replace Image Upload image or Brow…" at bounding box center [114, 205] width 229 height 161
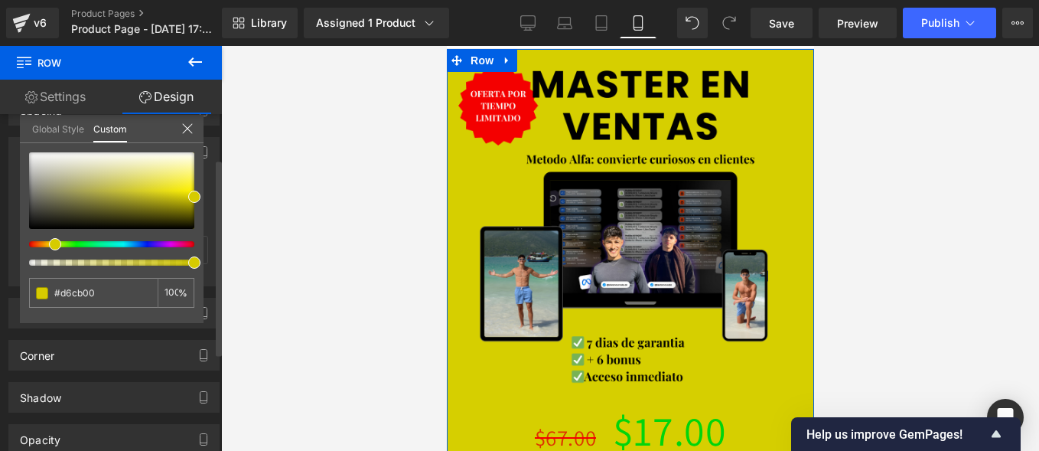
drag, startPoint x: 130, startPoint y: 243, endPoint x: 49, endPoint y: 246, distance: 81.1
click at [49, 246] on div at bounding box center [105, 244] width 165 height 6
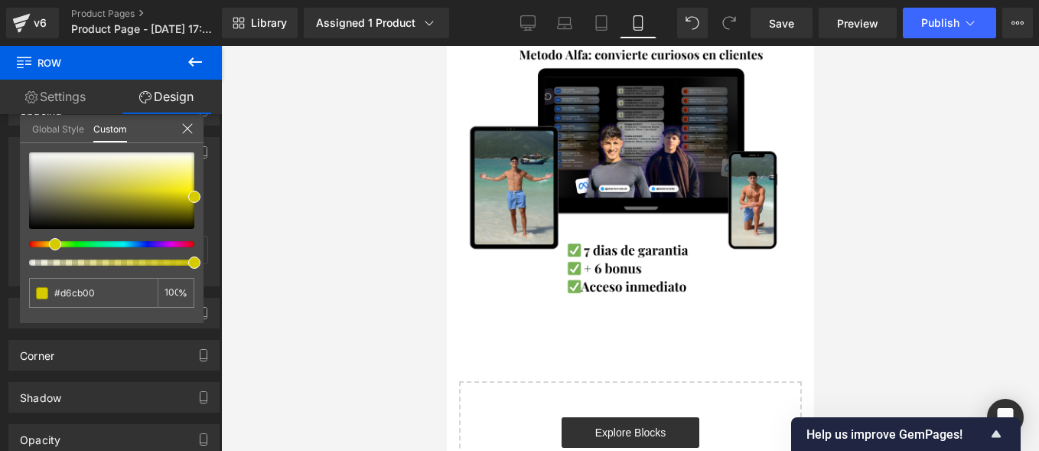
scroll to position [383, 0]
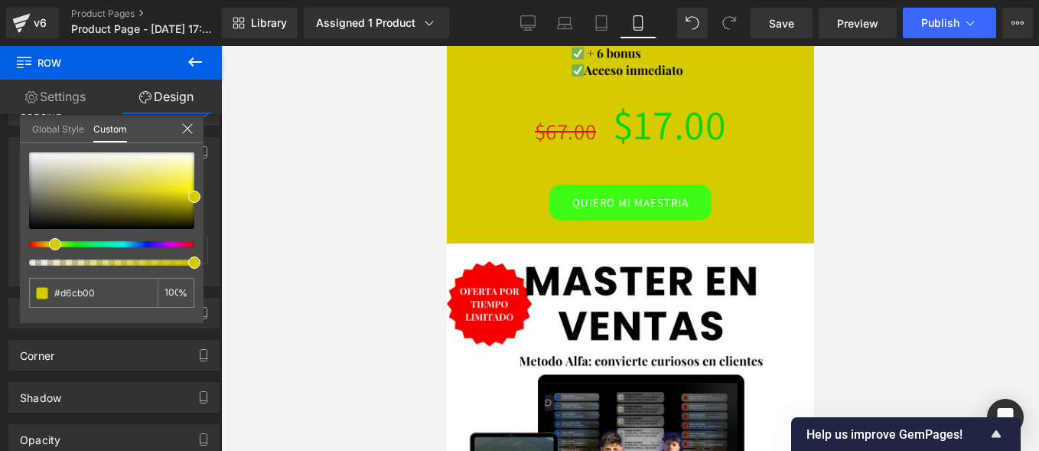
click at [468, 193] on body "Ir directamente al contenido Welcome to our store Início Catálogo Entrar em con…" at bounding box center [629, 373] width 367 height 1421
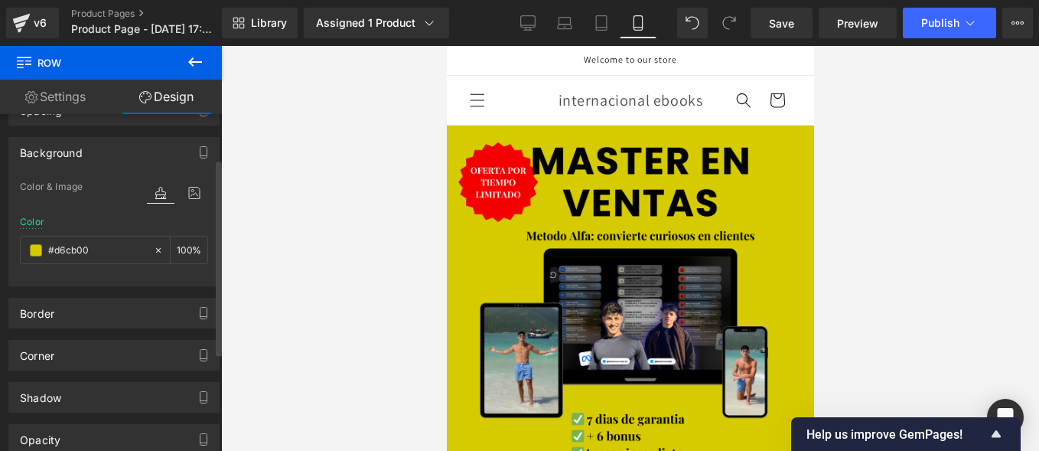
scroll to position [77, 0]
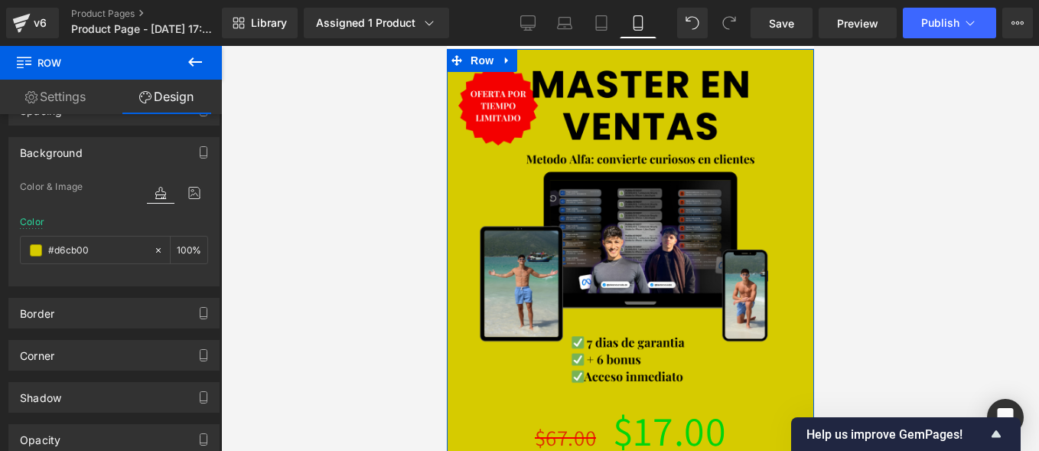
click at [192, 59] on icon at bounding box center [195, 61] width 14 height 9
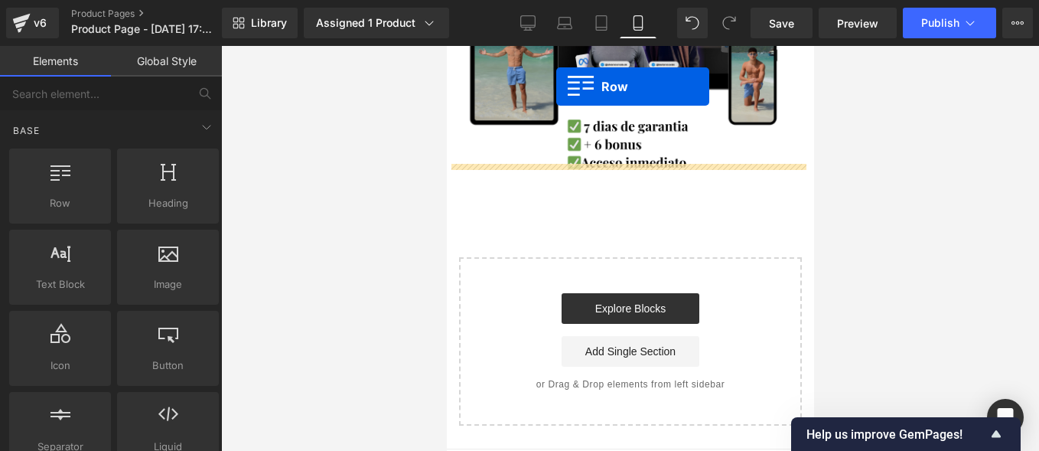
scroll to position [736, 0]
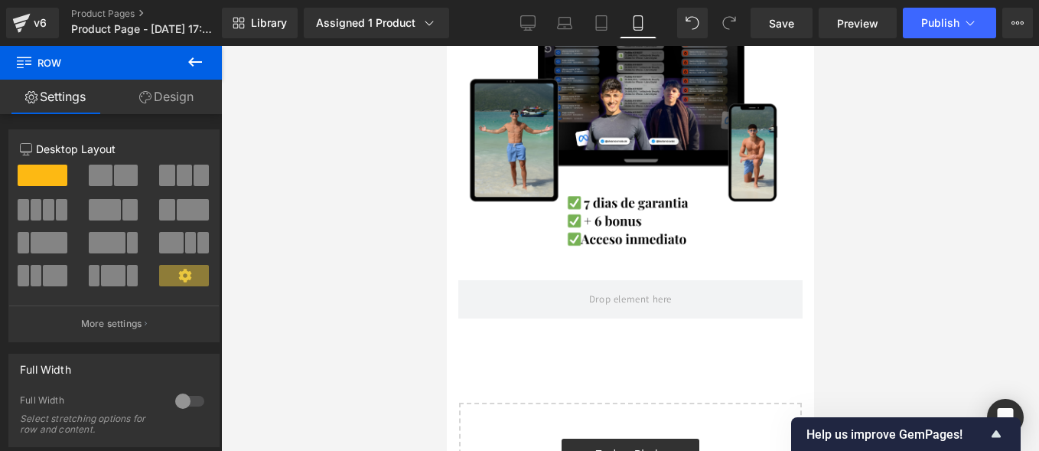
click at [202, 55] on icon at bounding box center [195, 62] width 18 height 18
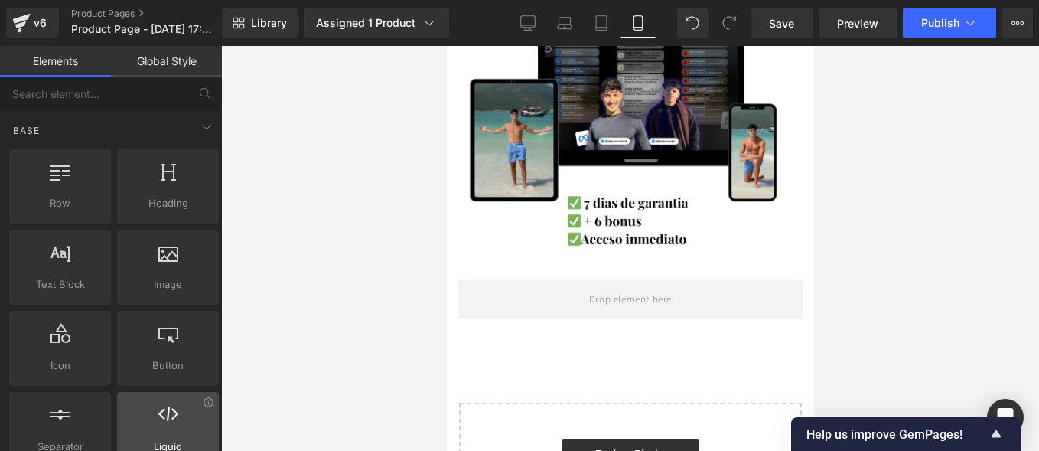
scroll to position [153, 0]
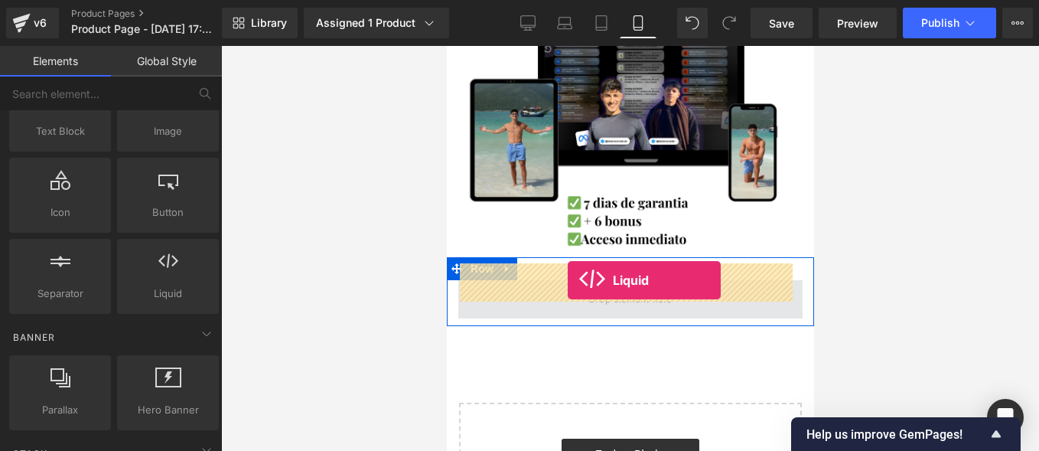
drag, startPoint x: 610, startPoint y: 329, endPoint x: 568, endPoint y: 281, distance: 64.0
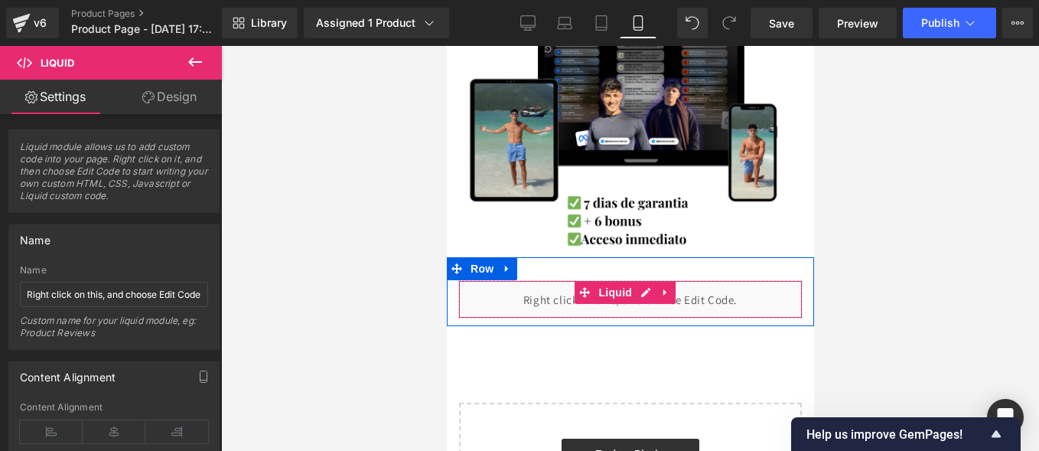
click at [636, 280] on div "Liquid" at bounding box center [629, 299] width 344 height 38
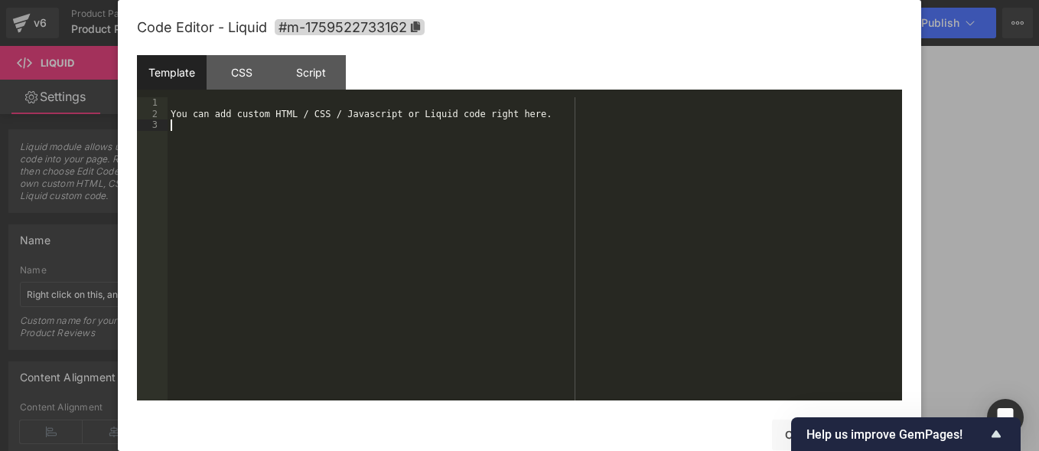
drag, startPoint x: 207, startPoint y: 160, endPoint x: 145, endPoint y: 100, distance: 86.6
click at [154, 106] on pre "1 2 3 You can add custom HTML / CSS / Javascript or Liquid code right here. XXX…" at bounding box center [519, 248] width 765 height 303
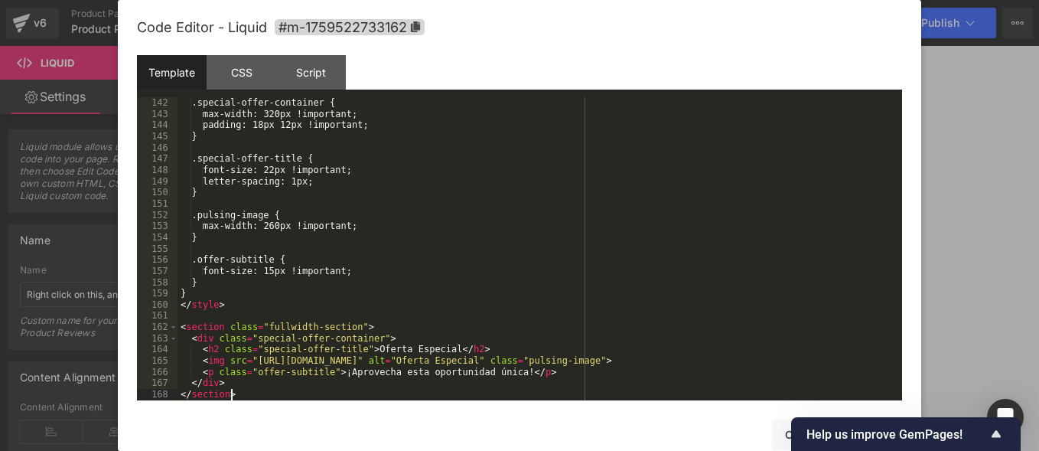
scroll to position [1582, 0]
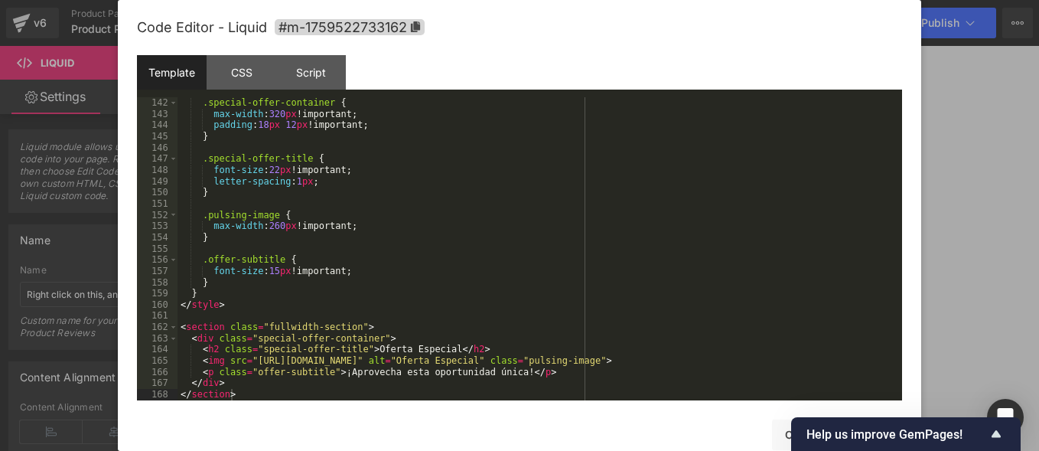
click at [737, 428] on div "Save Cancel" at bounding box center [519, 425] width 765 height 50
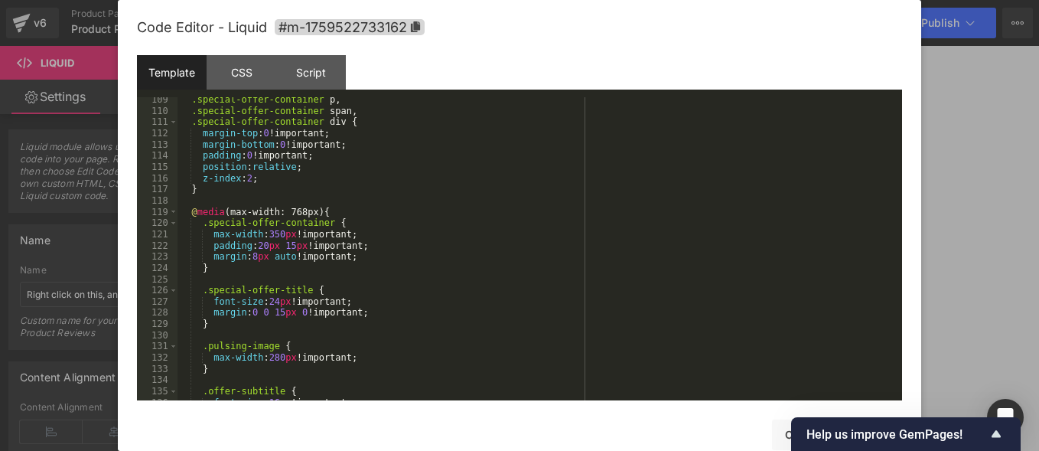
scroll to position [1490, 0]
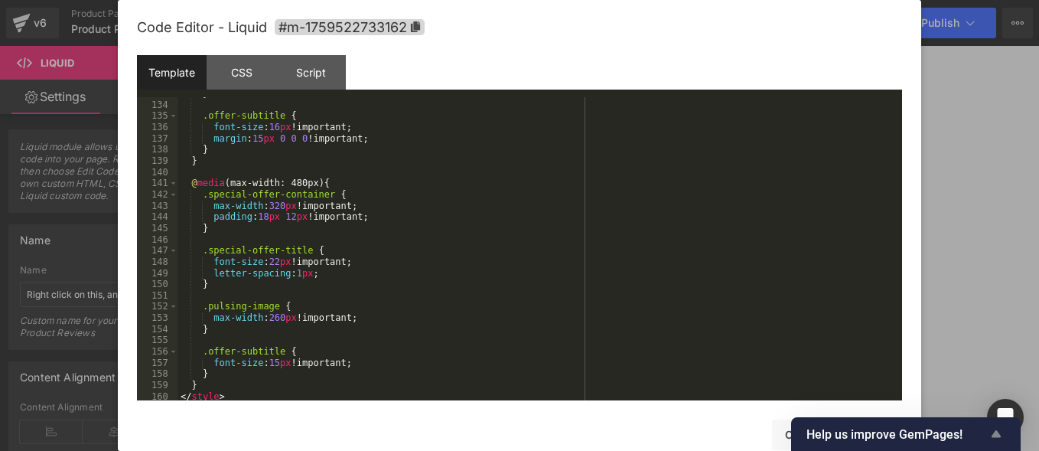
click at [997, 433] on icon "Show survey - Help us improve GemPages!" at bounding box center [995, 433] width 9 height 7
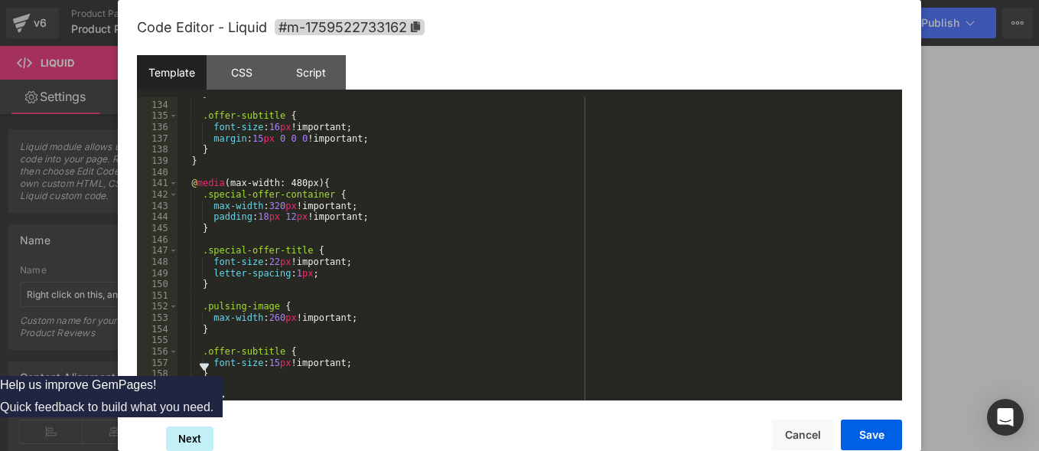
click at [213, 357] on icon "Hide survey" at bounding box center [204, 366] width 18 height 18
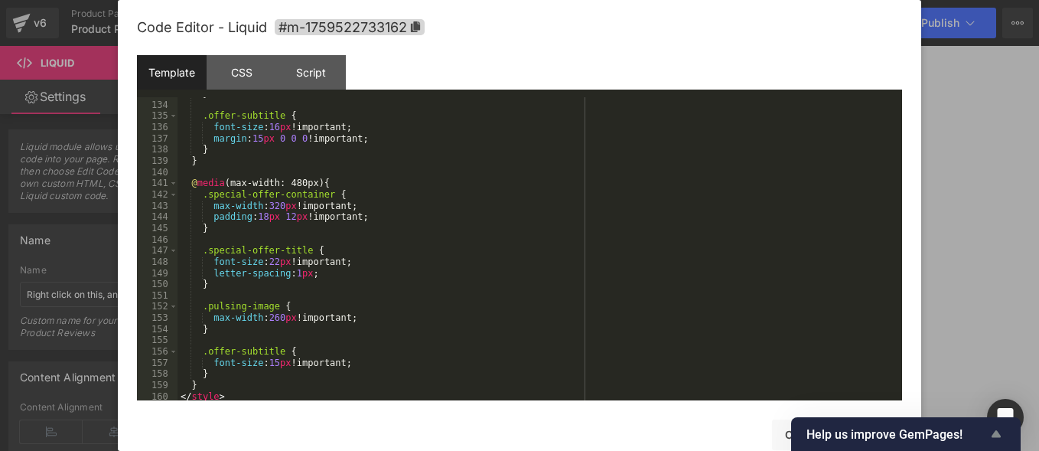
click at [997, 439] on icon "Show survey - Help us improve GemPages!" at bounding box center [996, 434] width 18 height 18
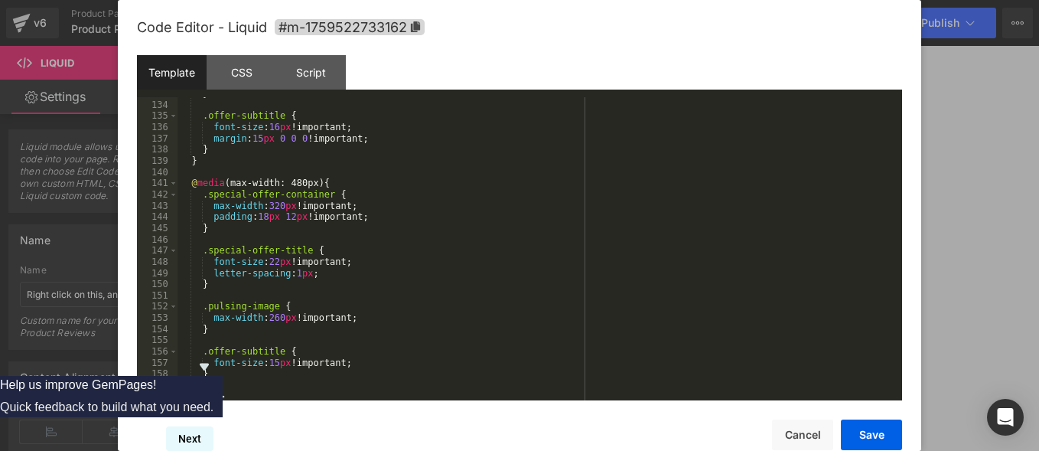
click at [213, 431] on button "Next" at bounding box center [189, 438] width 47 height 24
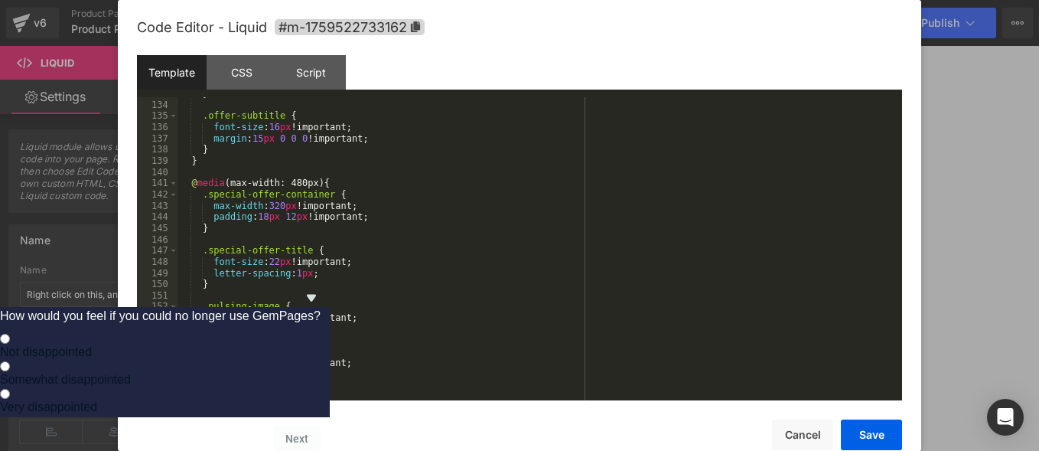
click at [92, 345] on span "Not disappointed" at bounding box center [46, 351] width 92 height 13
click at [10, 334] on input "Not disappointed" at bounding box center [5, 339] width 10 height 10
radio input "true"
click at [321, 432] on button "Next" at bounding box center [296, 438] width 47 height 24
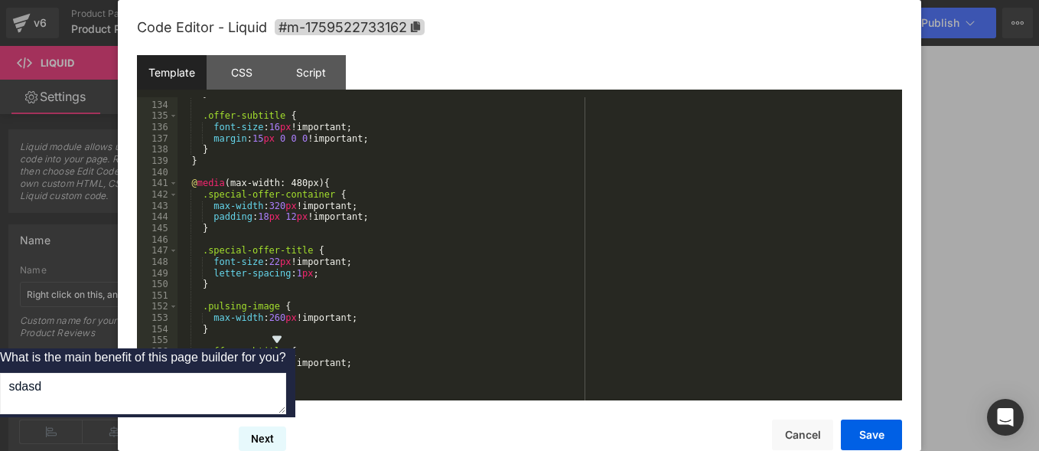
type textarea "sdasda"
click at [286, 428] on button "Next" at bounding box center [262, 438] width 47 height 24
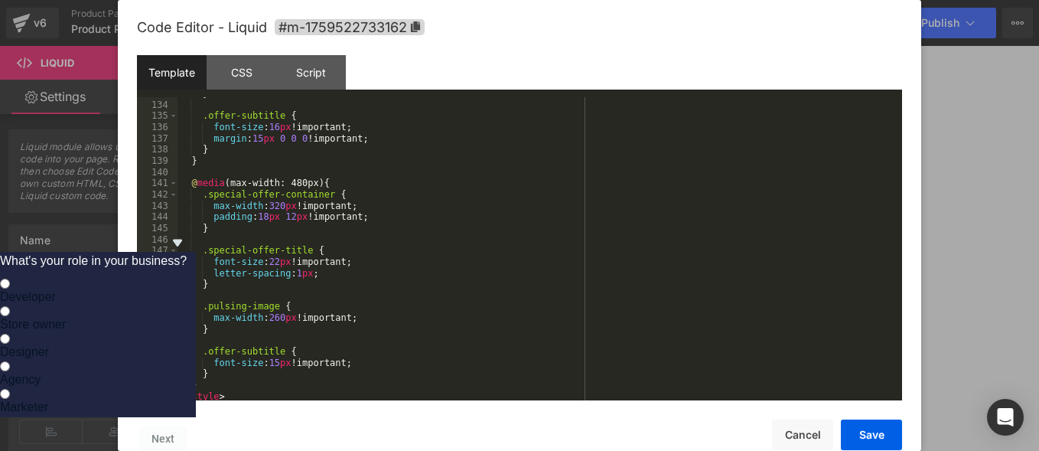
click at [187, 276] on label "Developer" at bounding box center [93, 290] width 187 height 28
click at [10, 278] on input "Developer" at bounding box center [5, 283] width 10 height 10
radio input "true"
click at [187, 426] on button "Next" at bounding box center [162, 438] width 47 height 24
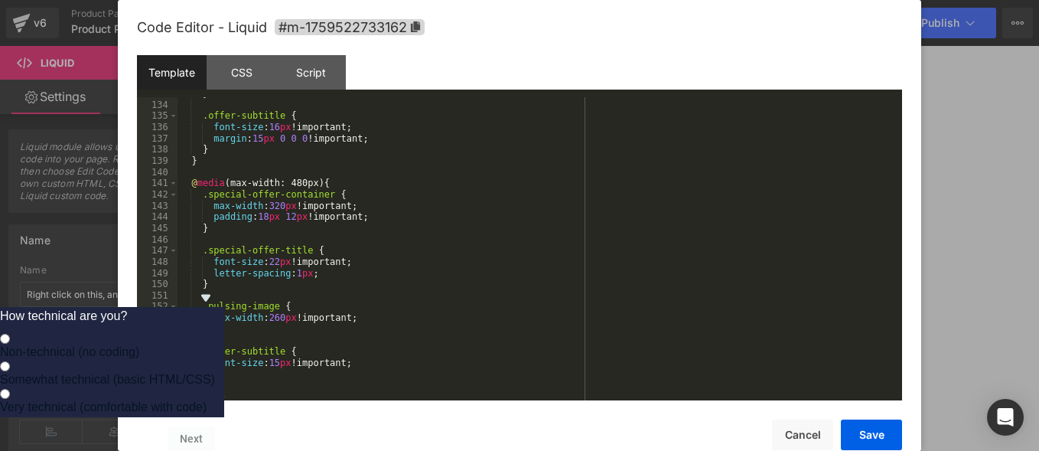
click at [215, 288] on icon "Hide survey" at bounding box center [206, 297] width 18 height 18
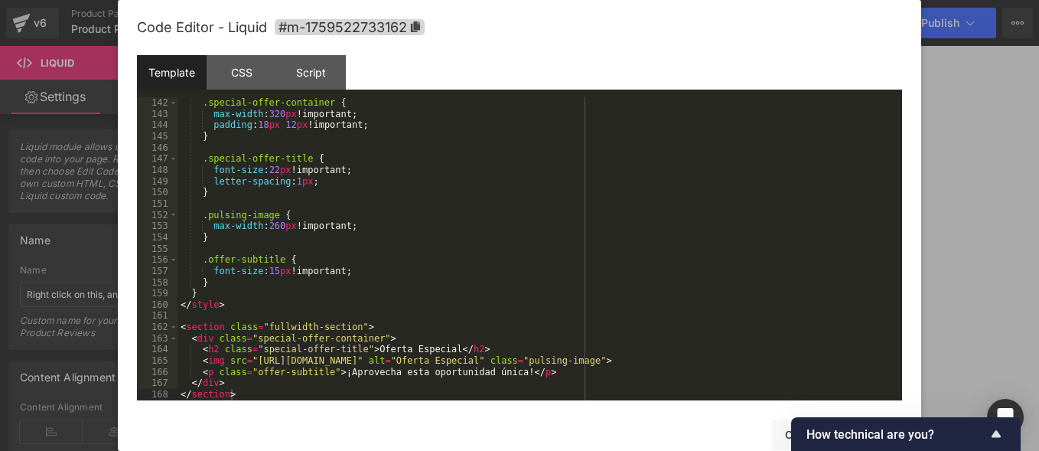
scroll to position [1582, 0]
click at [867, 412] on div "Save Cancel" at bounding box center [519, 425] width 765 height 50
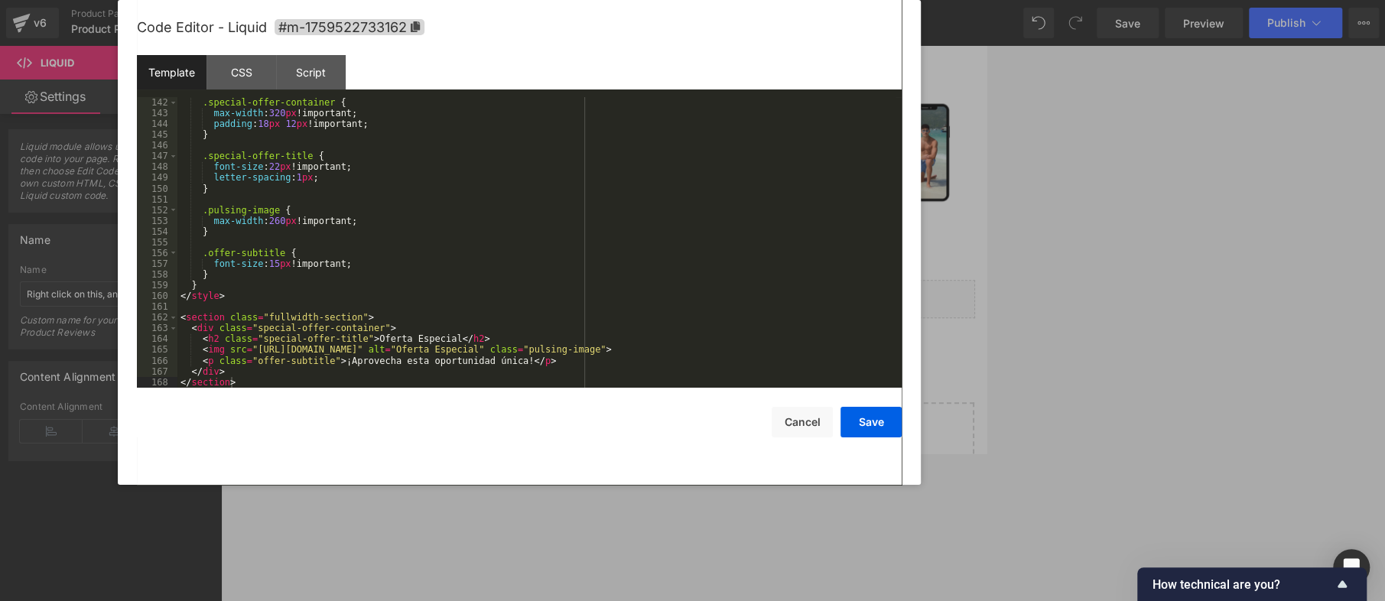
scroll to position [1438, 0]
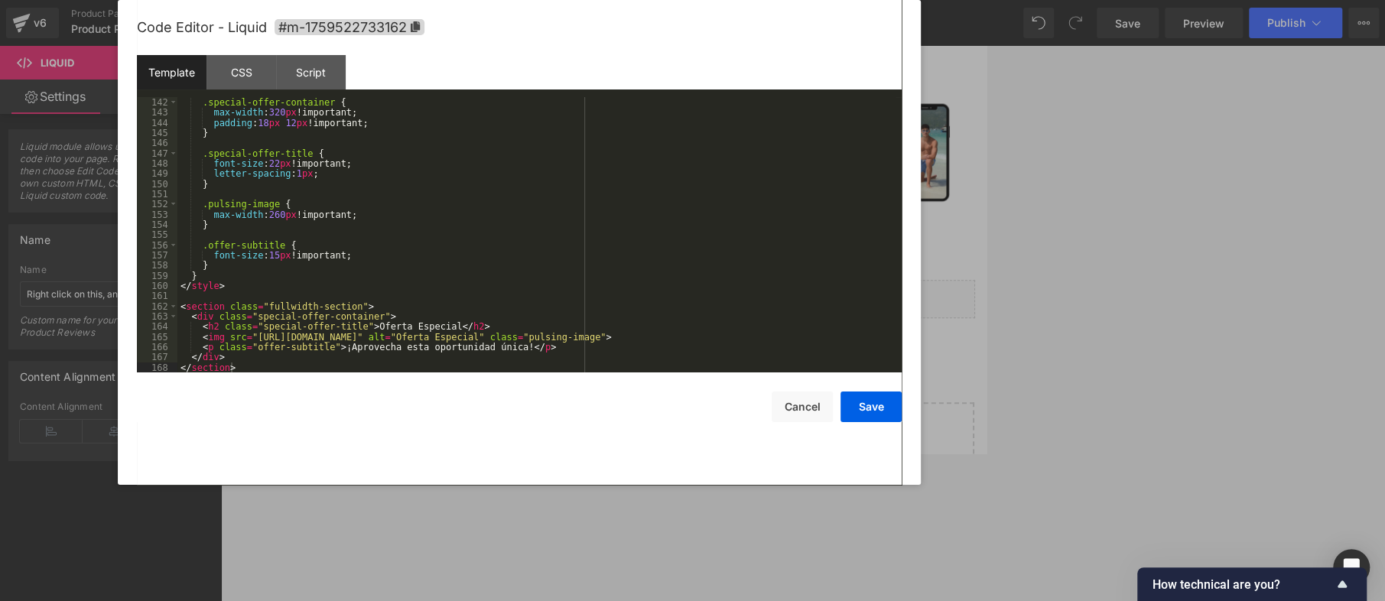
click at [906, 318] on div "Code Editor - Liquid #m-1759522733162 Template CSS Script Data 142 143 144 145 …" at bounding box center [519, 242] width 803 height 485
click at [872, 405] on button "Save" at bounding box center [871, 407] width 61 height 31
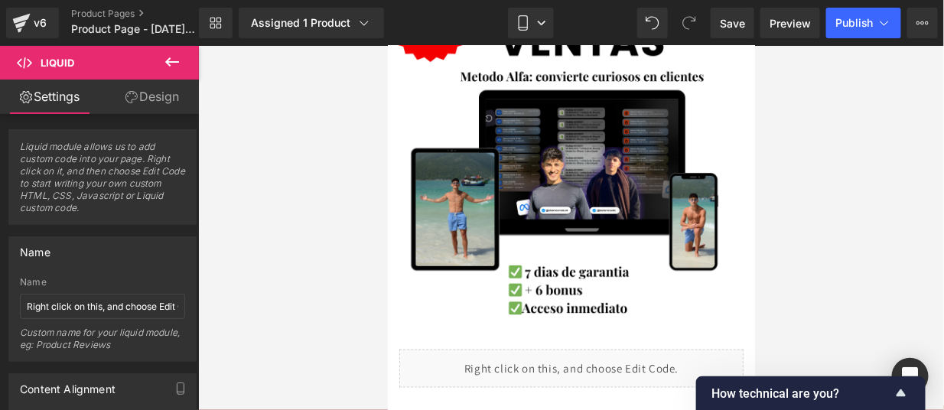
scroll to position [806, 0]
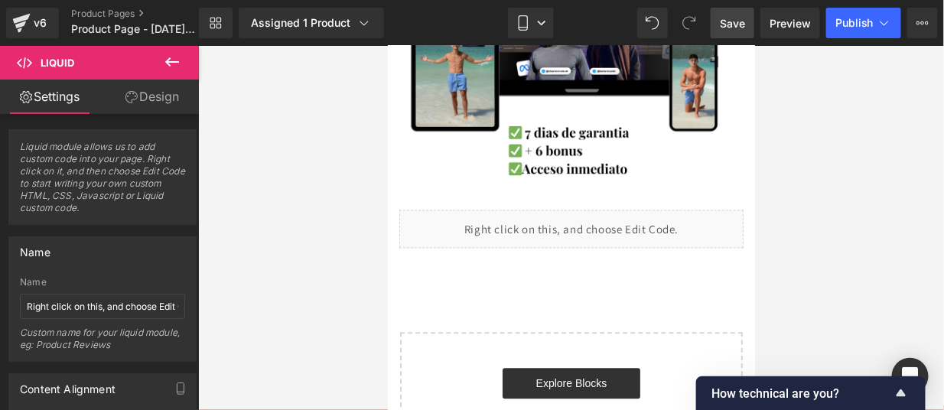
click at [737, 26] on span "Save" at bounding box center [732, 23] width 25 height 16
click at [837, 109] on div at bounding box center [571, 228] width 746 height 364
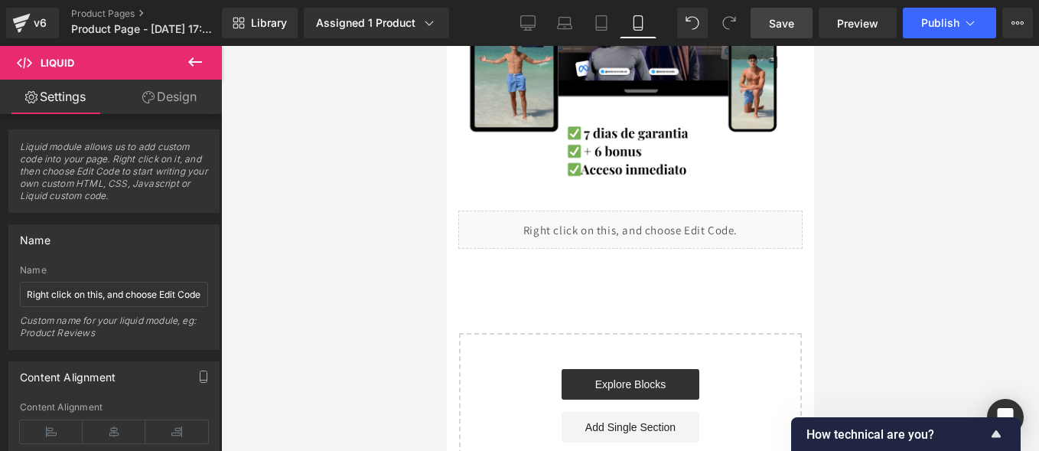
scroll to position [1425, 0]
click at [847, 21] on span "Preview" at bounding box center [857, 23] width 41 height 16
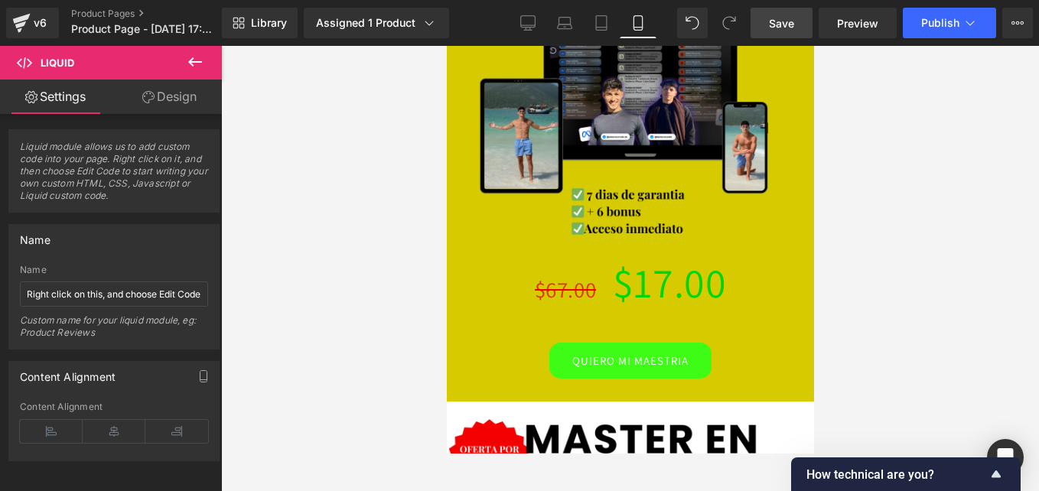
scroll to position [0, 0]
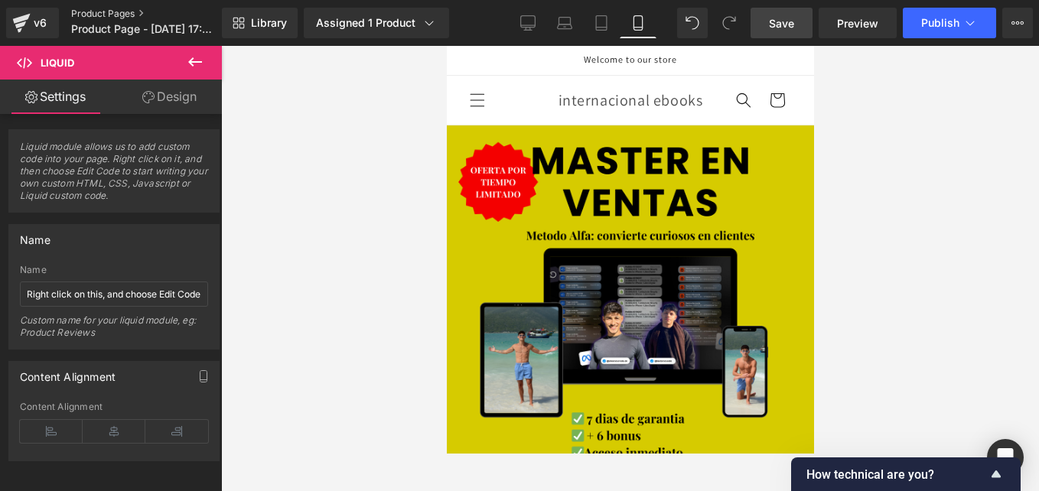
click at [92, 12] on link "Product Pages" at bounding box center [159, 14] width 176 height 12
